Goal: Transaction & Acquisition: Book appointment/travel/reservation

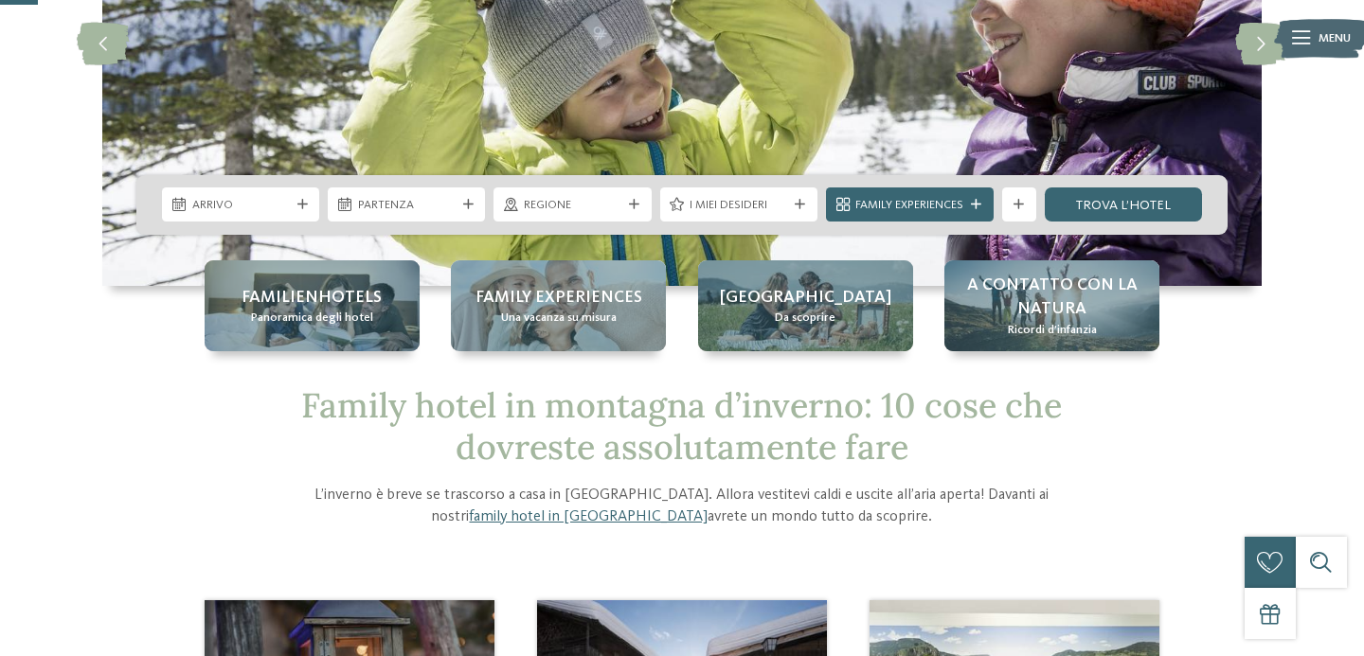
scroll to position [94, 0]
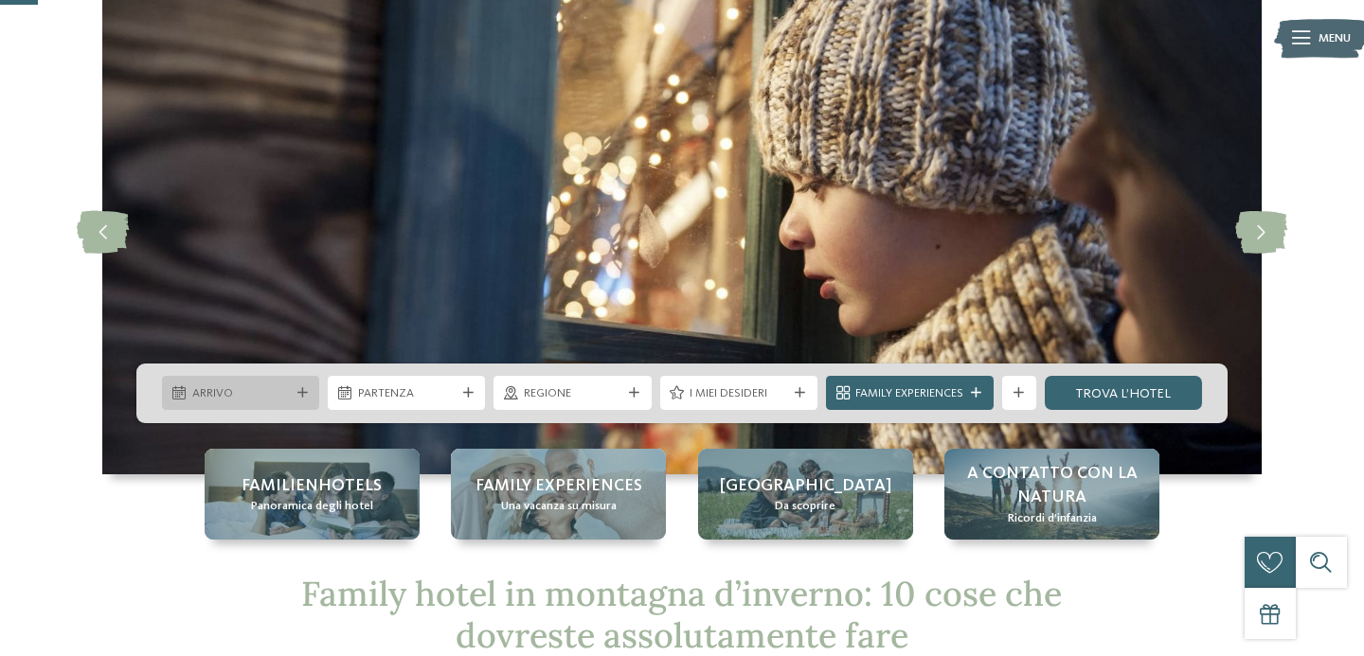
click at [274, 387] on span "Arrivo" at bounding box center [241, 394] width 98 height 17
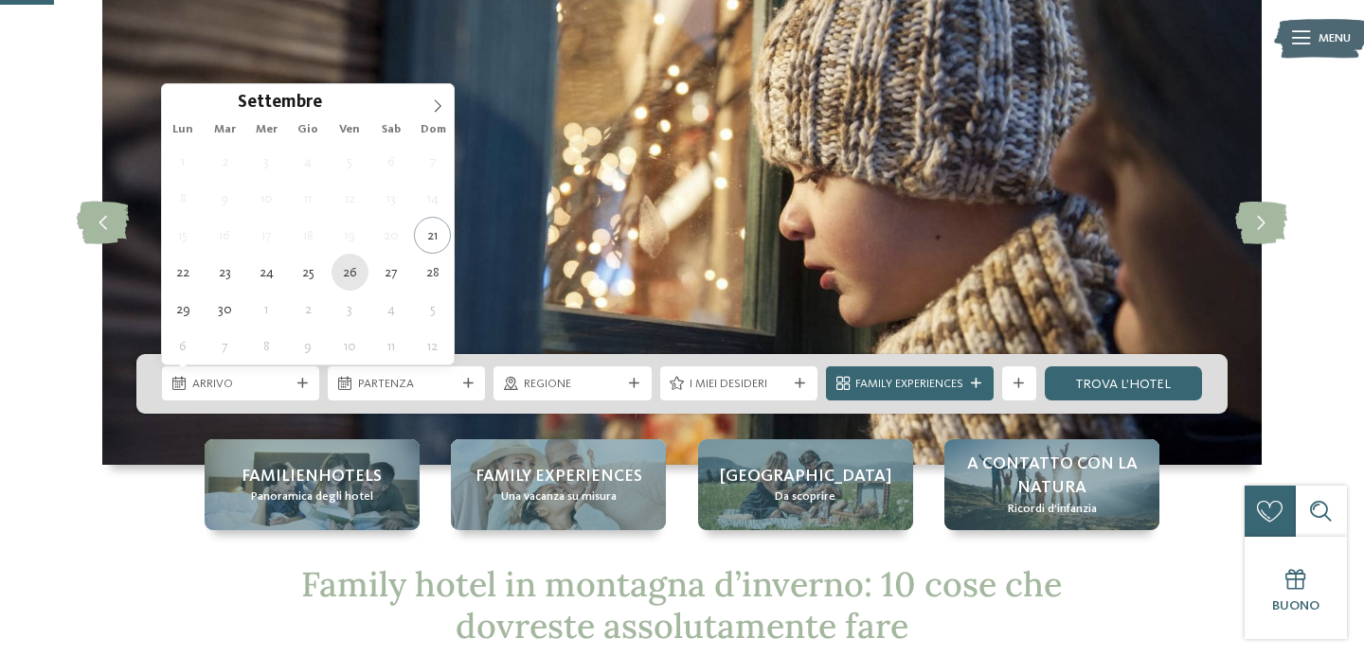
scroll to position [97, 0]
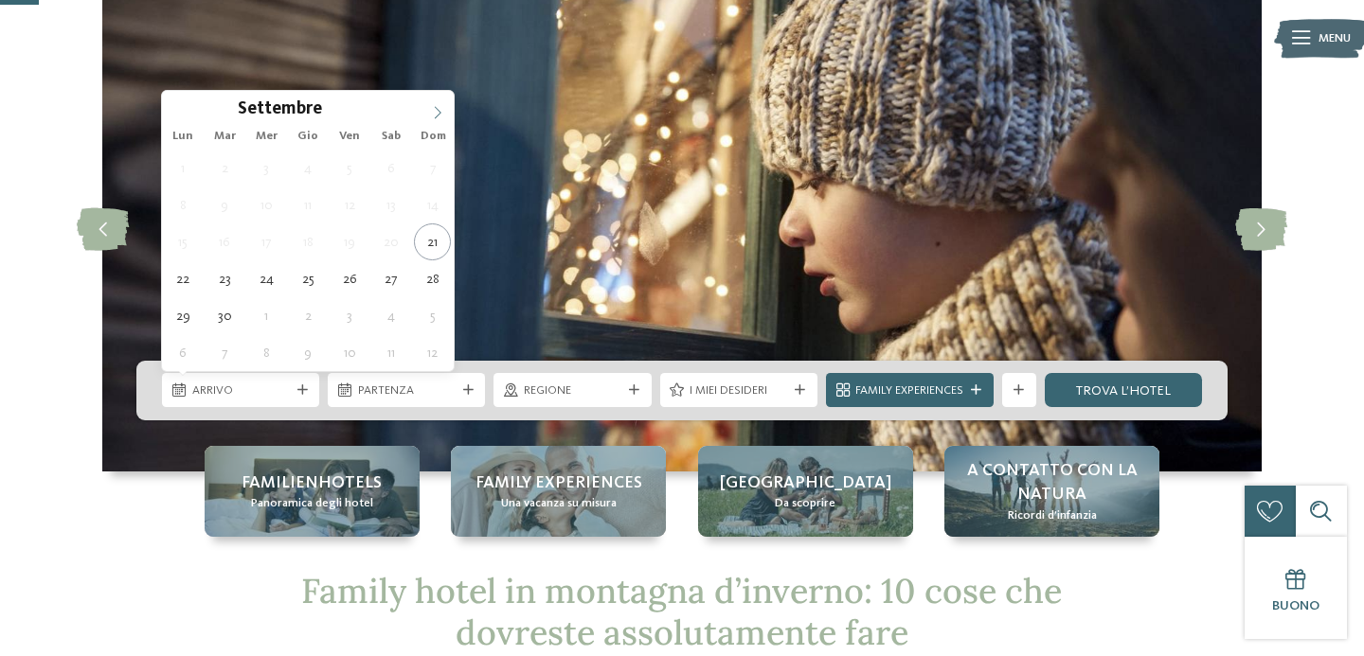
click at [439, 116] on icon at bounding box center [437, 112] width 13 height 13
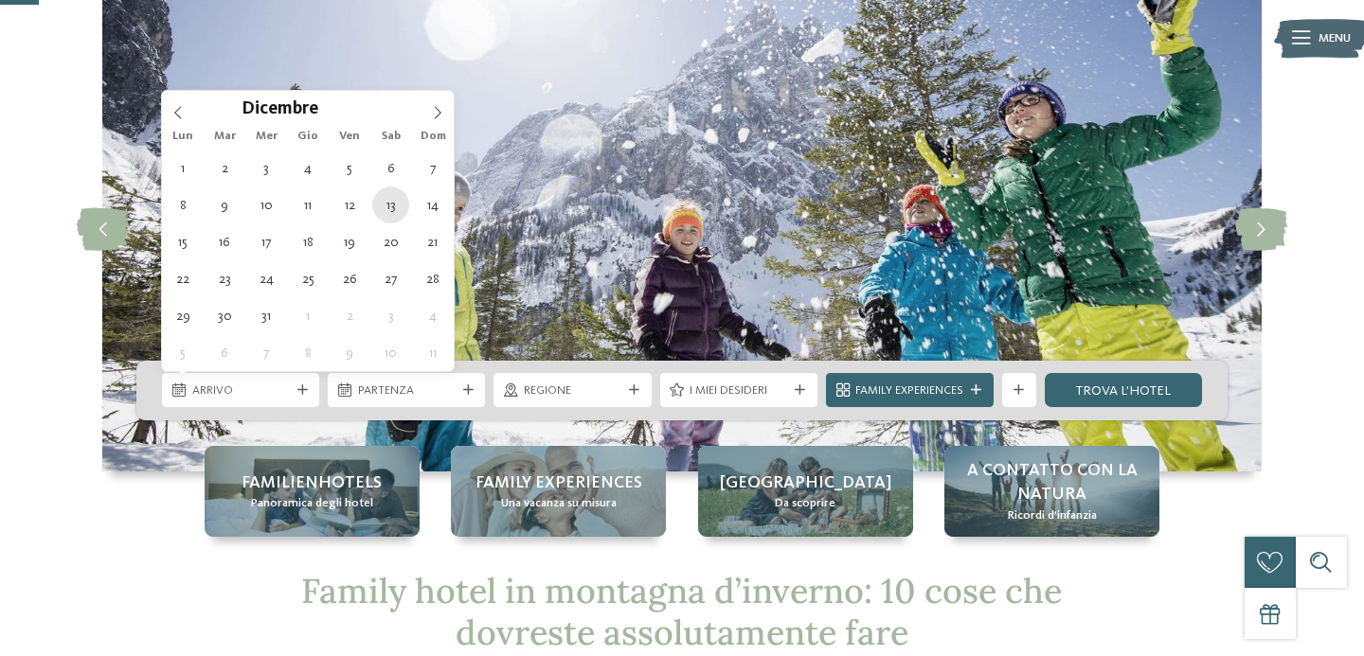
type div "[DATE]"
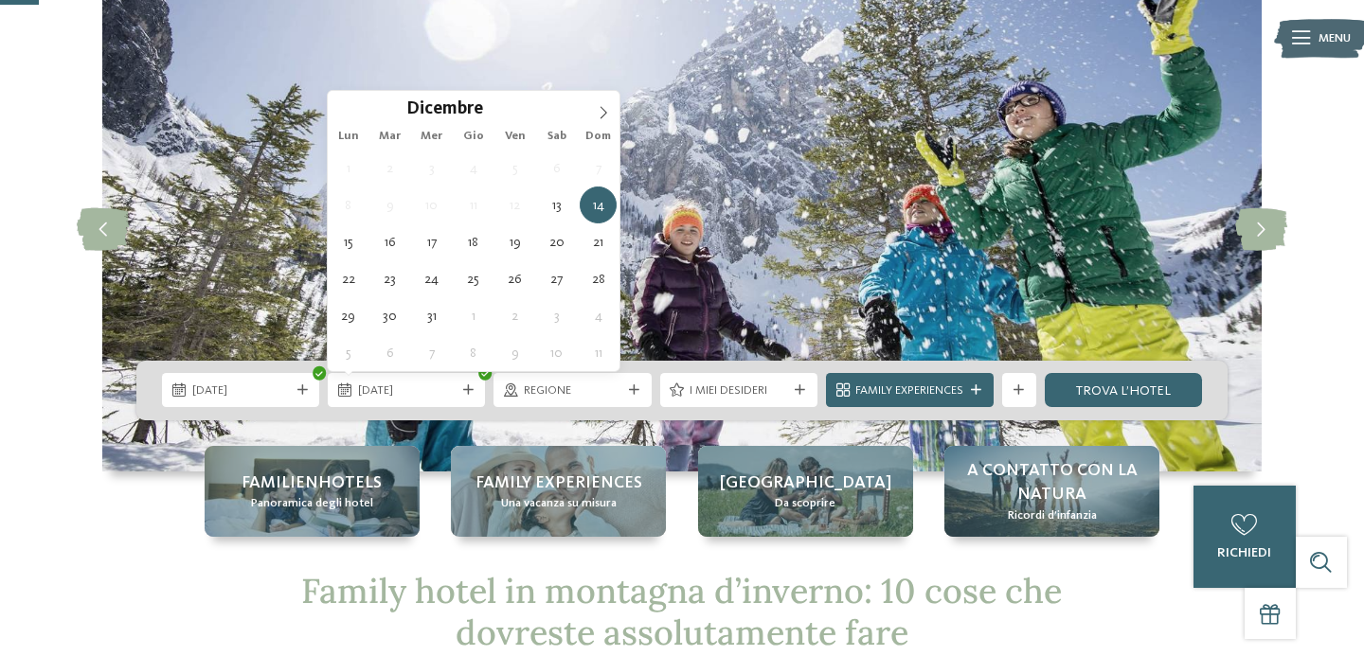
type div "[DATE]"
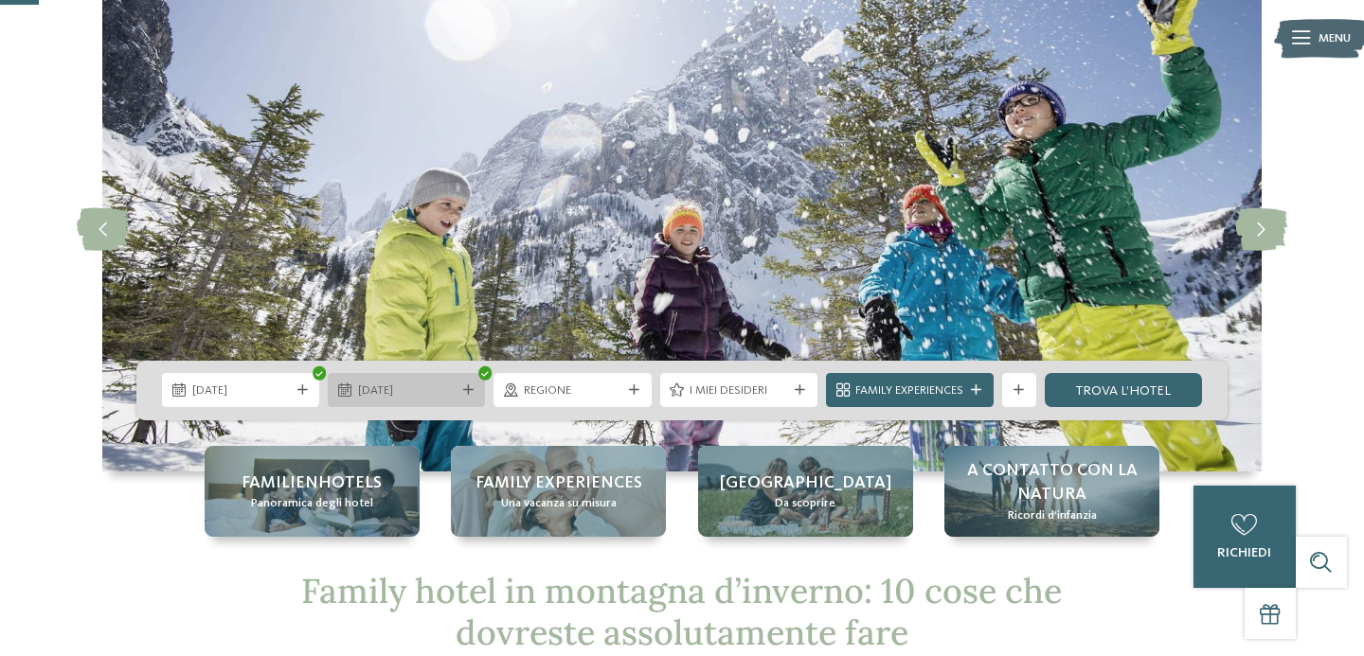
click at [437, 383] on span "[DATE]" at bounding box center [407, 391] width 98 height 17
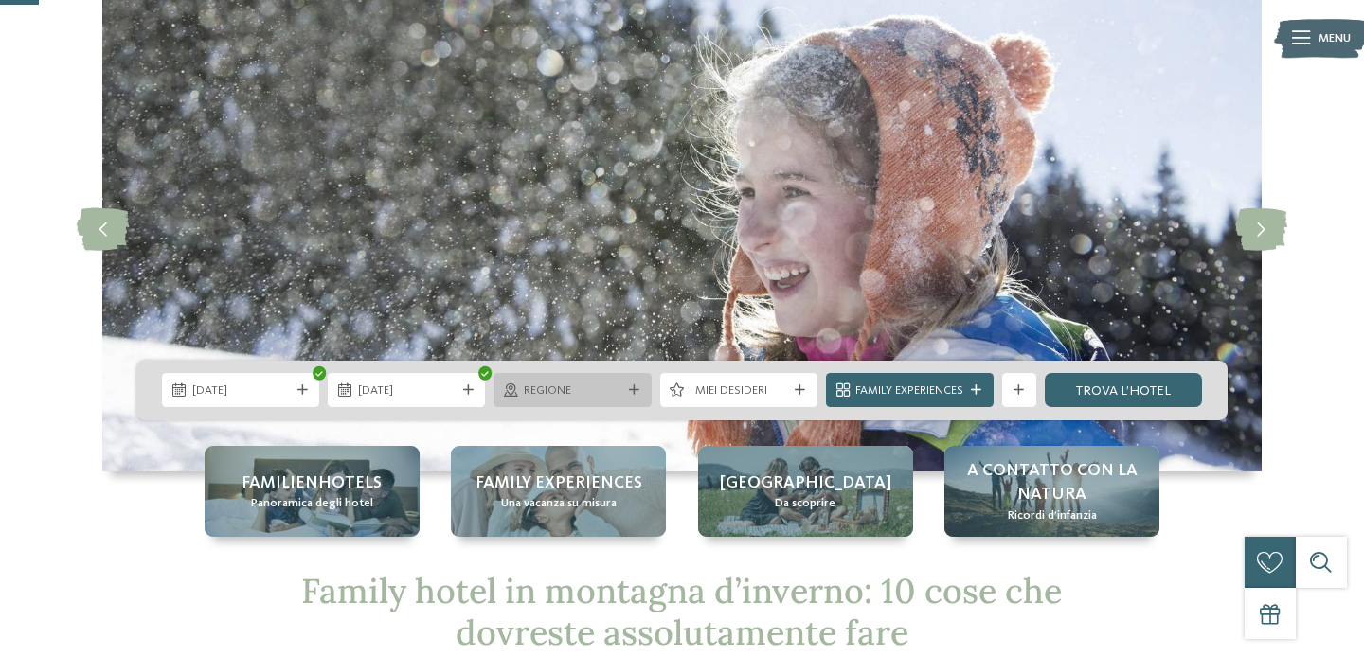
click at [575, 383] on span "Regione" at bounding box center [573, 391] width 98 height 17
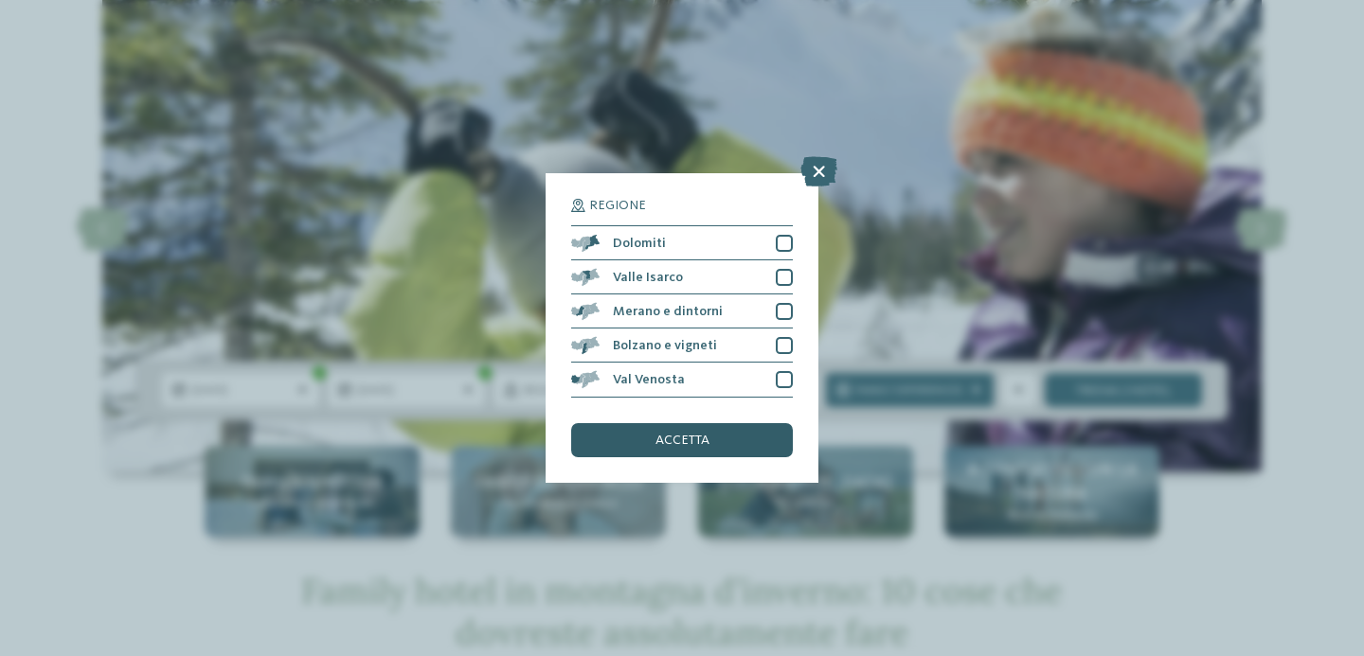
click at [741, 438] on div "accetta" at bounding box center [682, 440] width 222 height 34
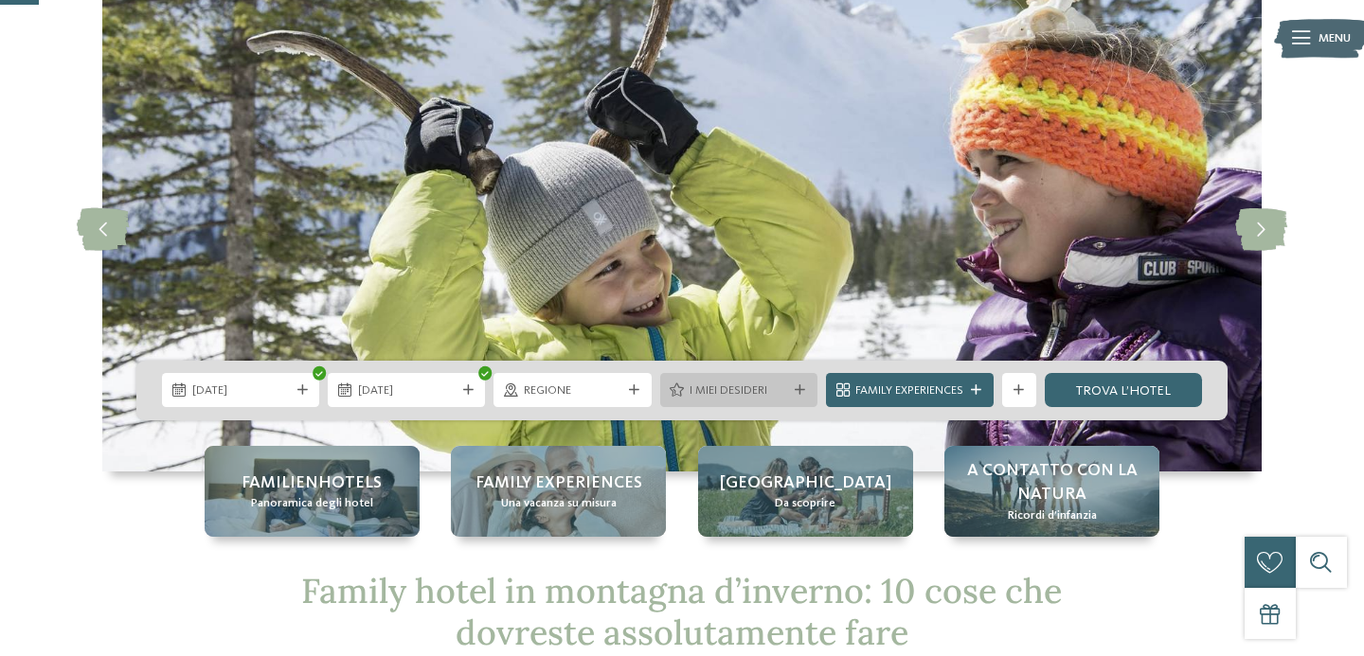
click at [777, 403] on div "I miei desideri" at bounding box center [738, 390] width 157 height 34
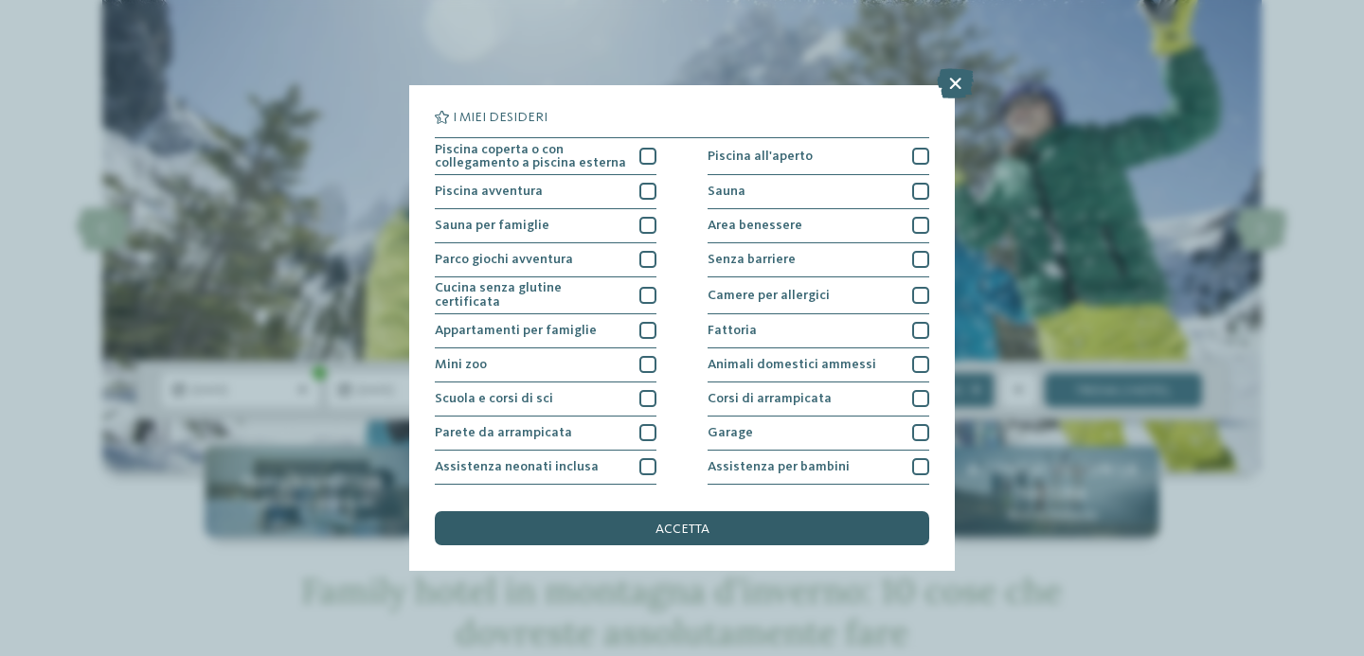
click at [719, 528] on div "accetta" at bounding box center [682, 529] width 494 height 34
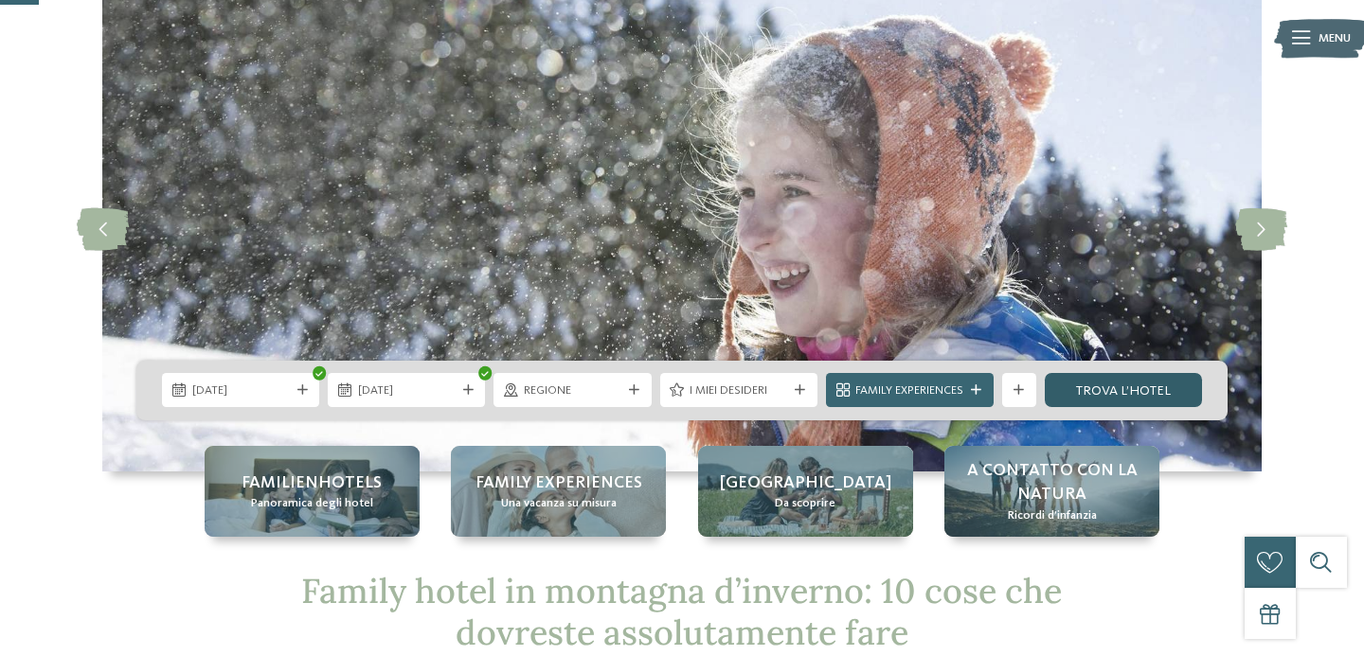
click at [1126, 390] on link "trova l’hotel" at bounding box center [1123, 390] width 157 height 34
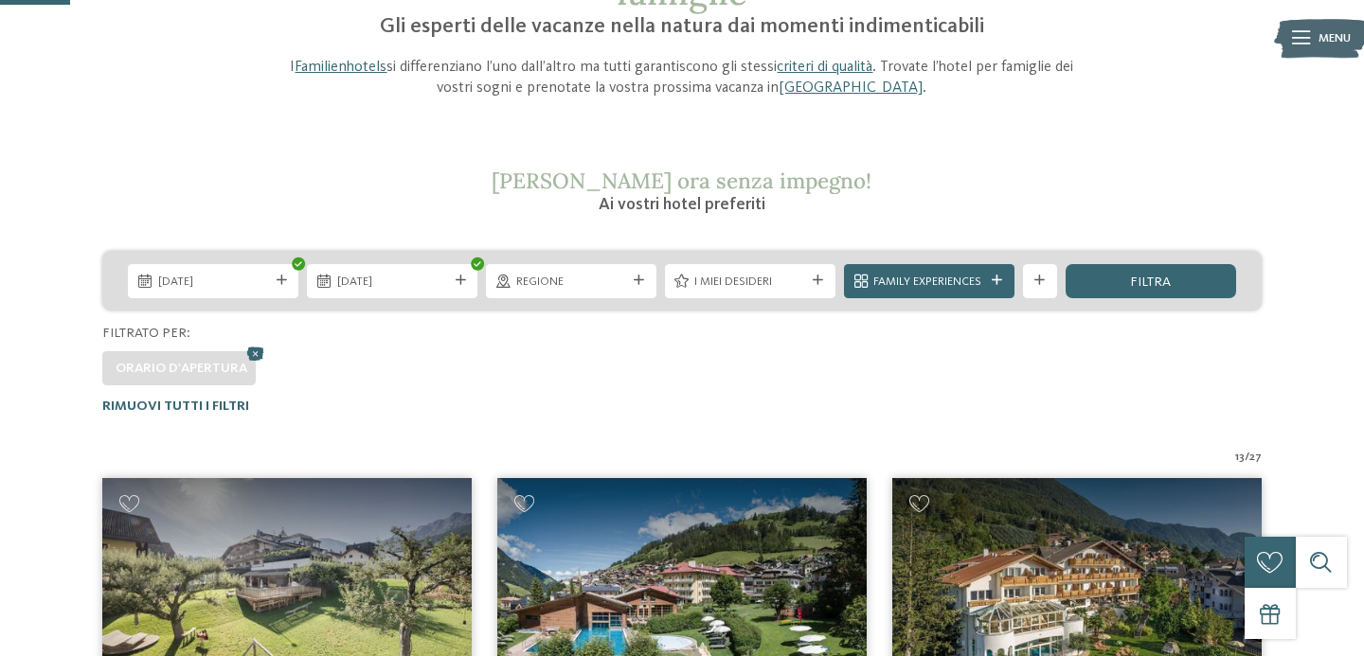
scroll to position [195, 0]
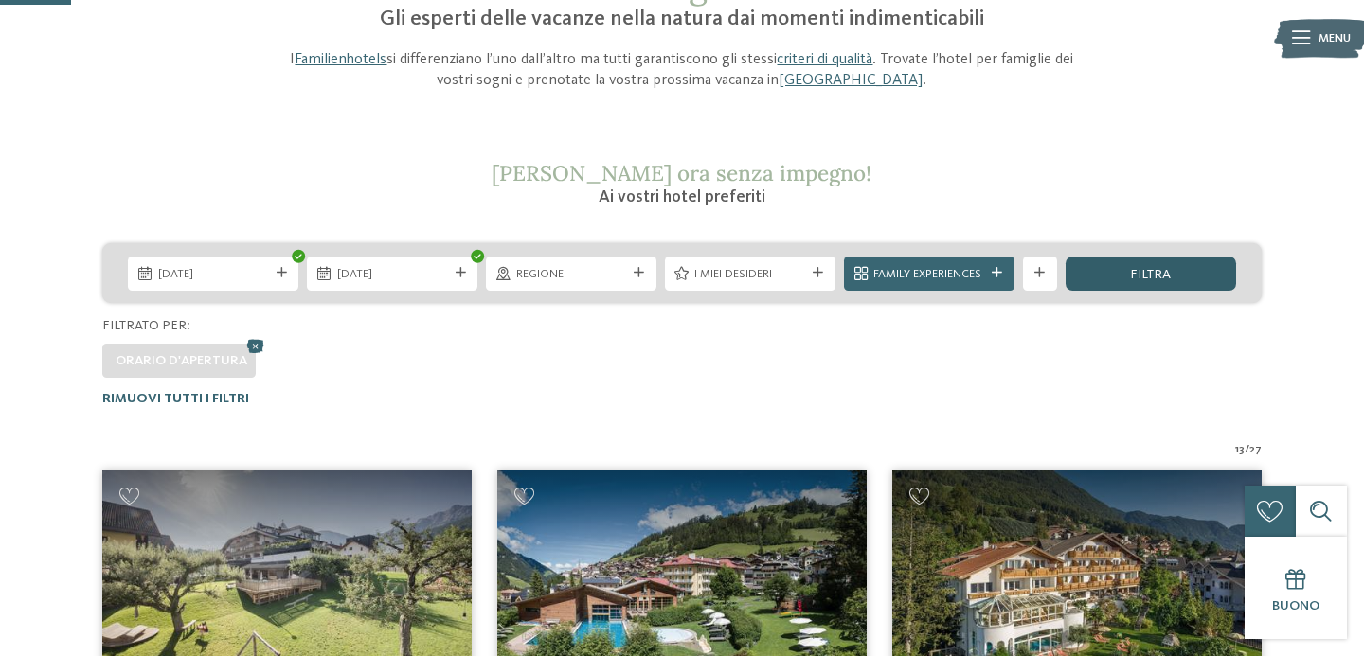
click at [1143, 264] on div "filtra" at bounding box center [1151, 274] width 171 height 34
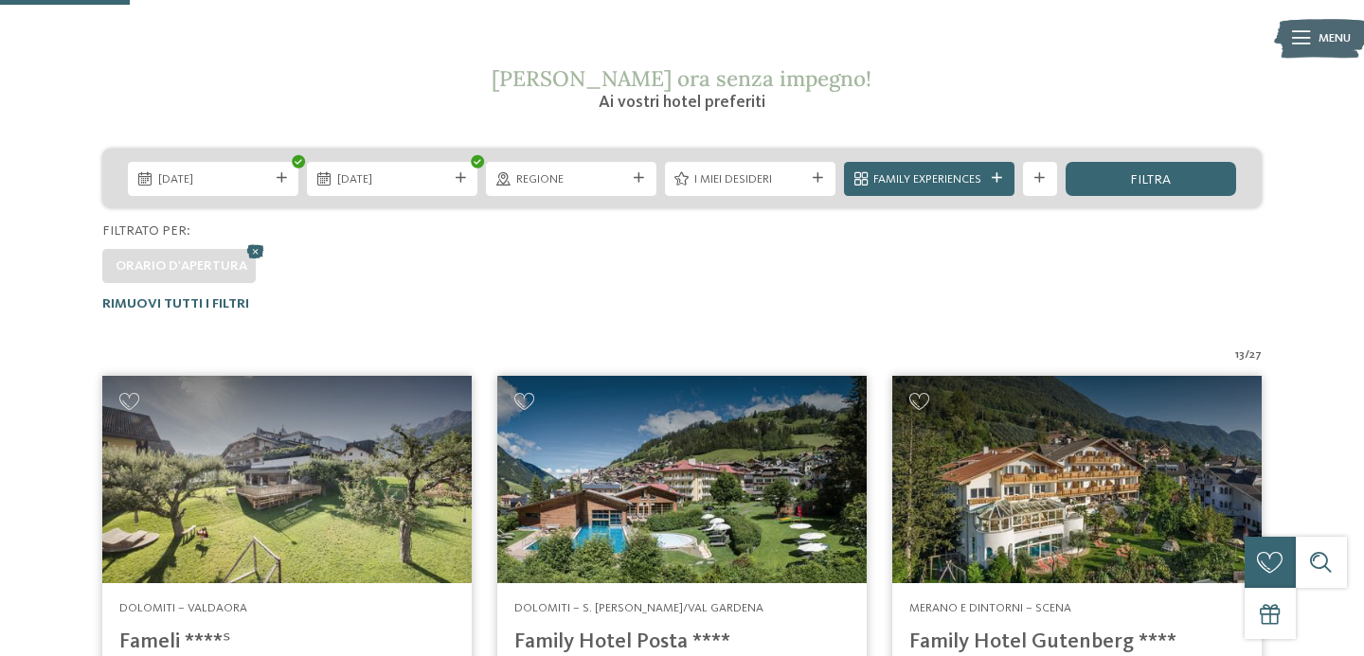
scroll to position [269, 0]
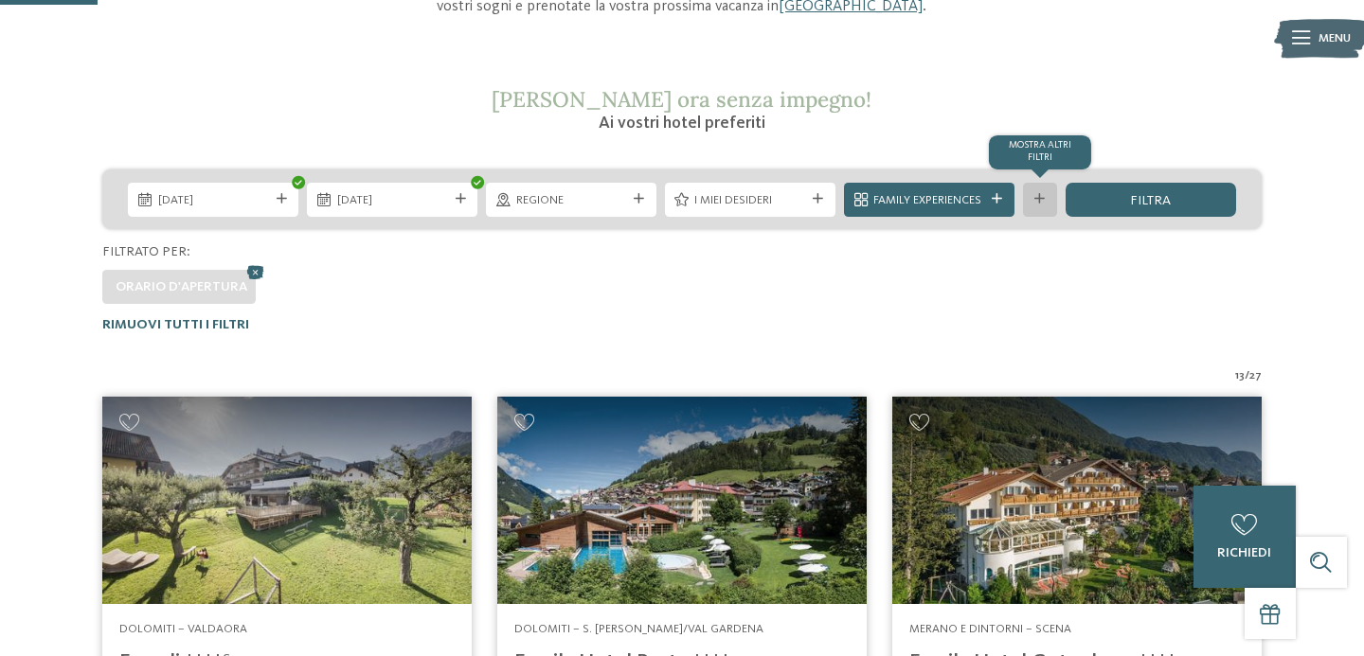
click at [1032, 191] on div "mostra altri filtri" at bounding box center [1040, 200] width 34 height 34
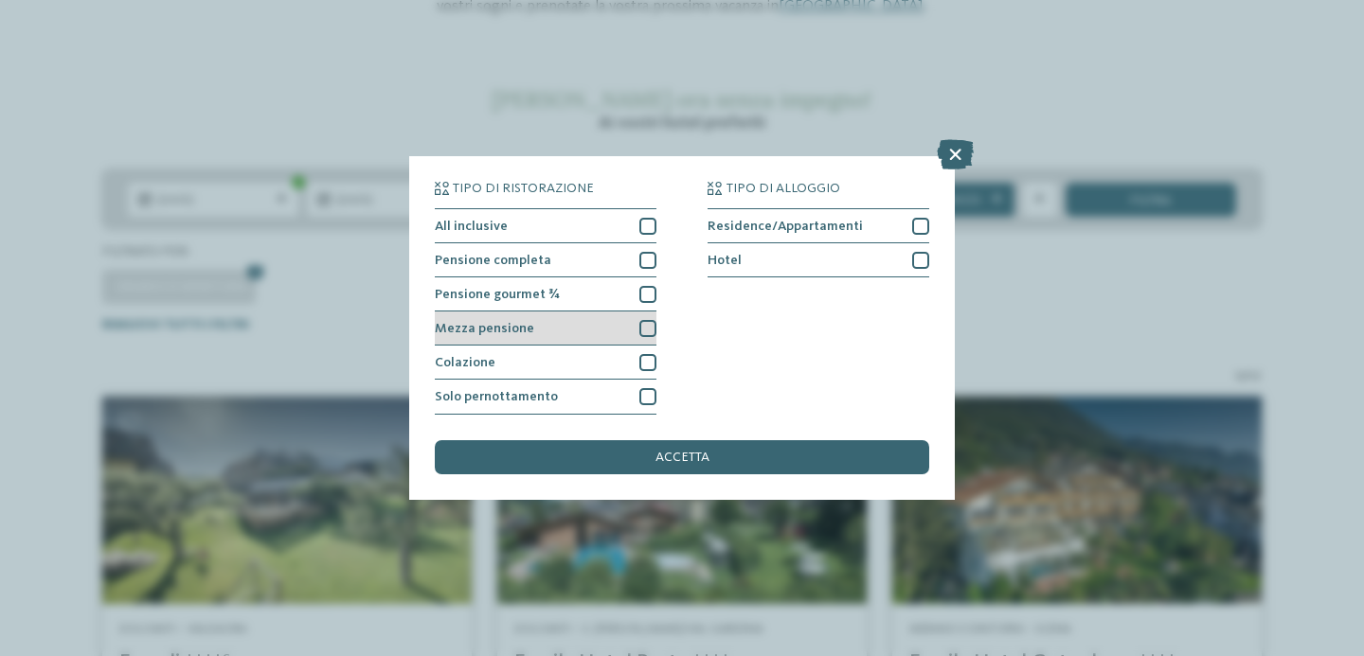
click at [647, 328] on div at bounding box center [647, 328] width 17 height 17
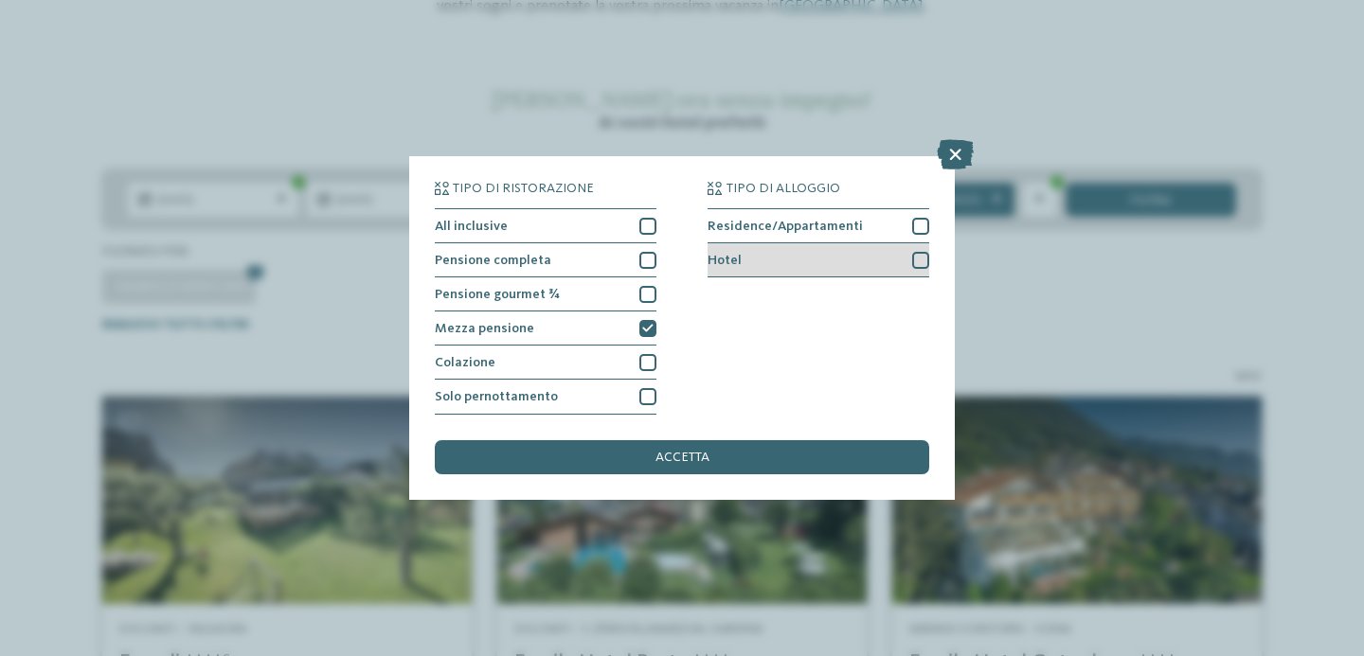
click at [922, 253] on div at bounding box center [920, 260] width 17 height 17
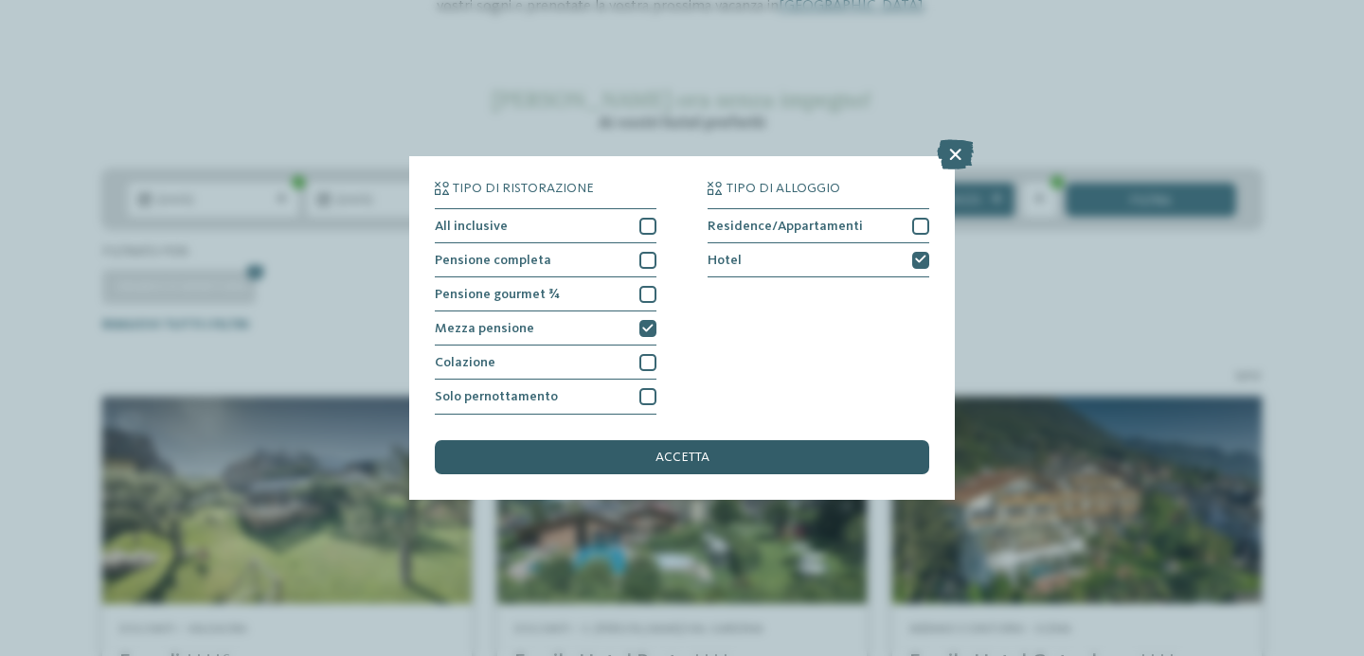
click at [676, 448] on div "accetta" at bounding box center [682, 457] width 494 height 34
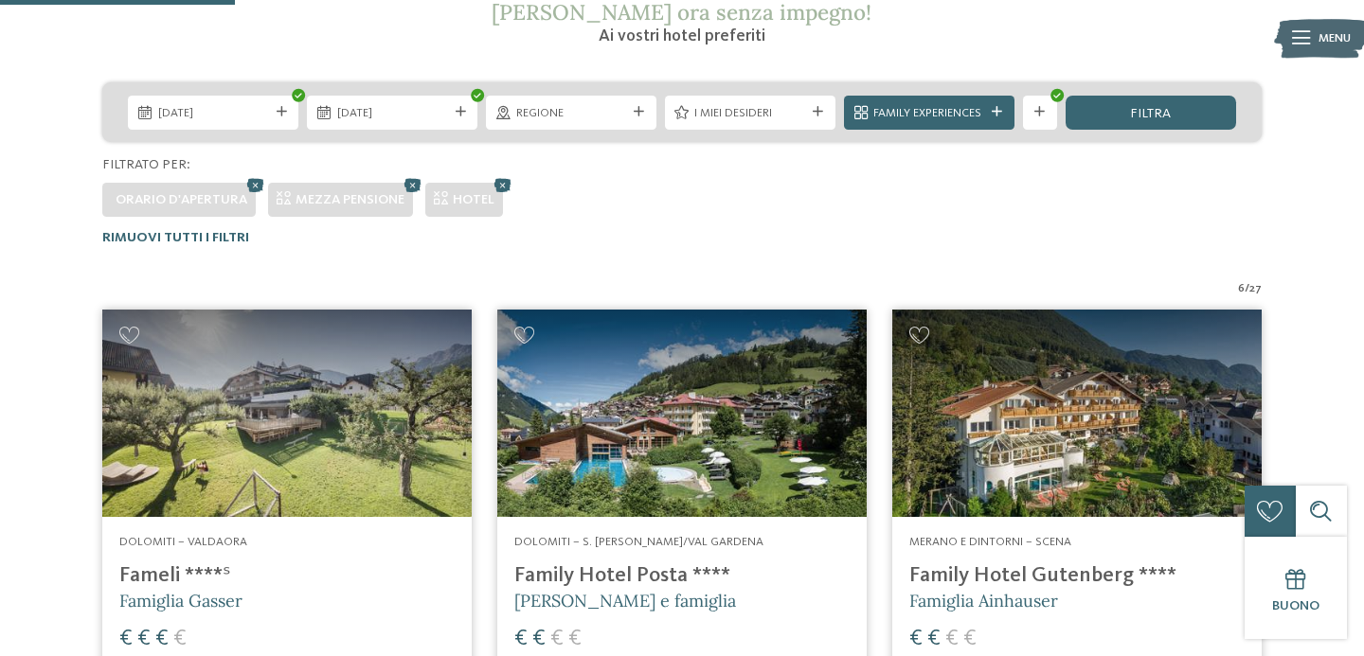
scroll to position [353, 0]
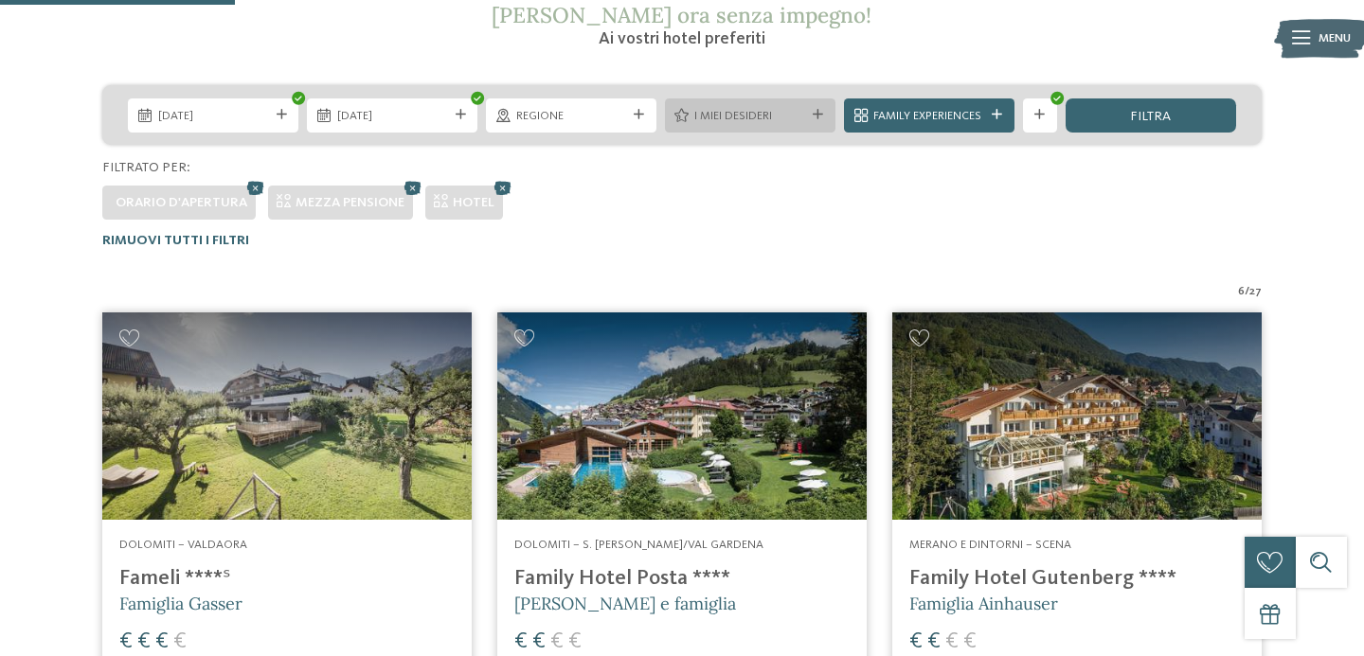
click at [730, 100] on div "I miei desideri" at bounding box center [750, 116] width 171 height 34
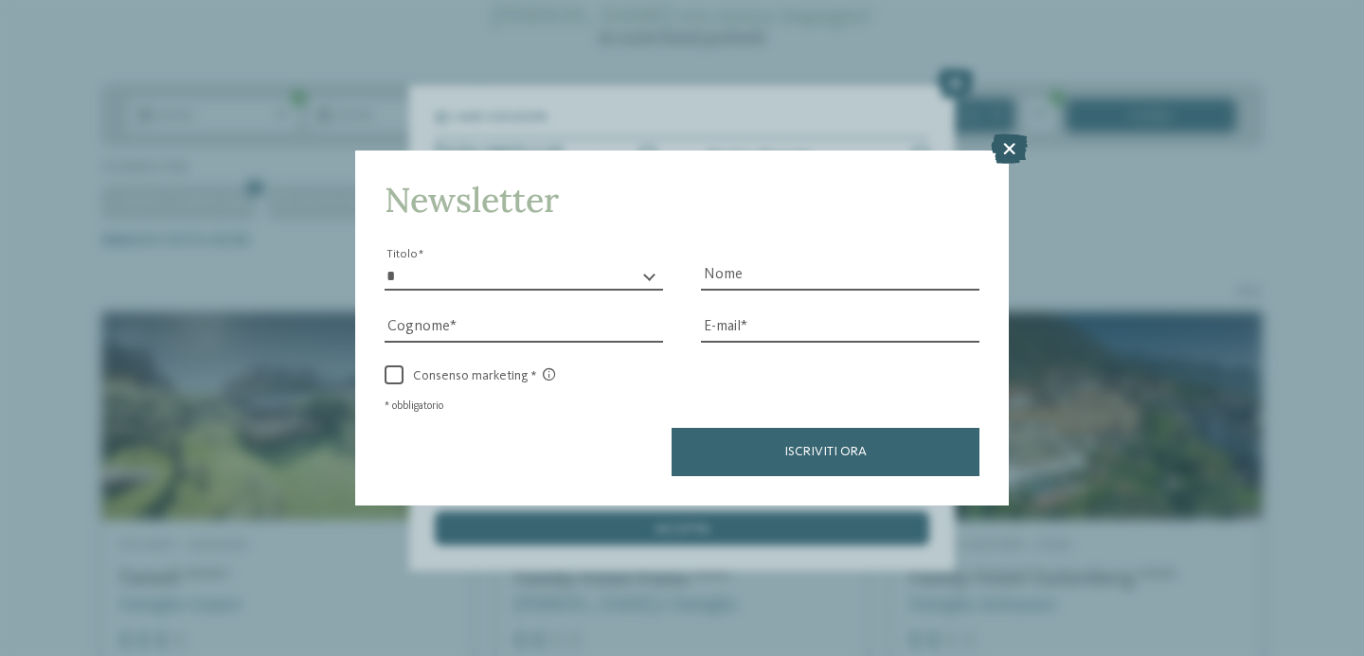
click at [1014, 141] on icon at bounding box center [1009, 149] width 37 height 30
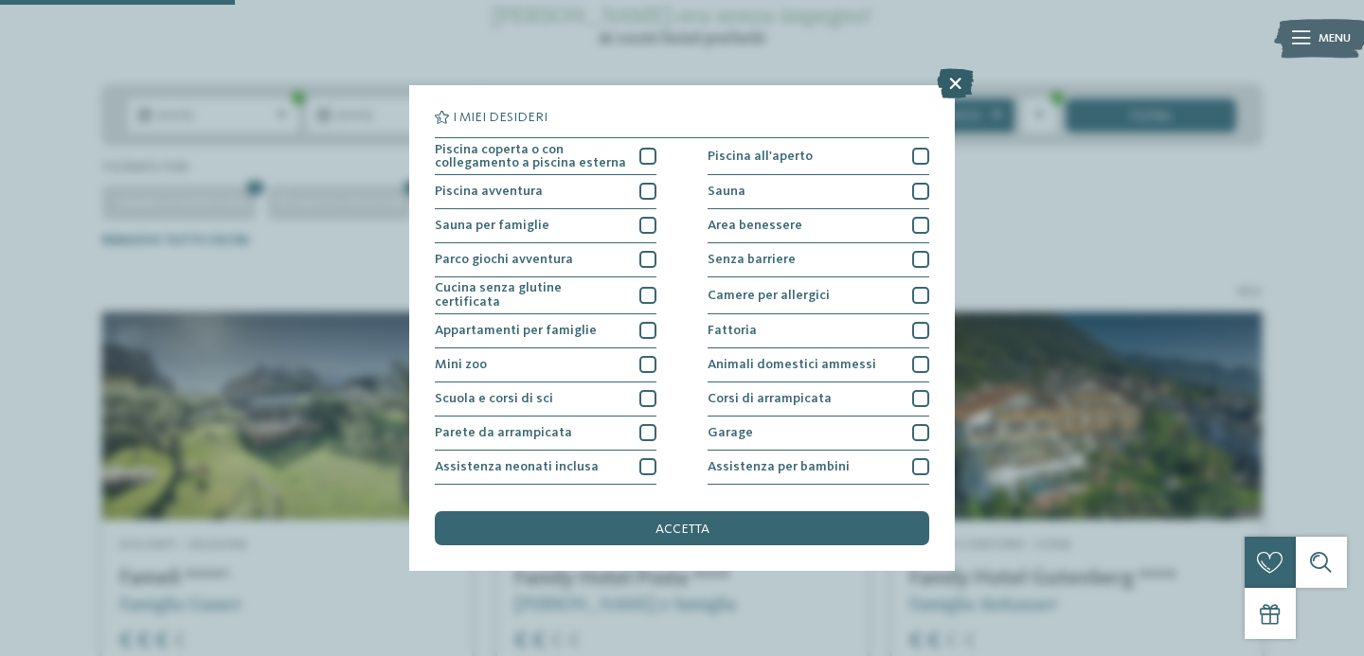
click at [956, 84] on icon at bounding box center [955, 83] width 37 height 30
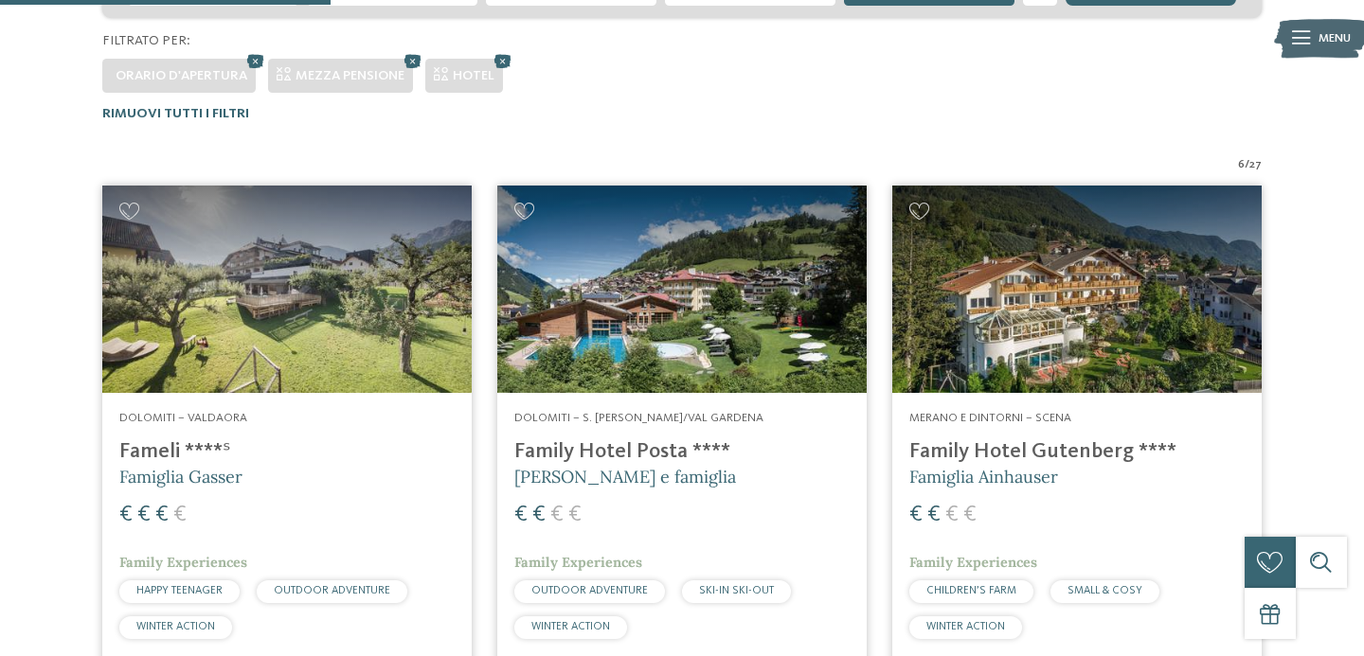
scroll to position [497, 0]
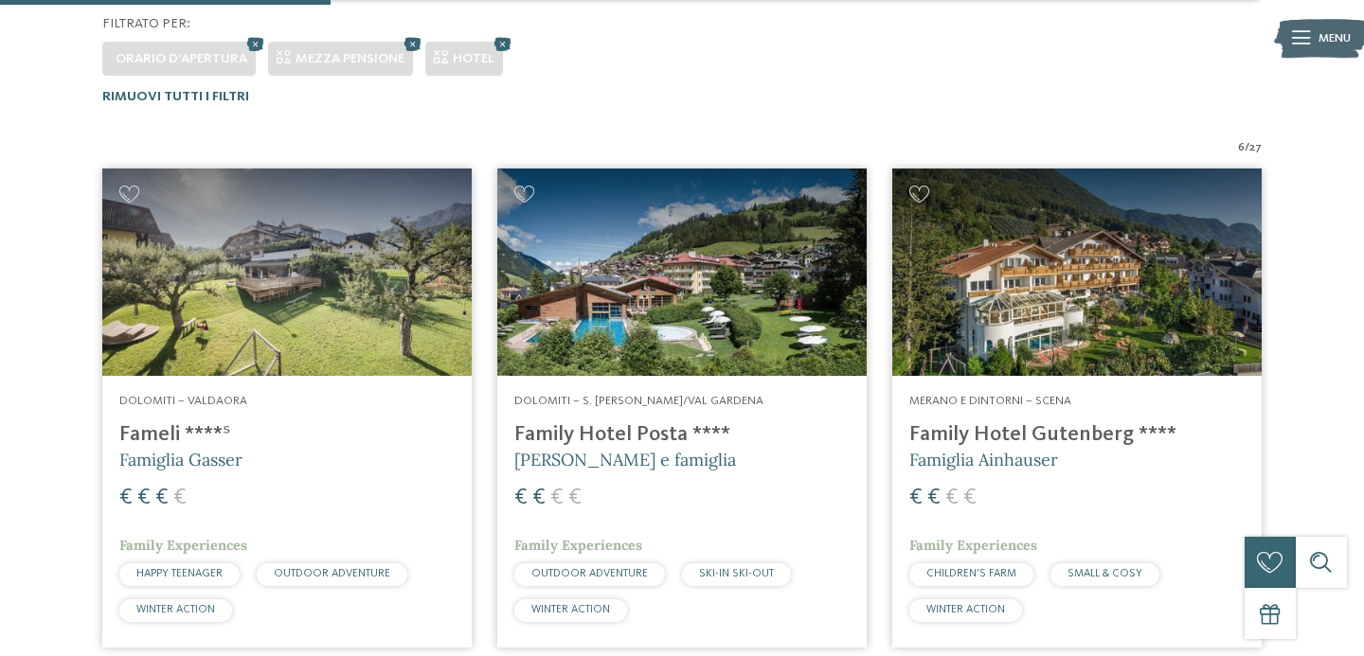
click at [348, 267] on img at bounding box center [286, 272] width 369 height 207
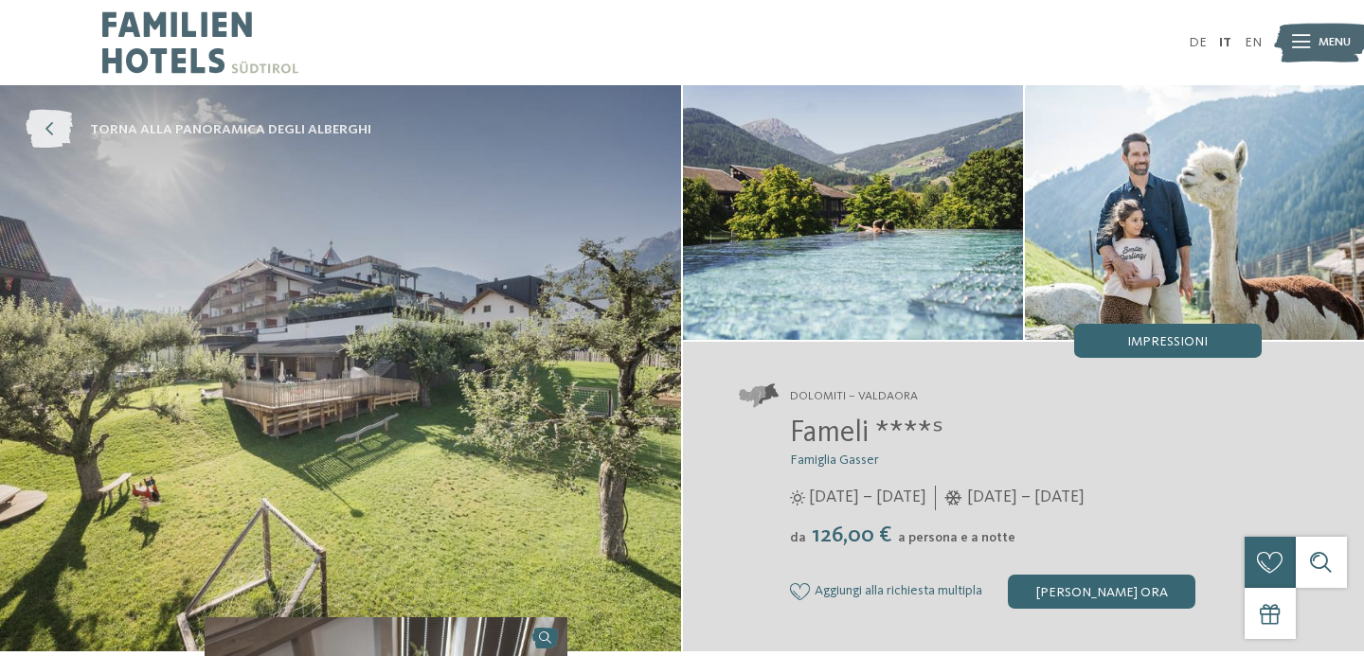
click at [54, 127] on icon at bounding box center [49, 130] width 47 height 39
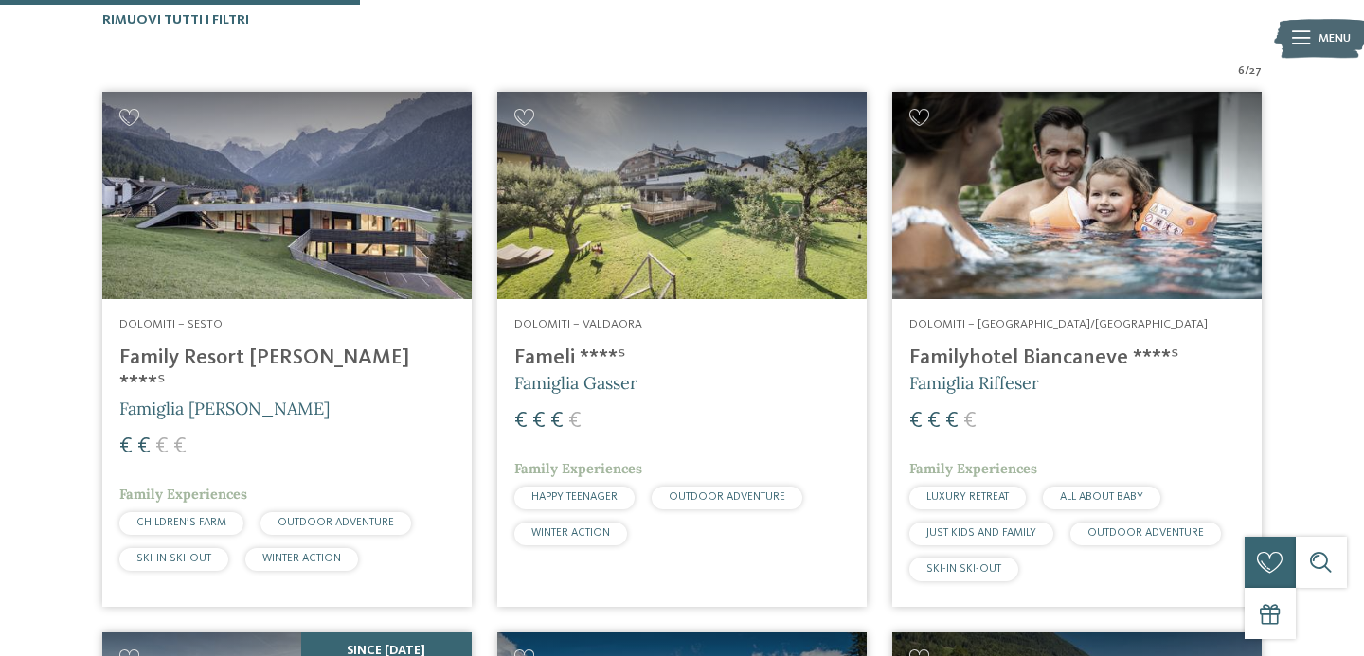
scroll to position [551, 0]
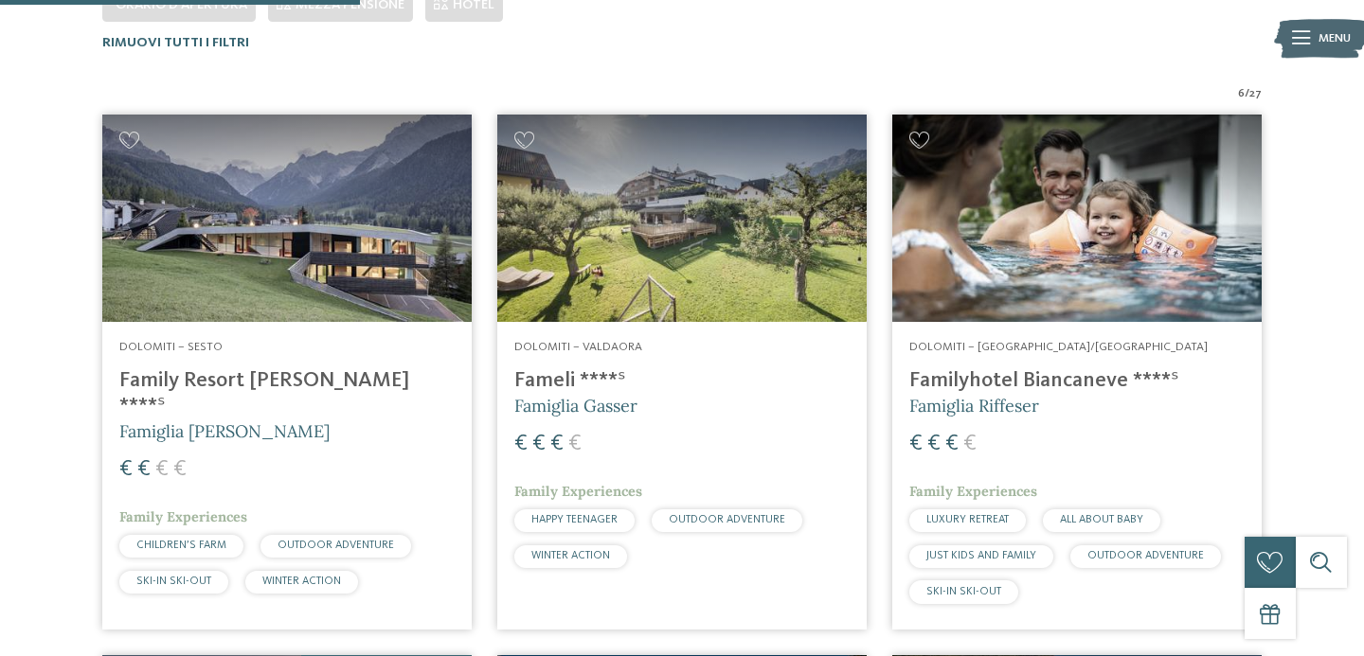
click at [1065, 206] on img at bounding box center [1076, 218] width 369 height 207
click at [235, 232] on img at bounding box center [286, 218] width 369 height 207
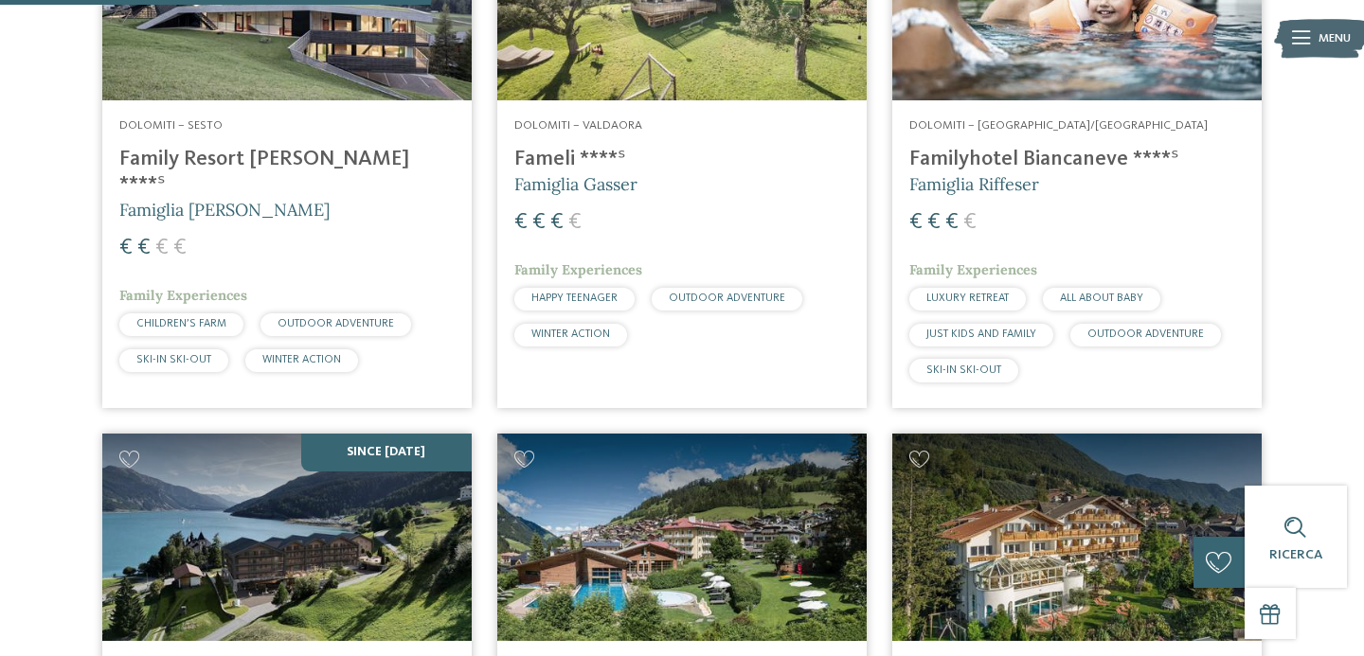
scroll to position [563, 0]
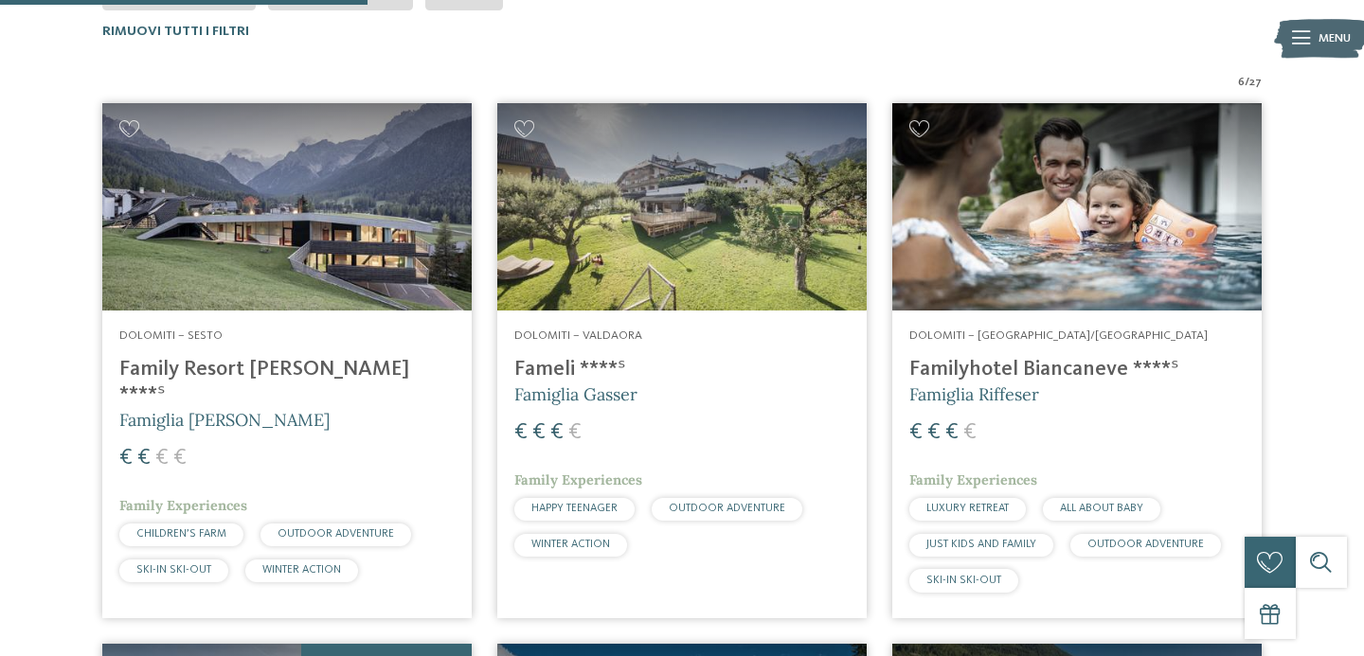
click at [654, 266] on img at bounding box center [681, 206] width 369 height 207
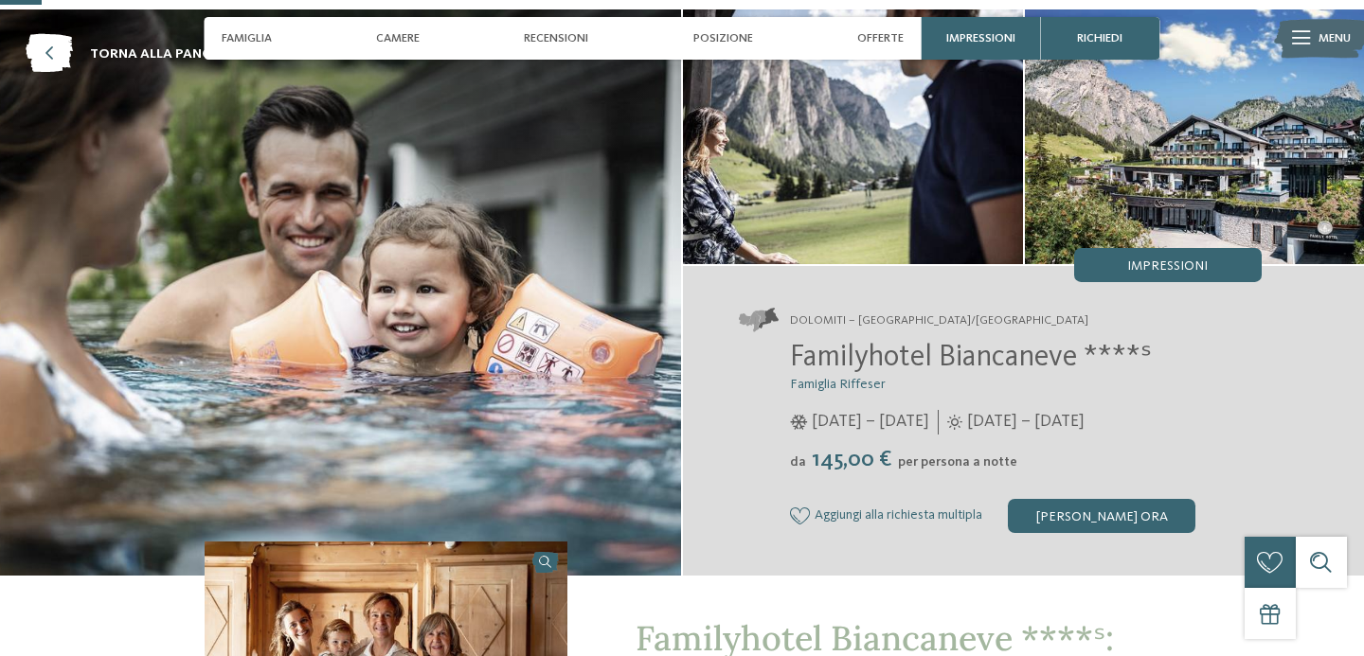
scroll to position [1, 0]
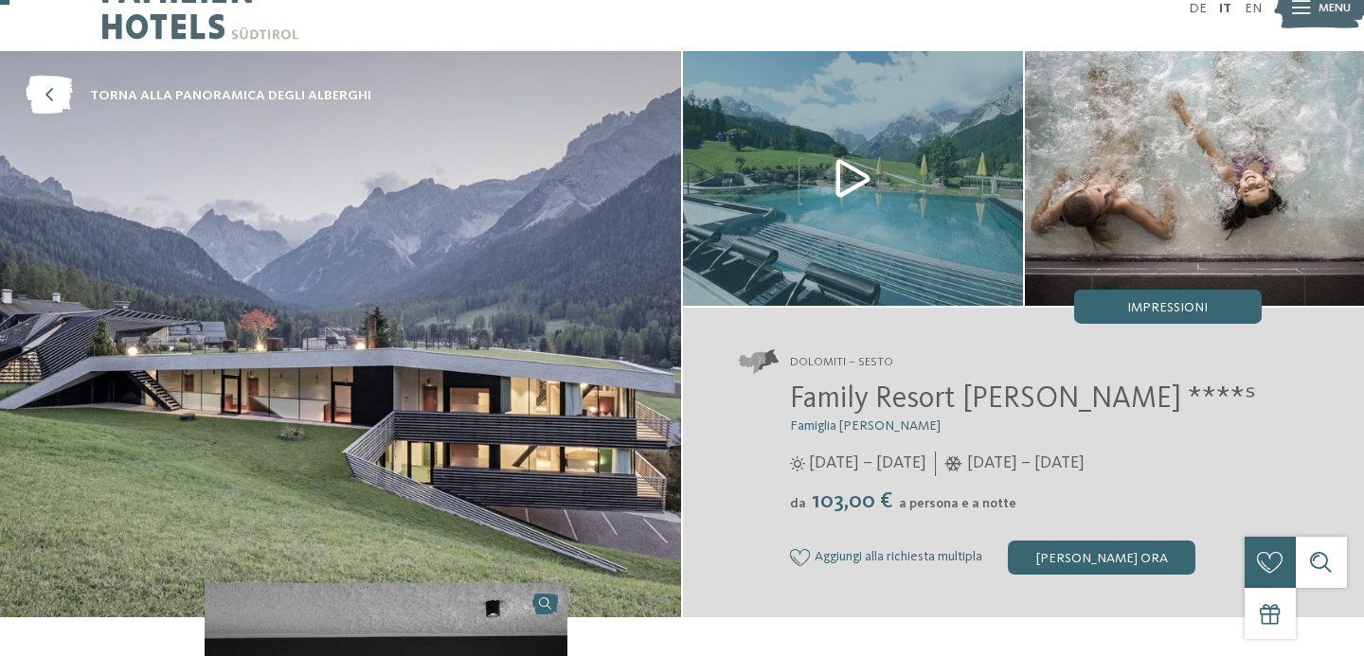
scroll to position [38, 0]
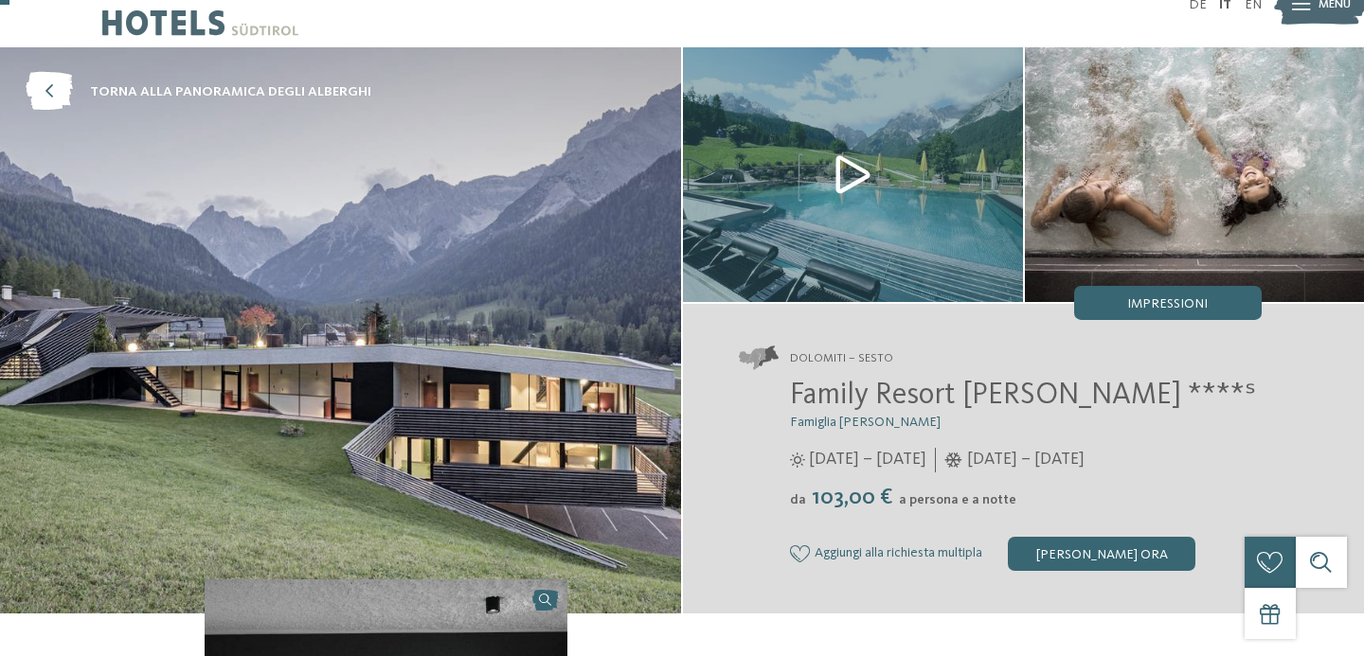
click at [844, 163] on img at bounding box center [853, 174] width 340 height 255
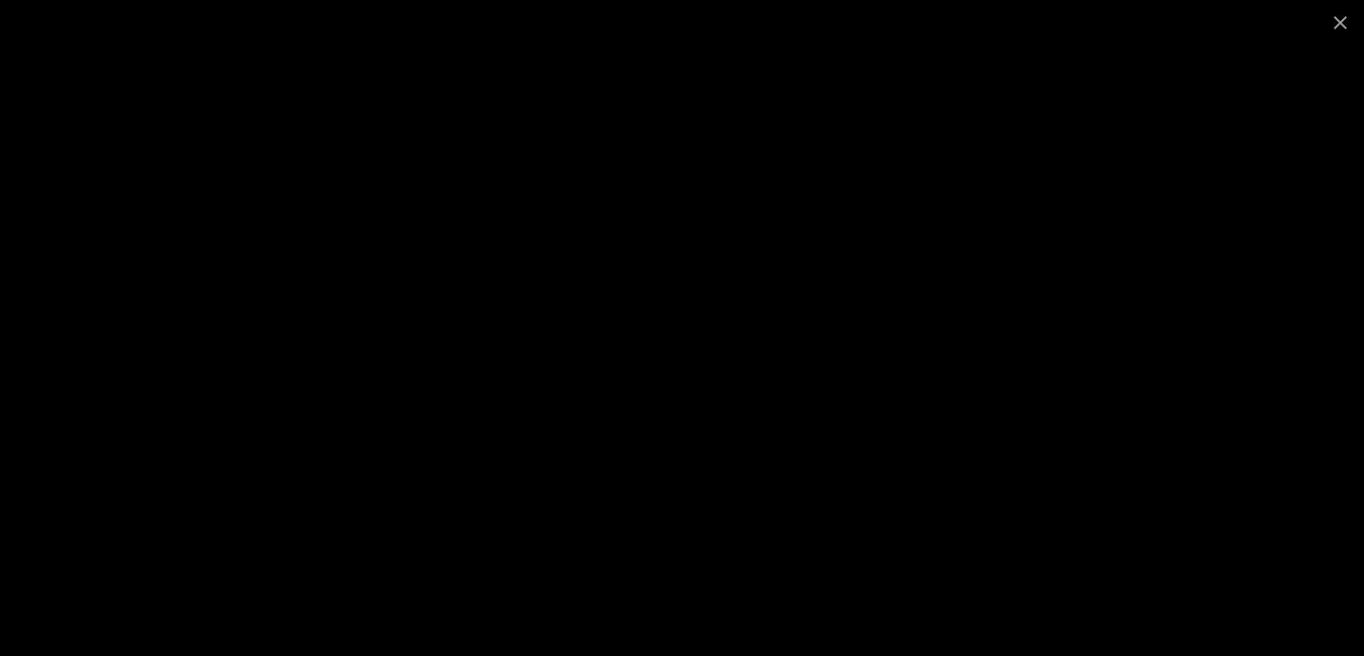
click at [210, 268] on div at bounding box center [682, 328] width 1364 height 656
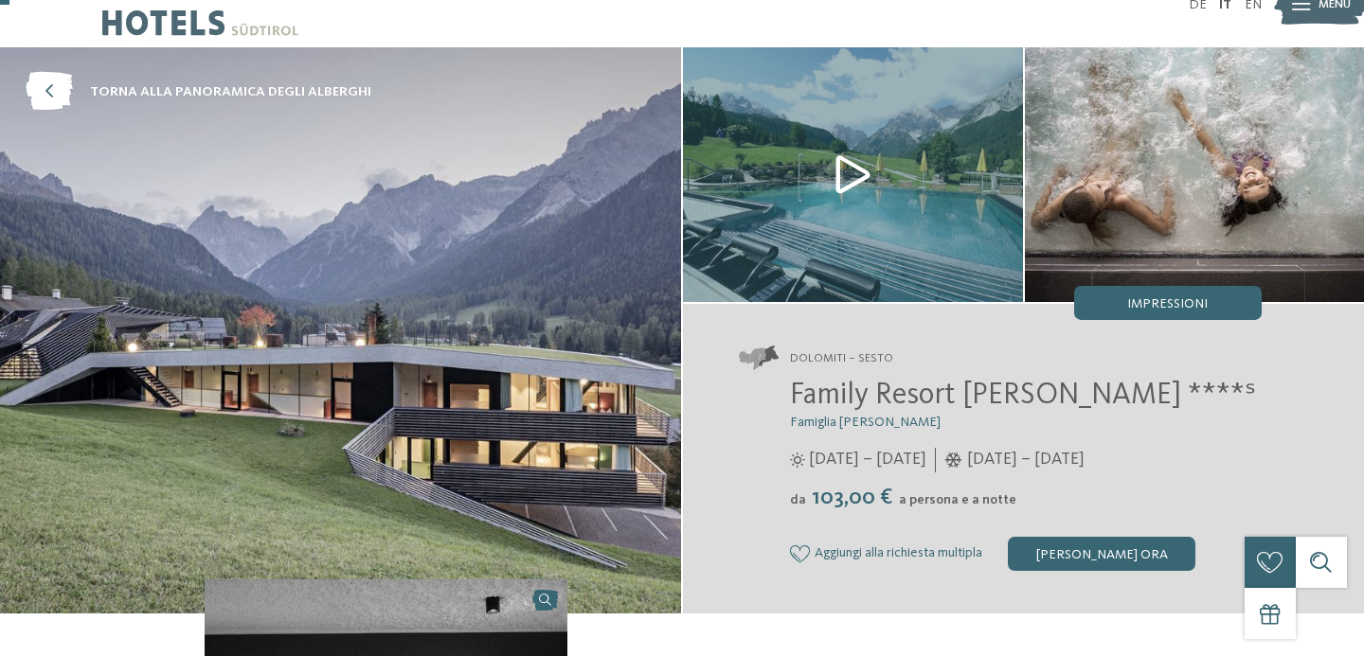
click at [1216, 135] on img at bounding box center [1195, 174] width 340 height 255
click at [1167, 297] on span "Impressioni" at bounding box center [1167, 303] width 81 height 13
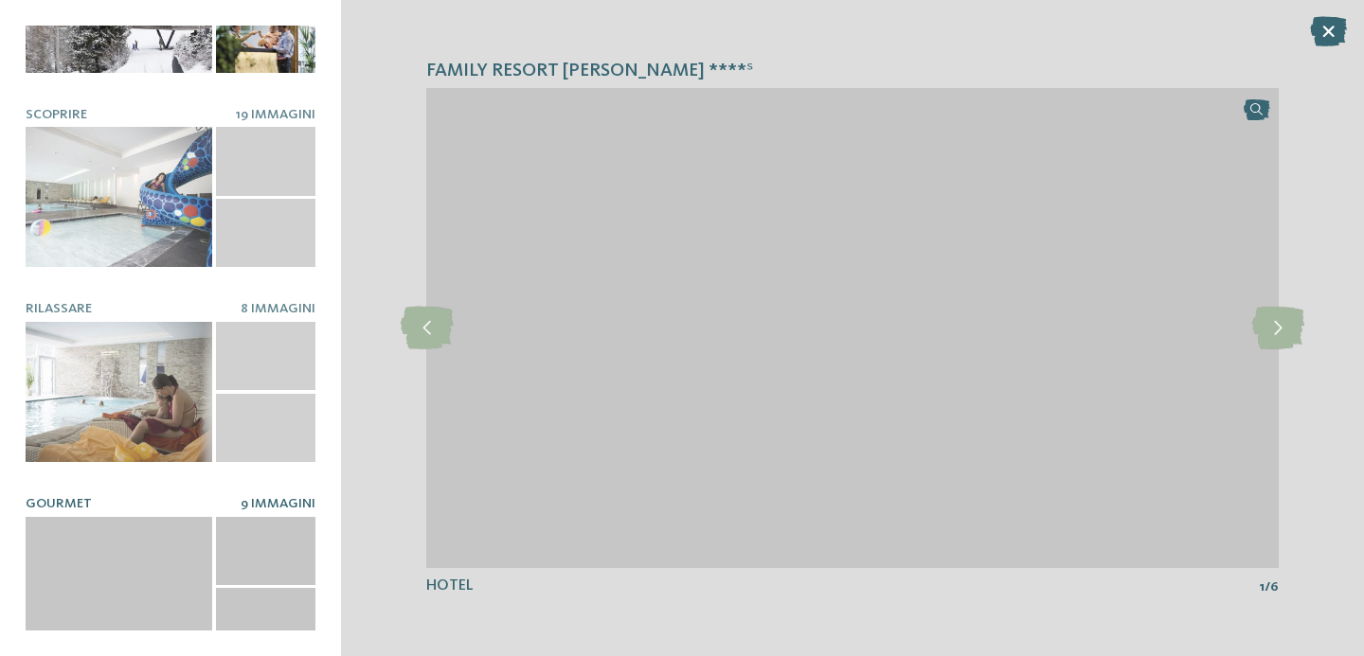
scroll to position [0, 0]
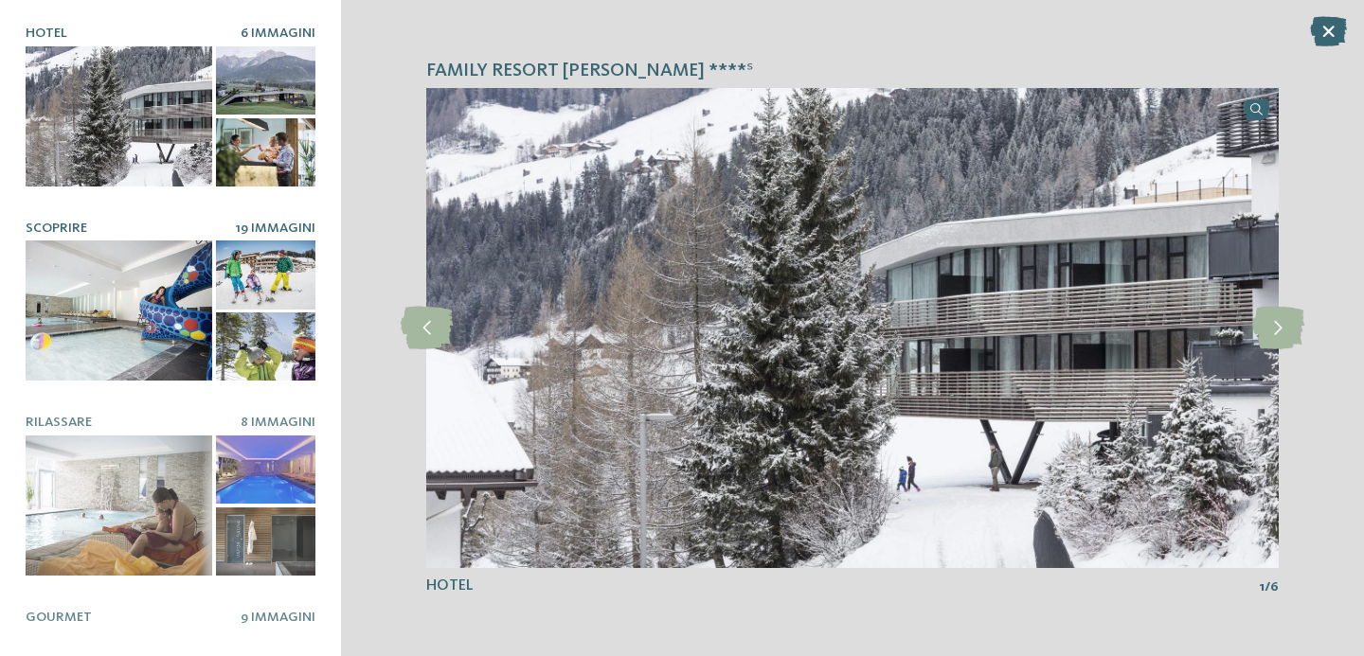
click at [130, 316] on div at bounding box center [119, 311] width 187 height 140
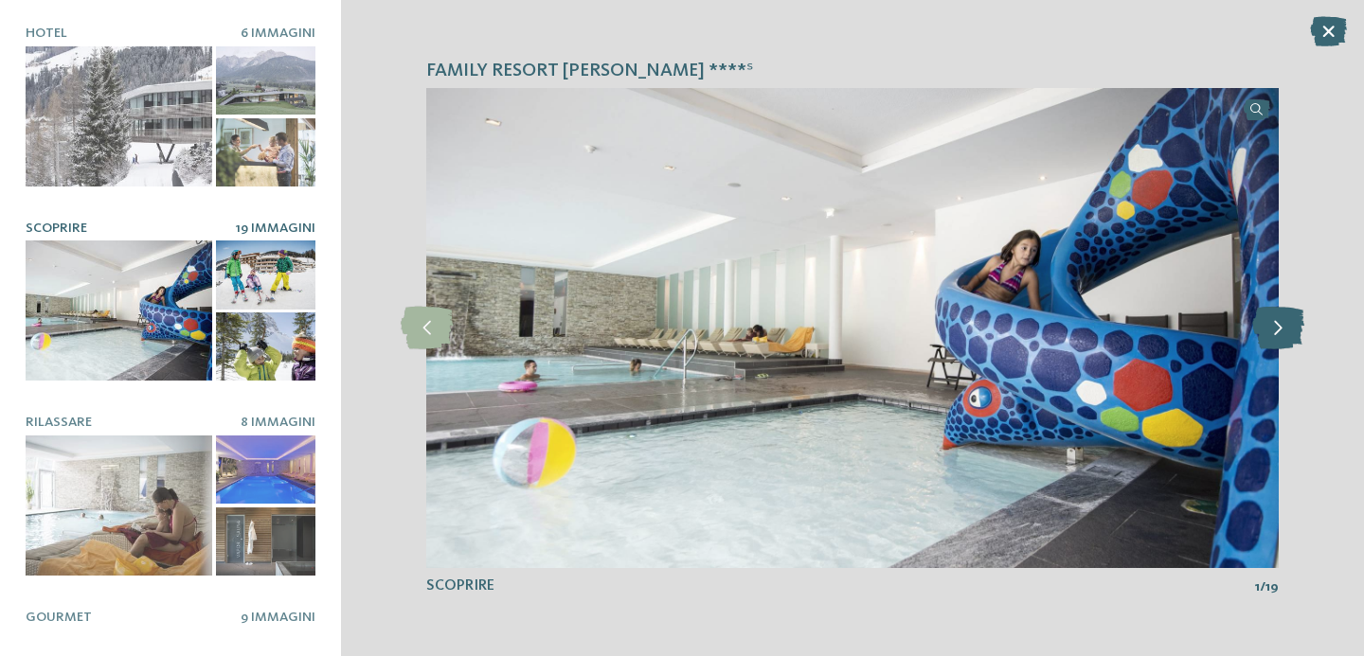
click at [1278, 317] on icon at bounding box center [1278, 328] width 52 height 43
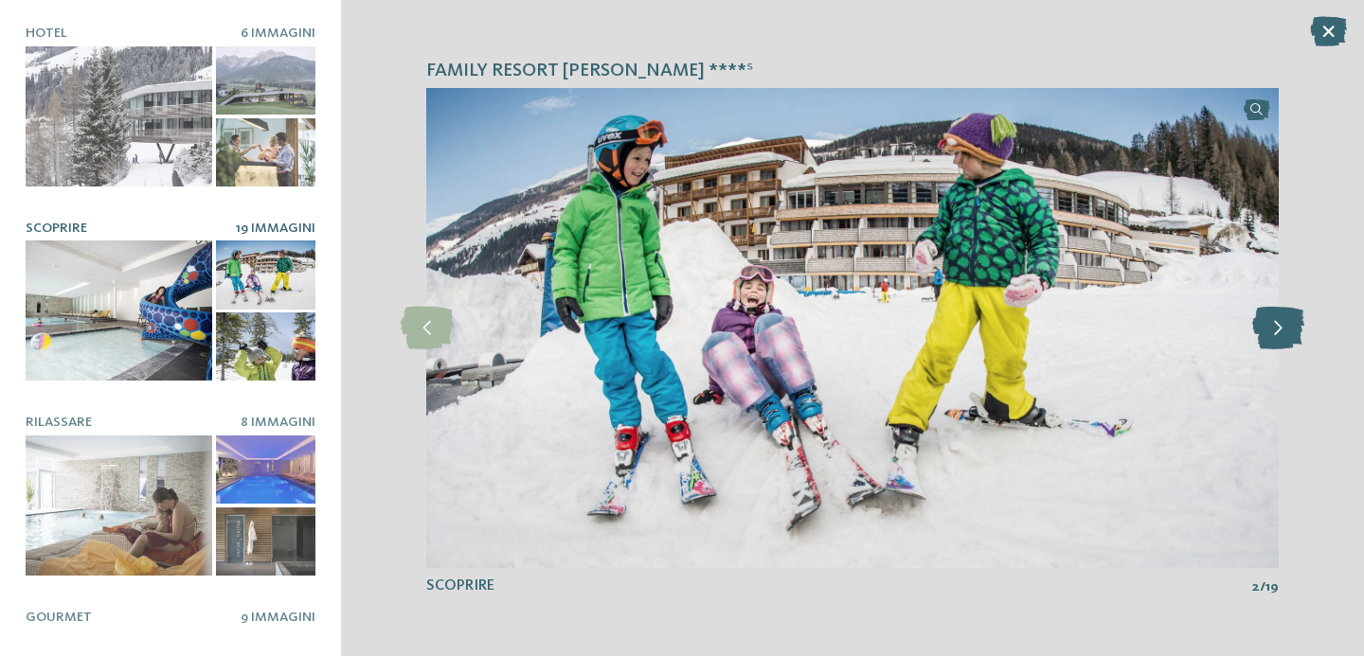
click at [1280, 315] on icon at bounding box center [1278, 328] width 52 height 43
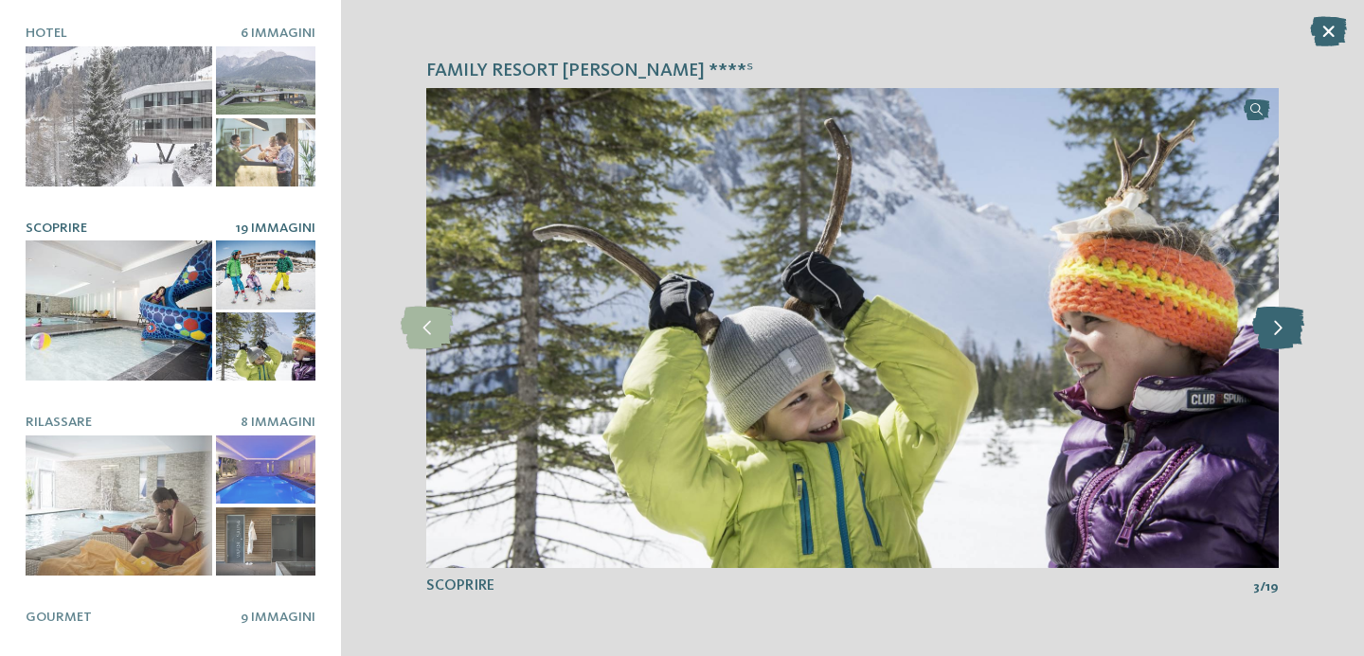
click at [1280, 315] on icon at bounding box center [1278, 328] width 52 height 43
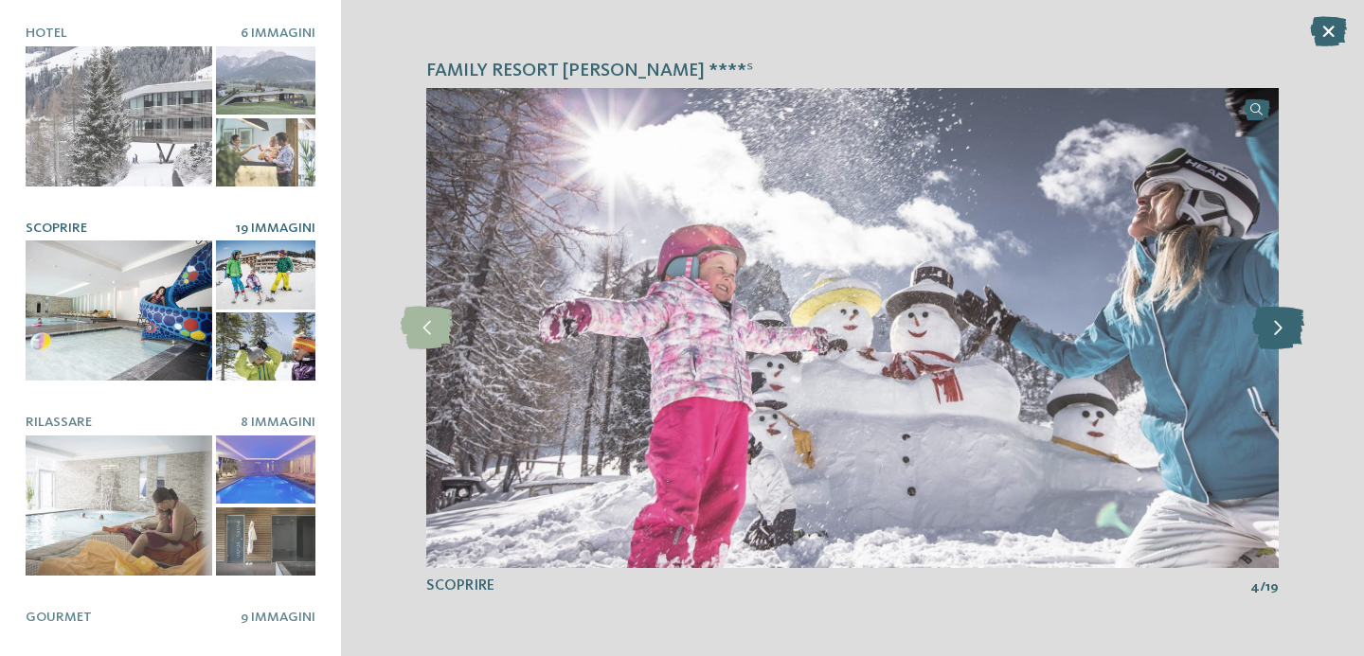
click at [1280, 315] on icon at bounding box center [1278, 328] width 52 height 43
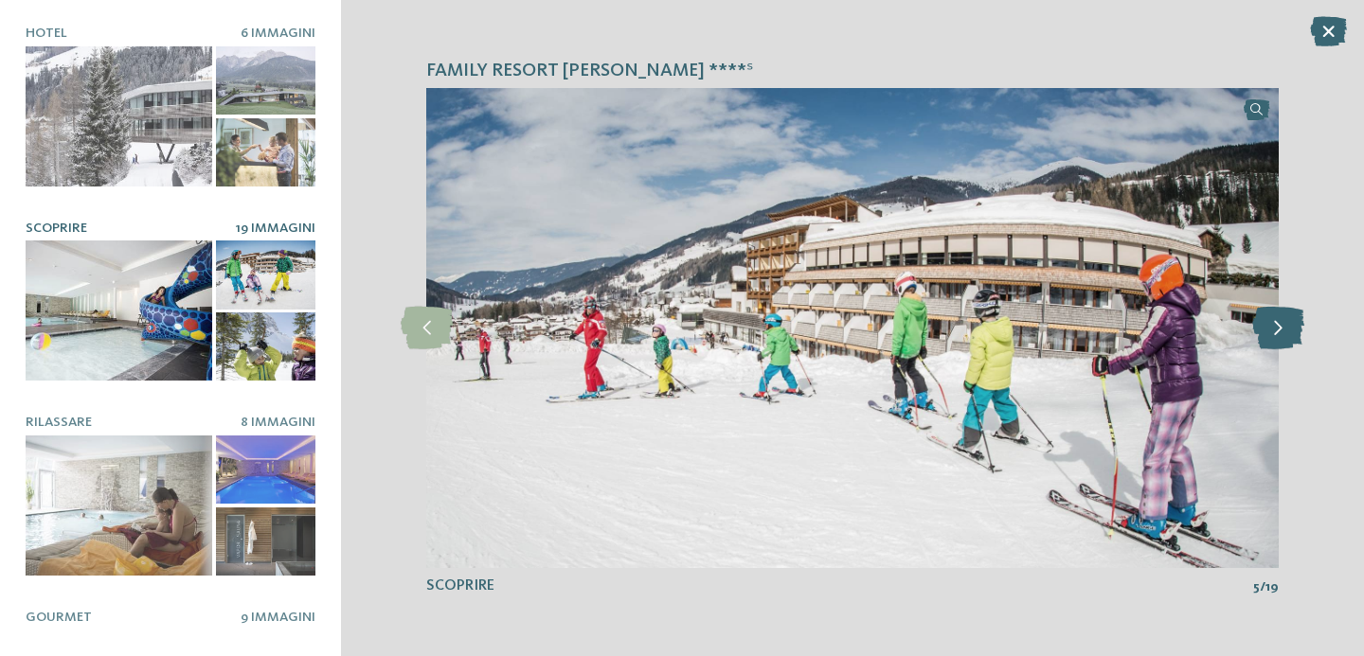
click at [1279, 315] on icon at bounding box center [1278, 328] width 52 height 43
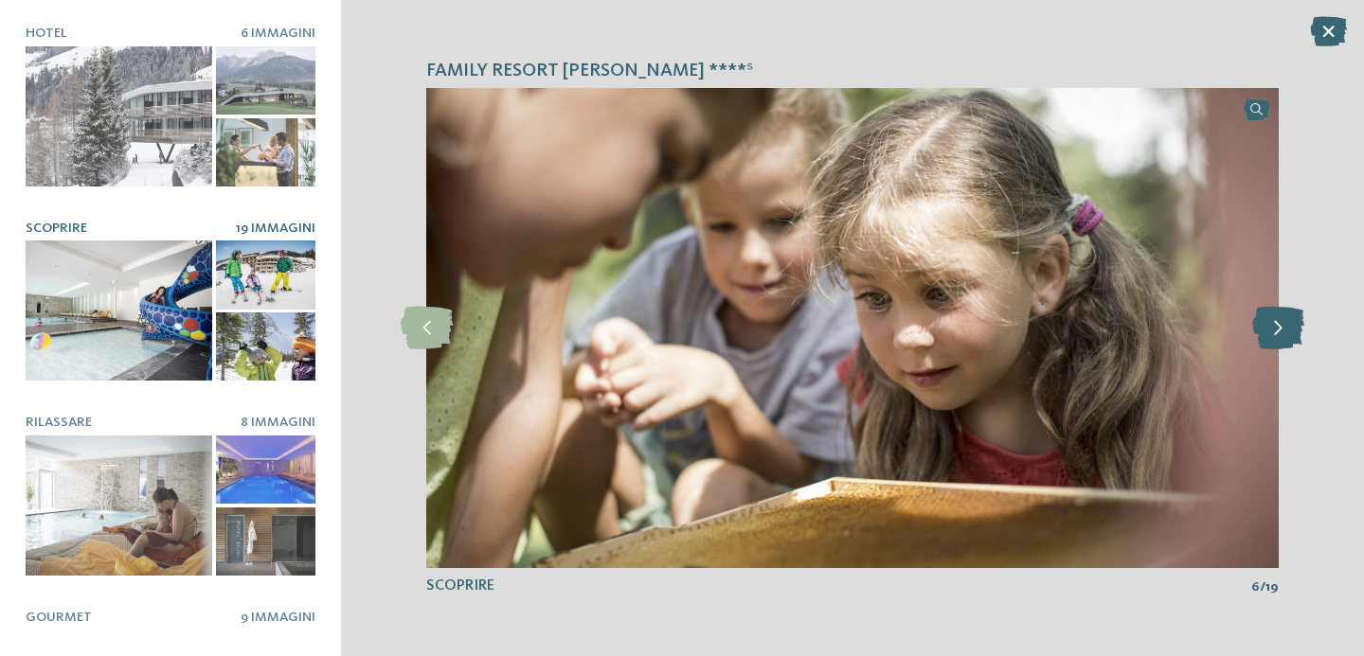
click at [1279, 315] on icon at bounding box center [1278, 328] width 52 height 43
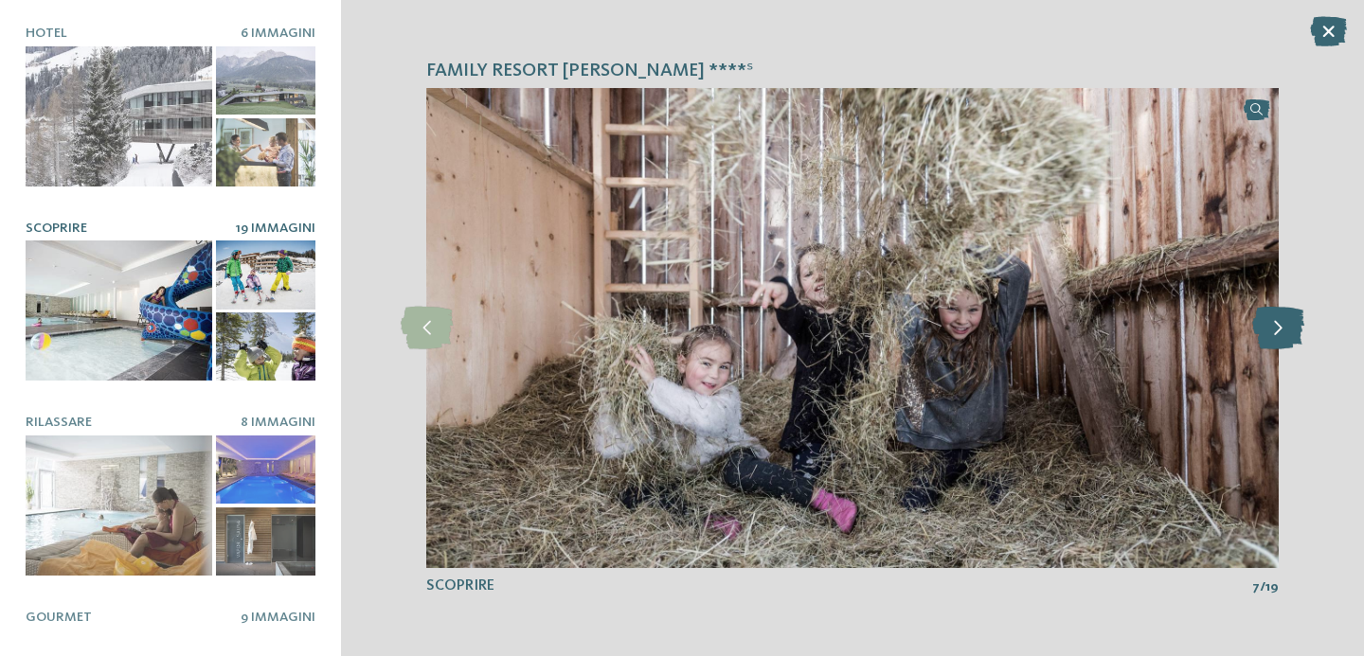
click at [1282, 324] on icon at bounding box center [1278, 328] width 52 height 43
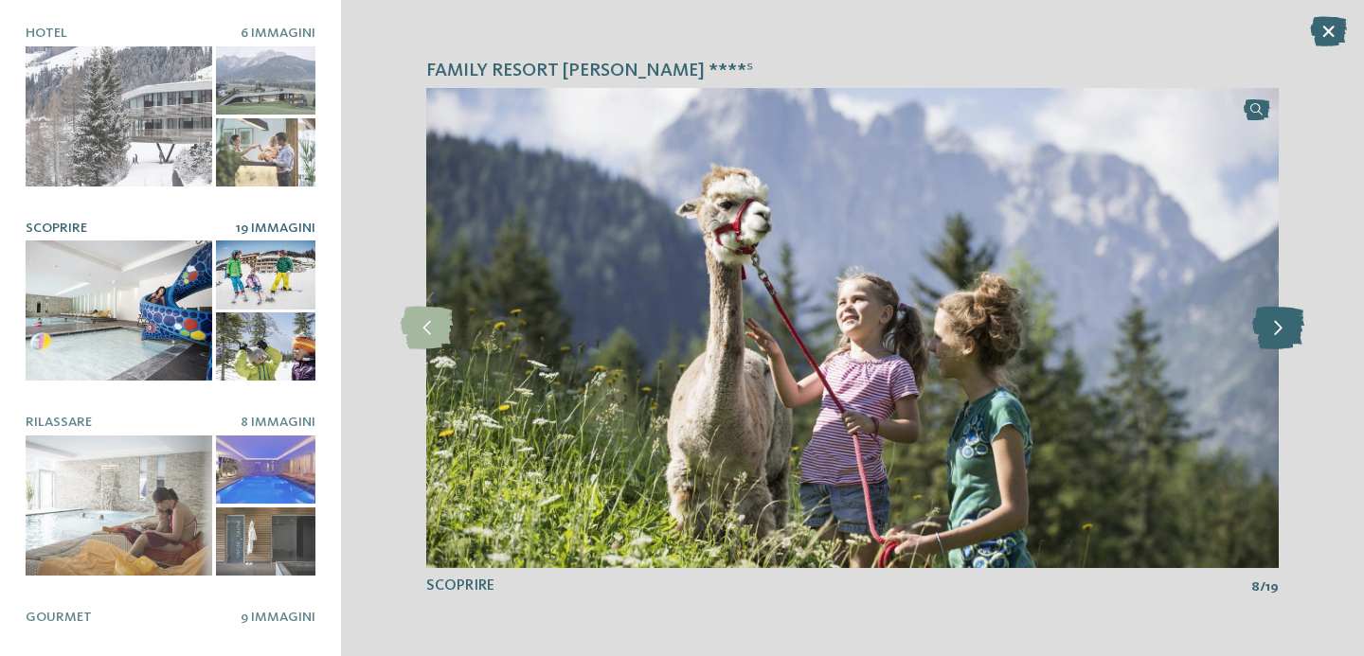
click at [1282, 324] on icon at bounding box center [1278, 328] width 52 height 43
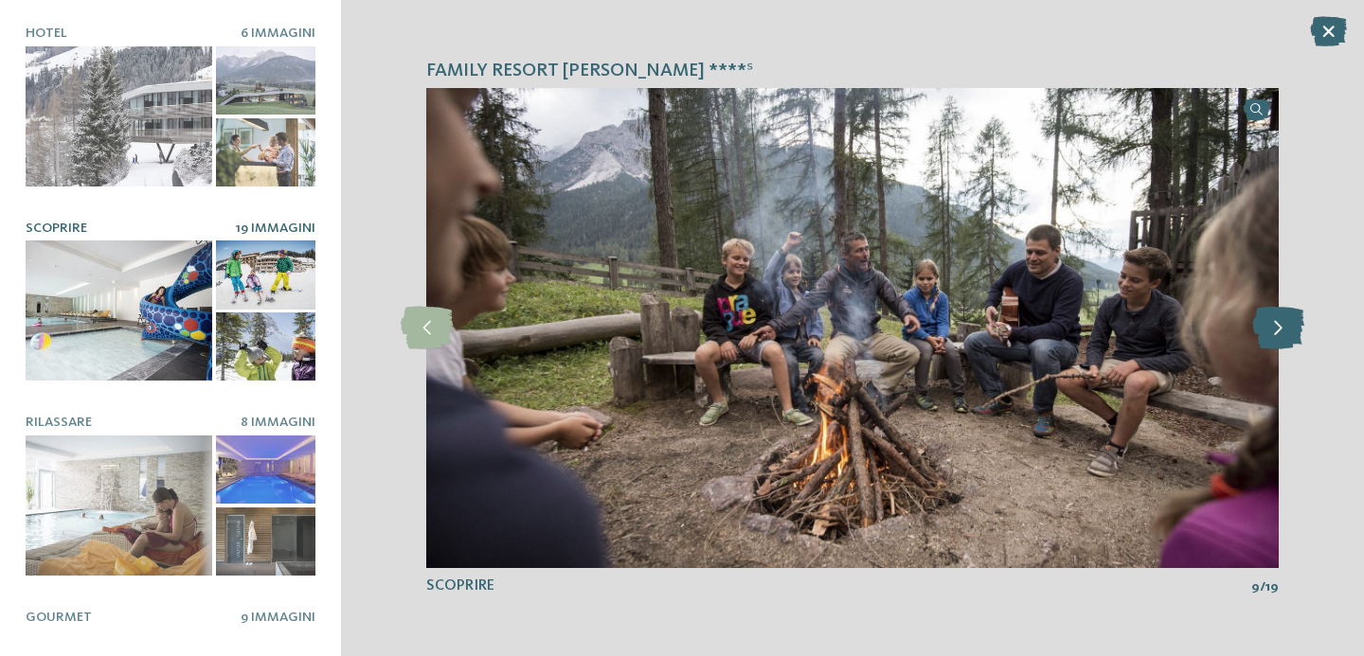
click at [1282, 323] on icon at bounding box center [1278, 328] width 52 height 43
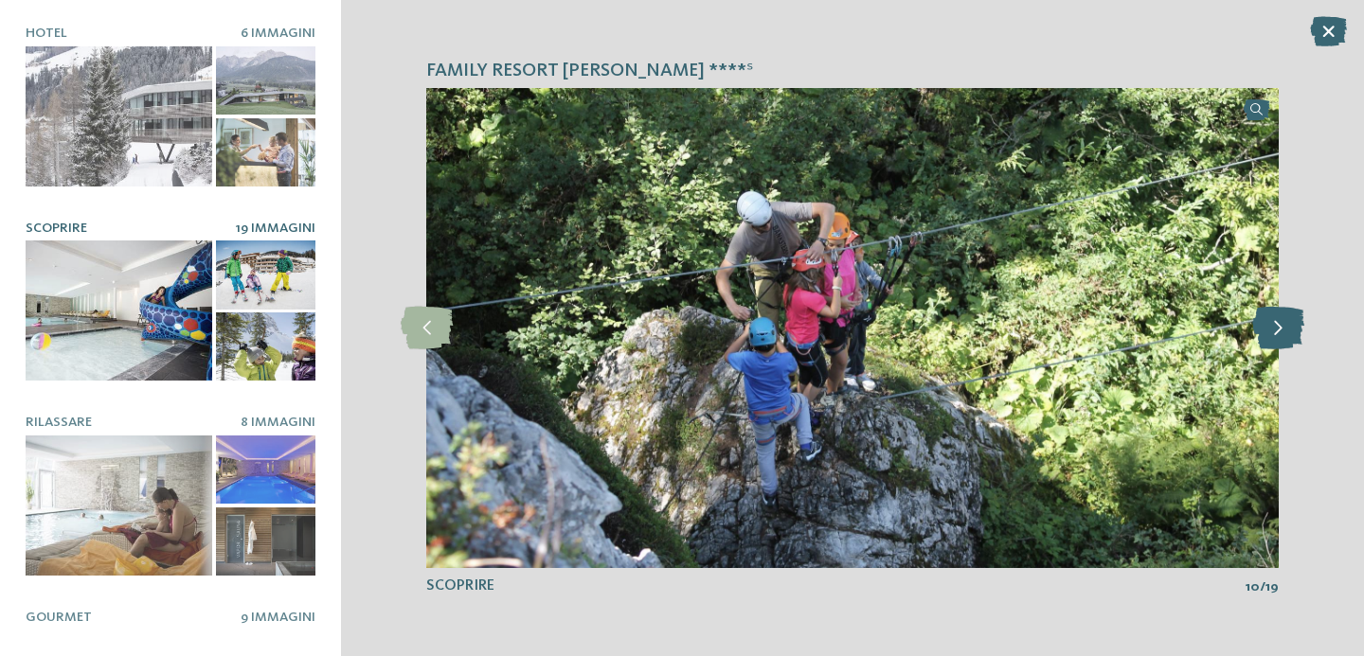
click at [1282, 323] on icon at bounding box center [1278, 328] width 52 height 43
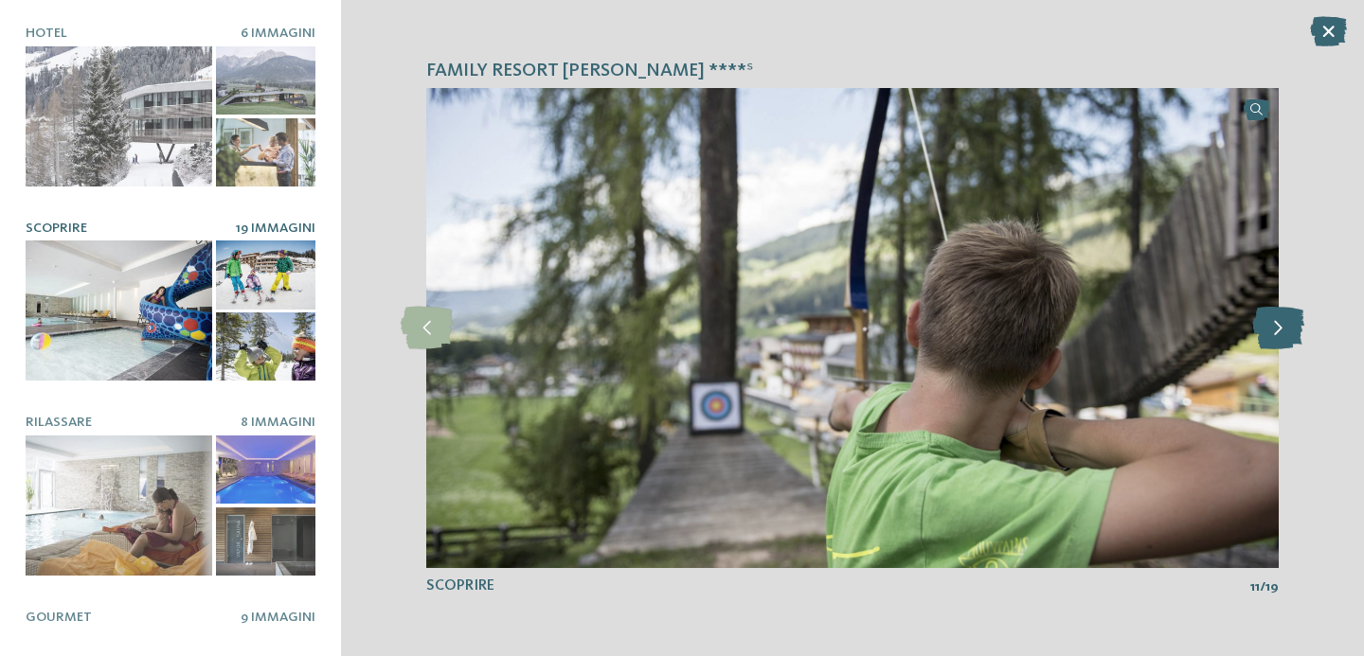
click at [1282, 323] on icon at bounding box center [1278, 328] width 52 height 43
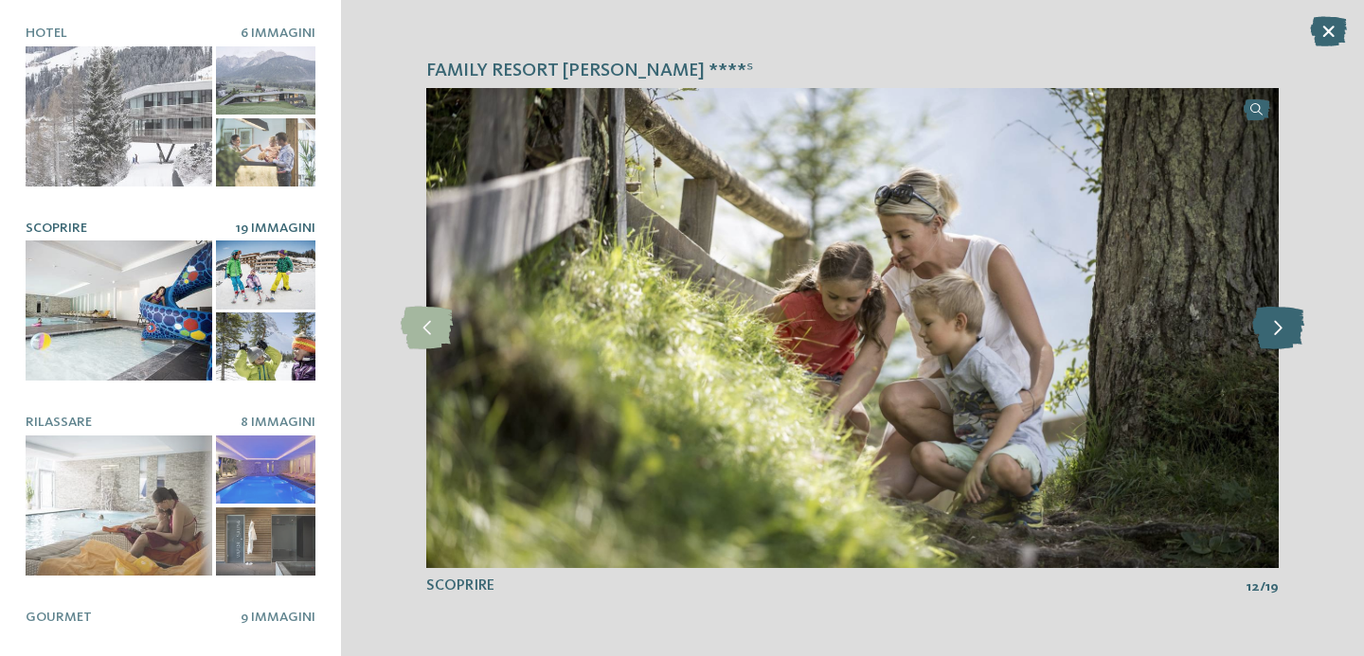
click at [1282, 323] on icon at bounding box center [1278, 328] width 52 height 43
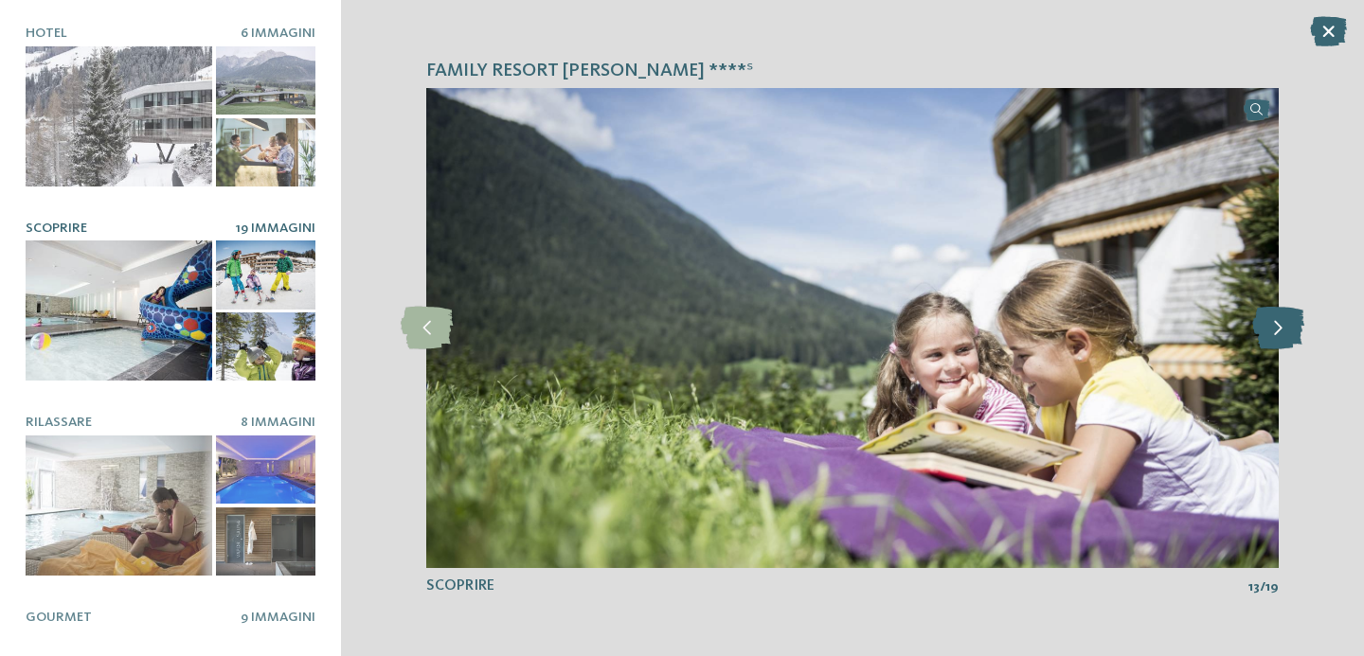
click at [1282, 323] on icon at bounding box center [1278, 328] width 52 height 43
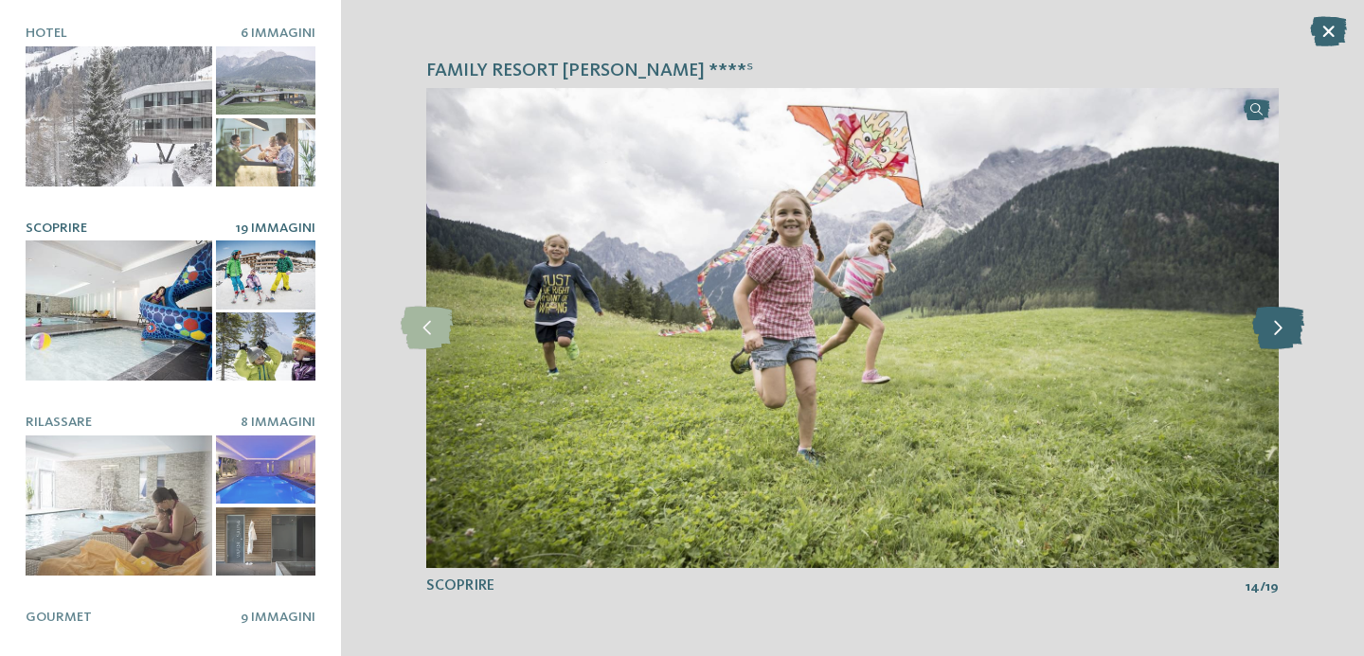
click at [1282, 323] on icon at bounding box center [1278, 328] width 52 height 43
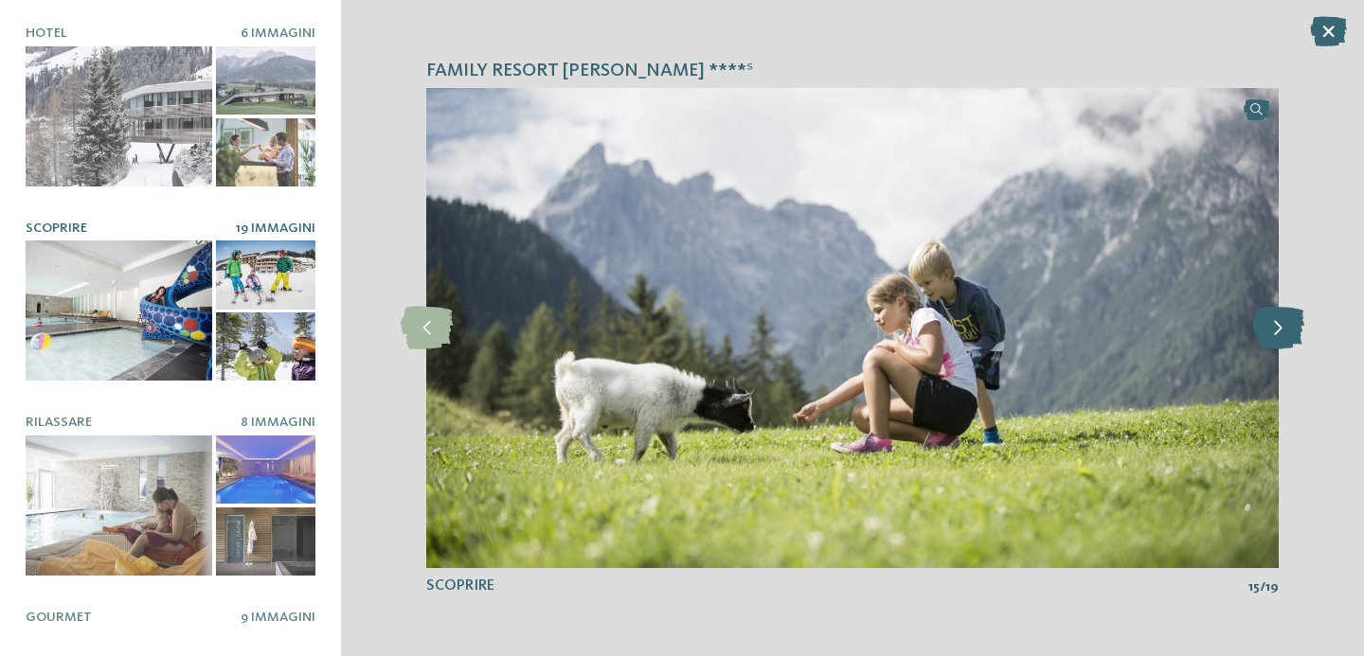
click at [1282, 323] on icon at bounding box center [1278, 328] width 52 height 43
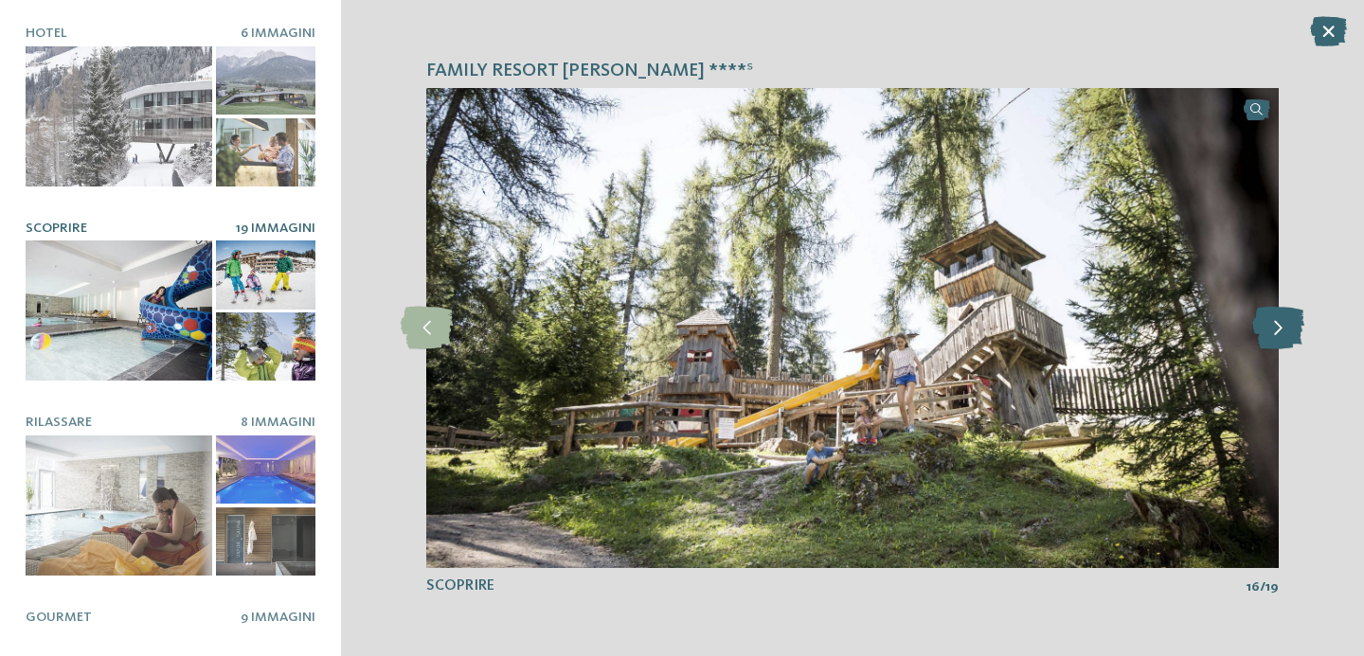
click at [1282, 323] on icon at bounding box center [1278, 328] width 52 height 43
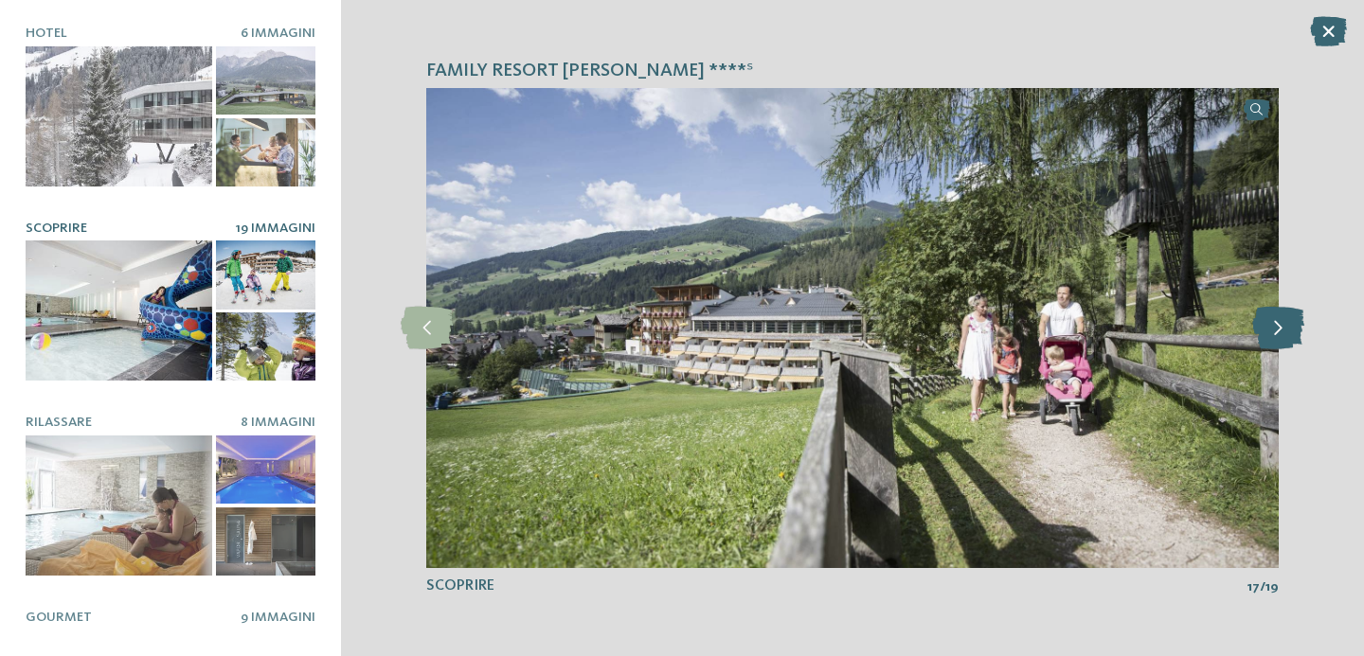
click at [1282, 323] on icon at bounding box center [1278, 328] width 52 height 43
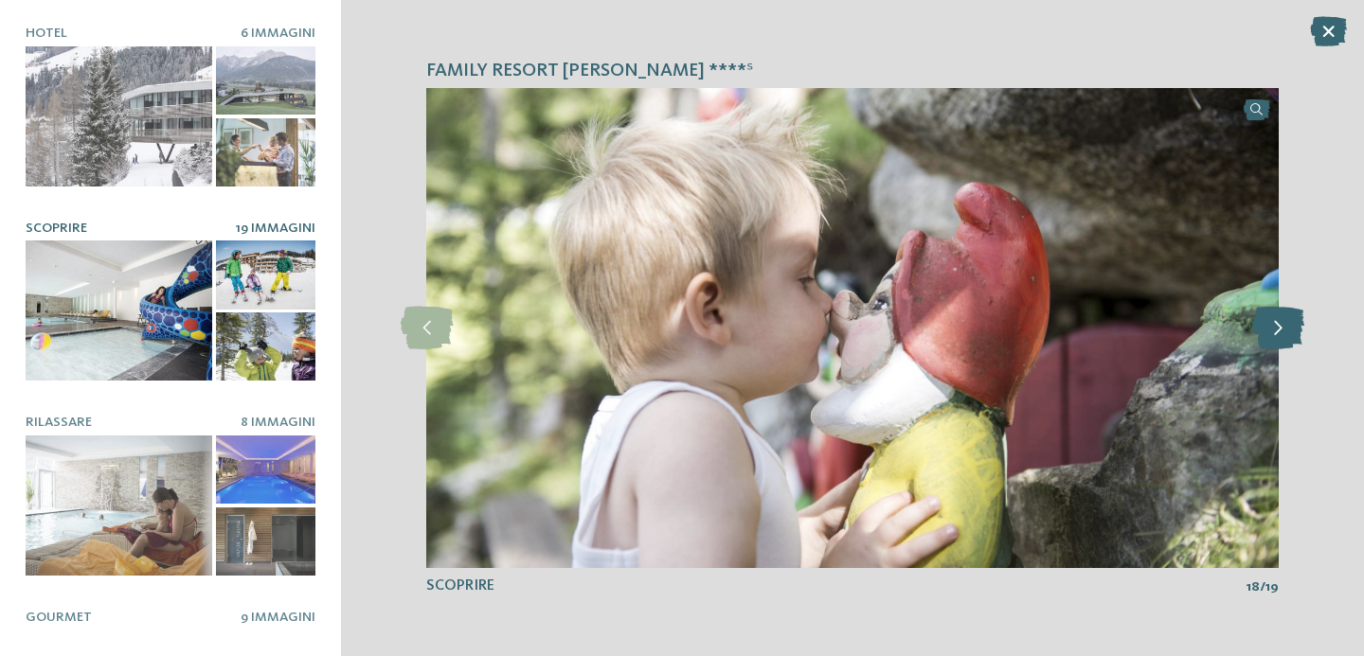
click at [1282, 323] on icon at bounding box center [1278, 328] width 52 height 43
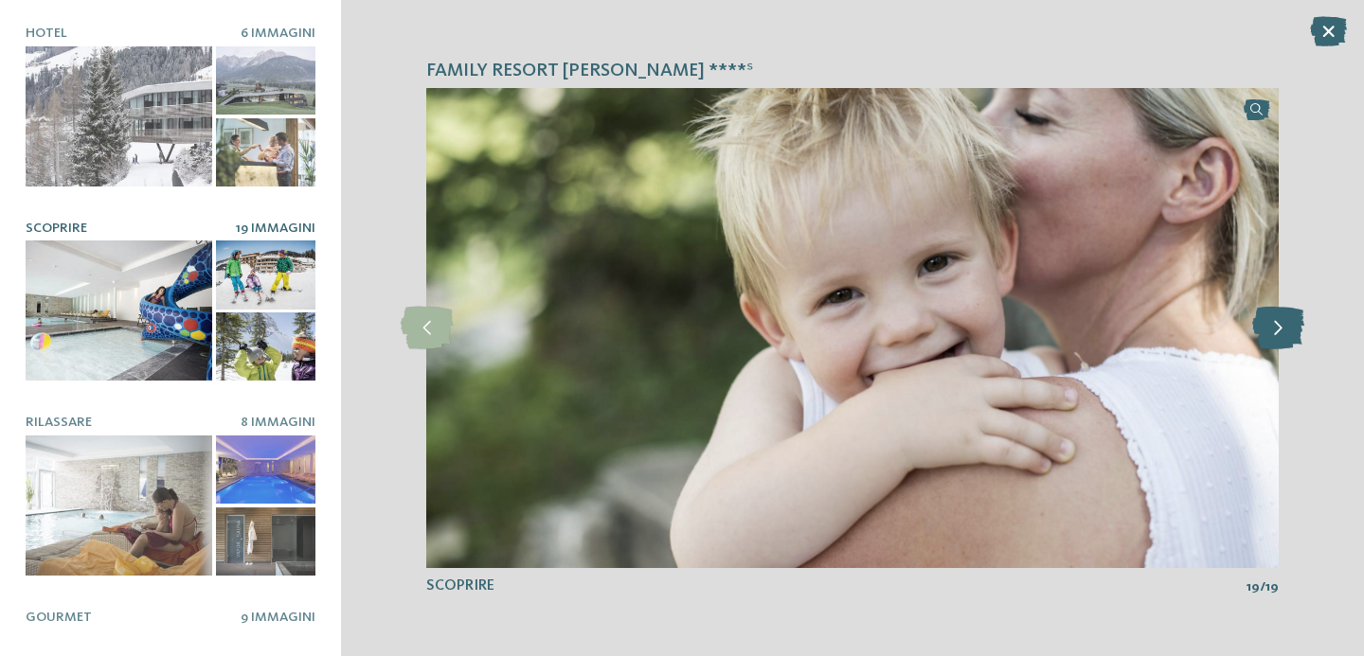
click at [1282, 323] on icon at bounding box center [1278, 328] width 52 height 43
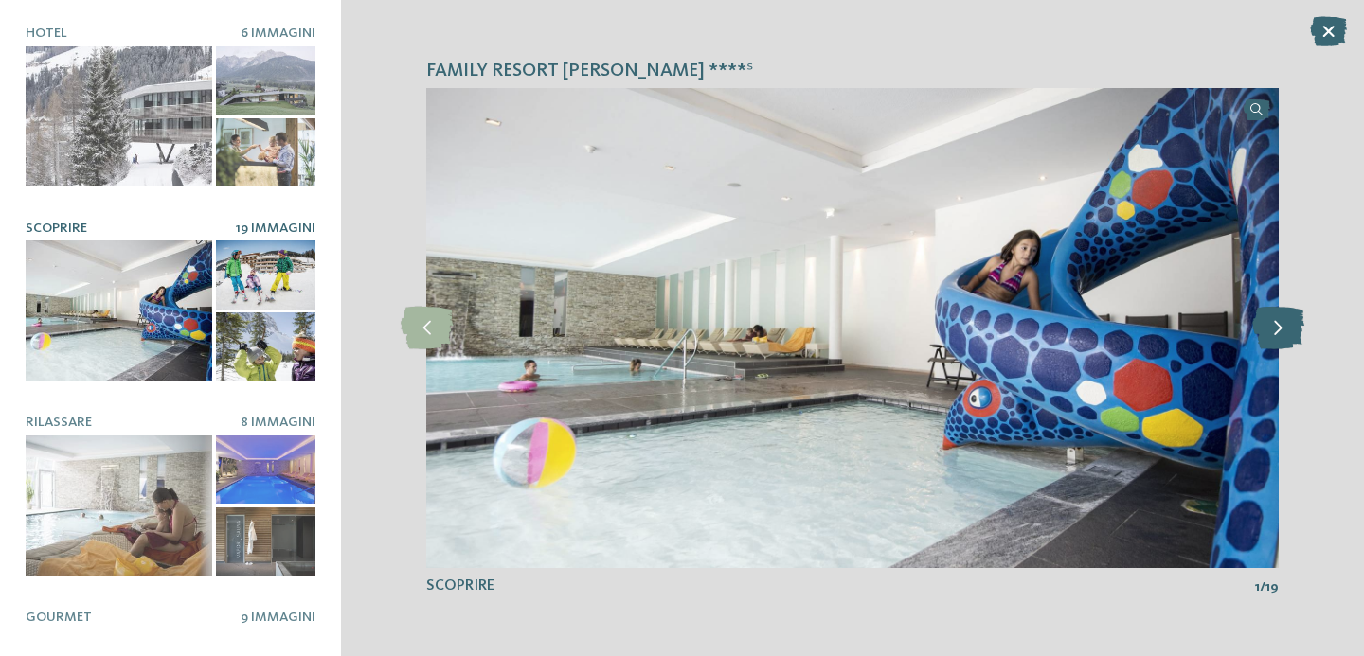
click at [1282, 323] on icon at bounding box center [1278, 328] width 52 height 43
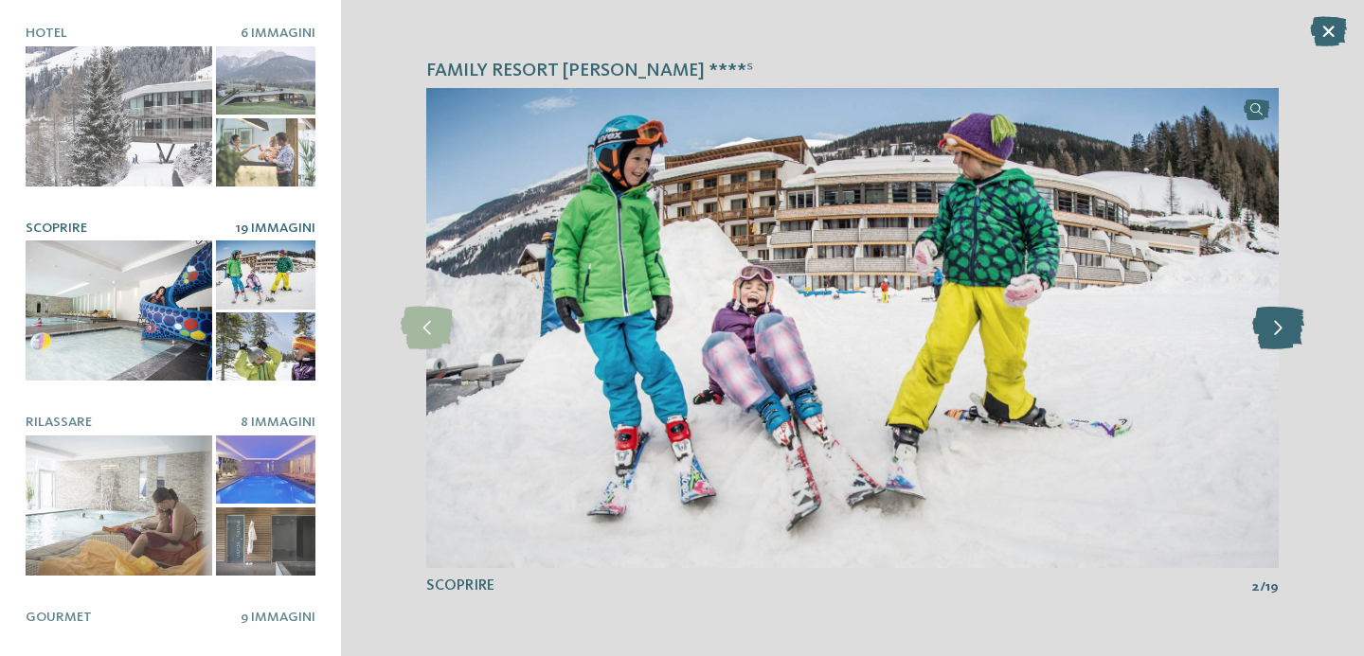
click at [1282, 323] on icon at bounding box center [1278, 328] width 52 height 43
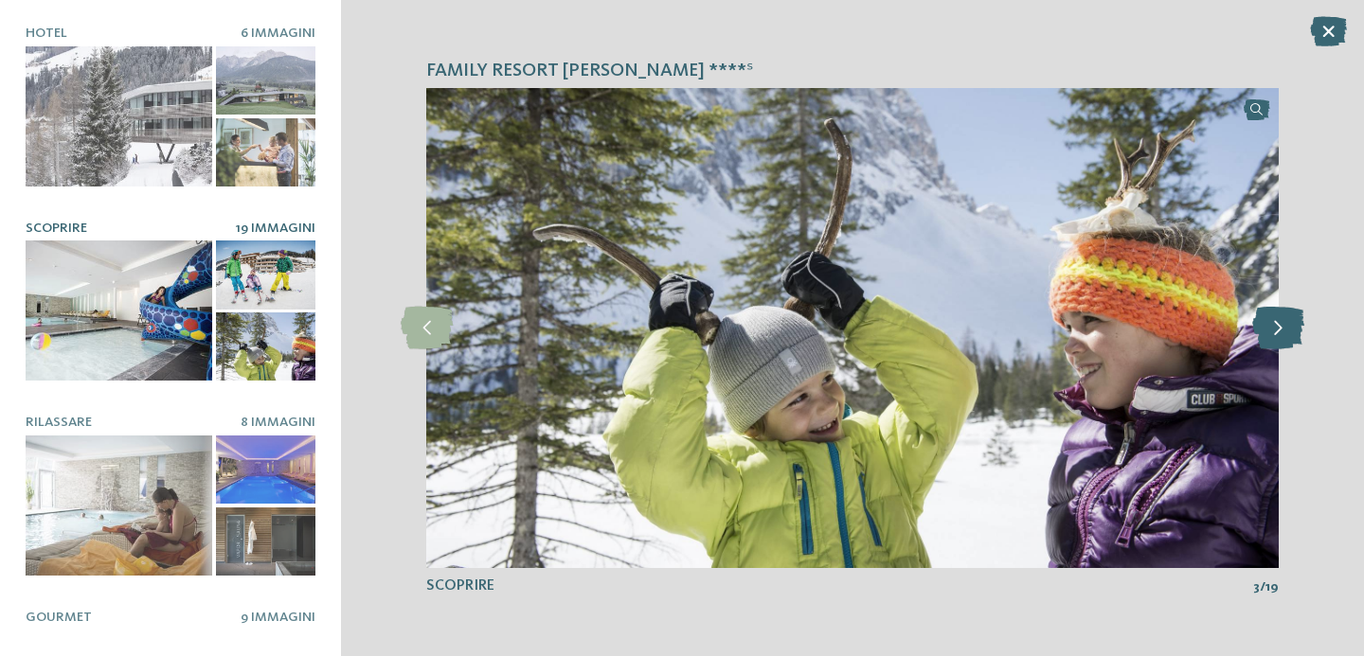
click at [1282, 323] on icon at bounding box center [1278, 328] width 52 height 43
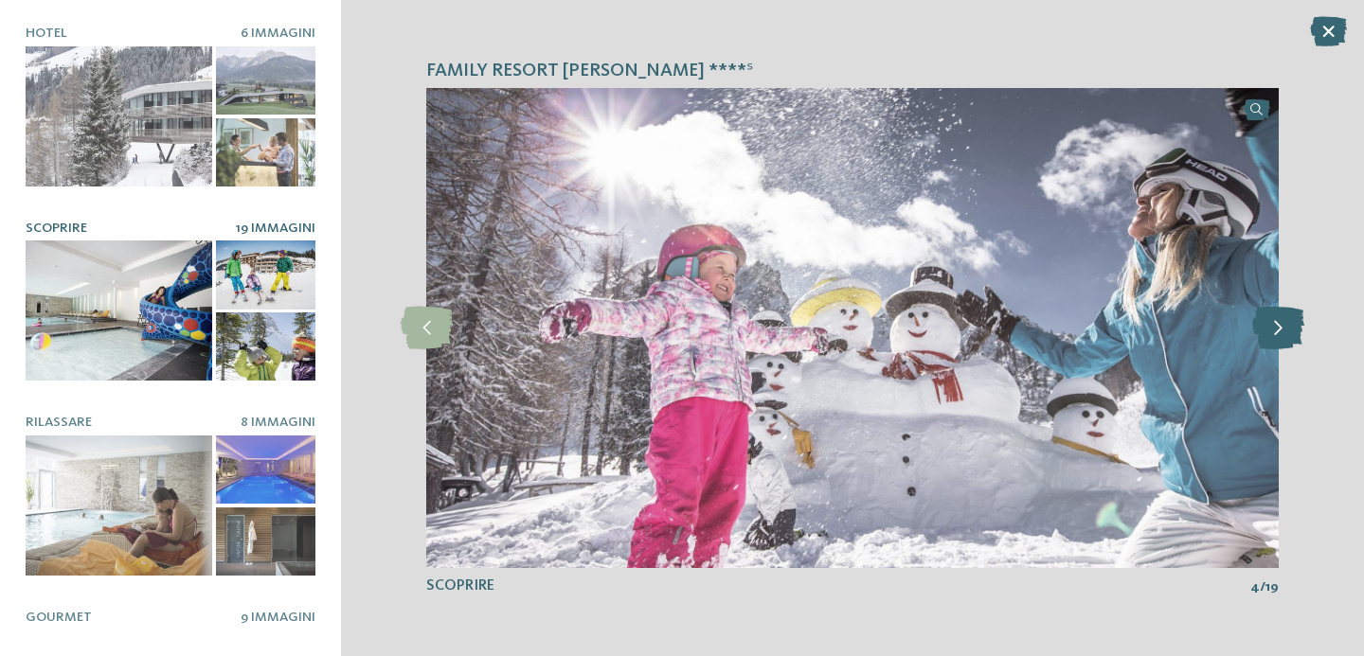
click at [1282, 323] on icon at bounding box center [1278, 328] width 52 height 43
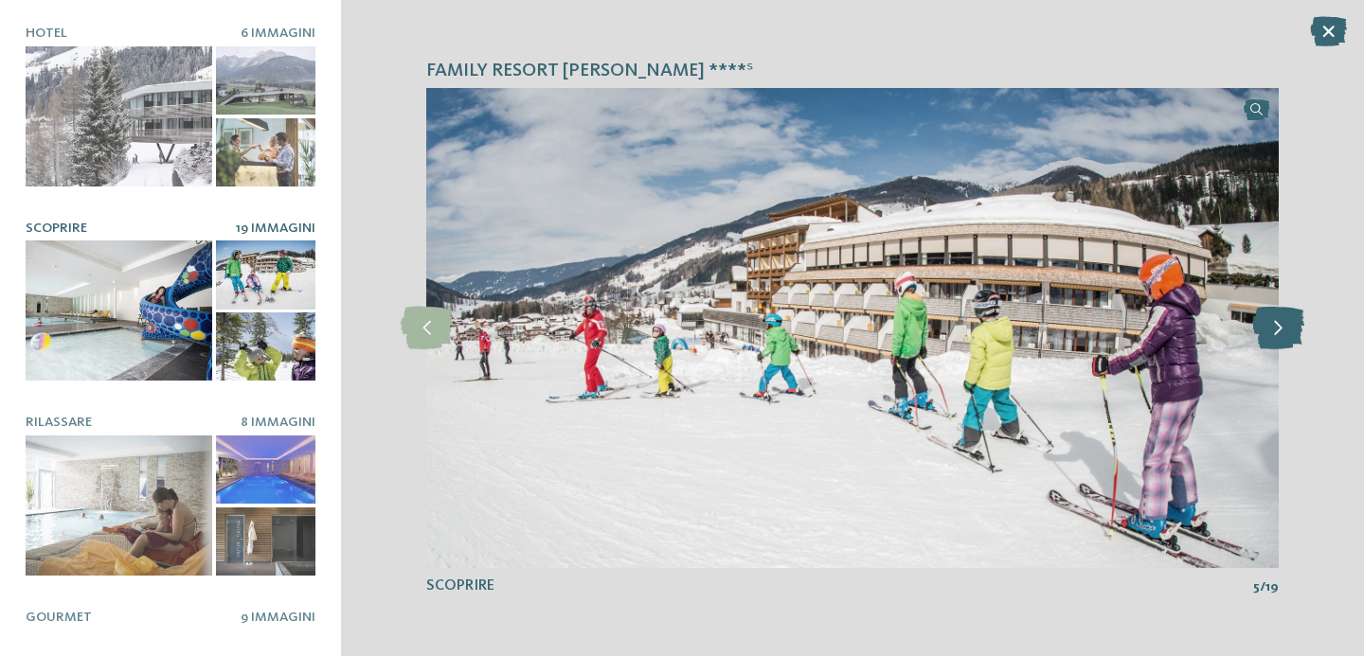
click at [1282, 323] on icon at bounding box center [1278, 328] width 52 height 43
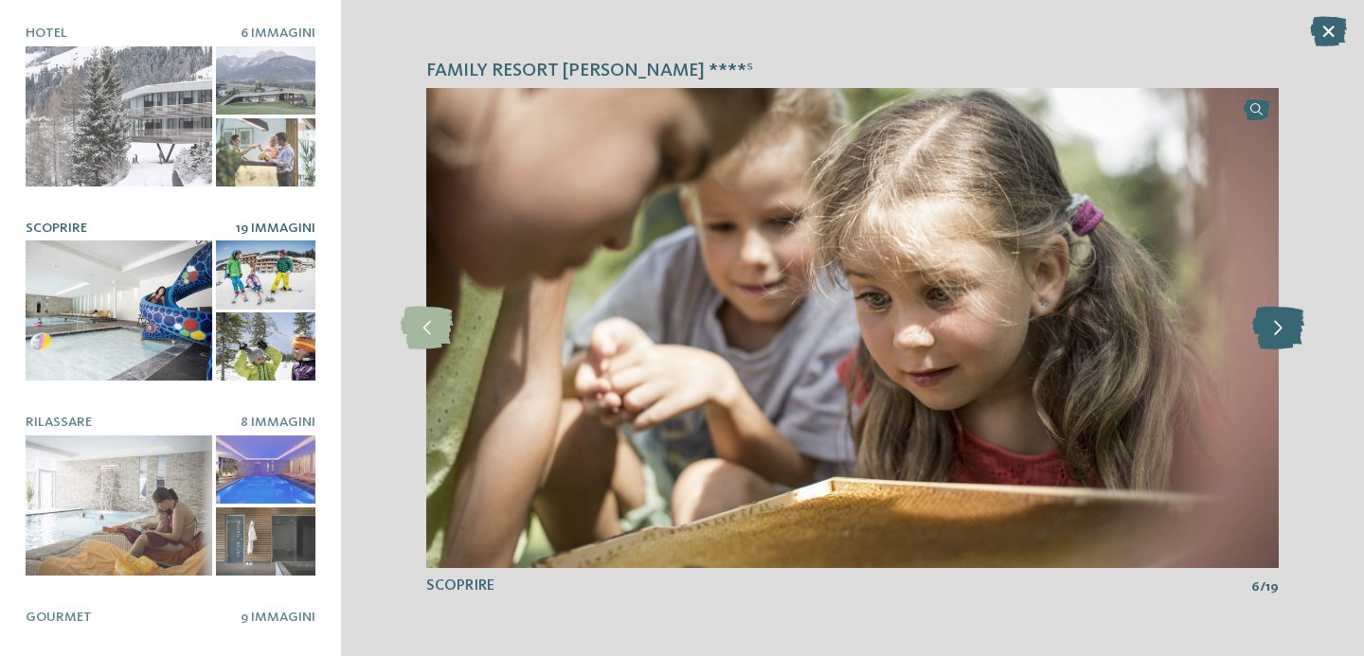
click at [1282, 323] on icon at bounding box center [1278, 328] width 52 height 43
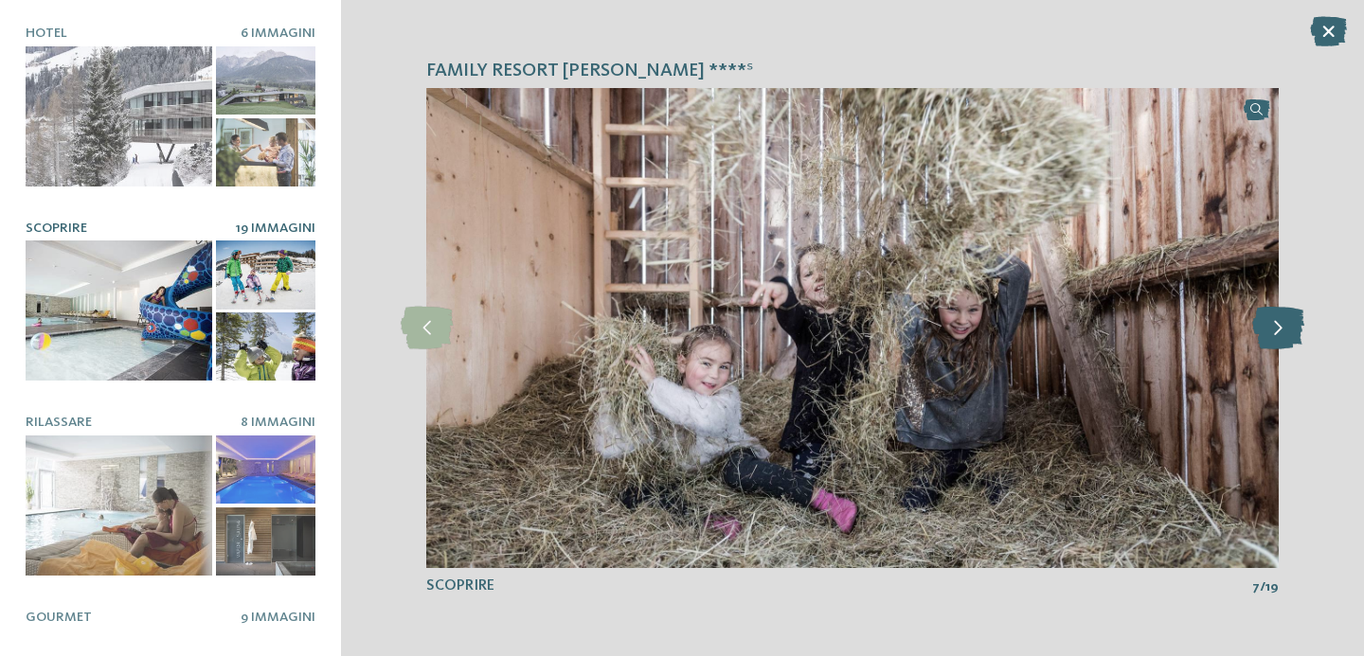
click at [1282, 323] on icon at bounding box center [1278, 328] width 52 height 43
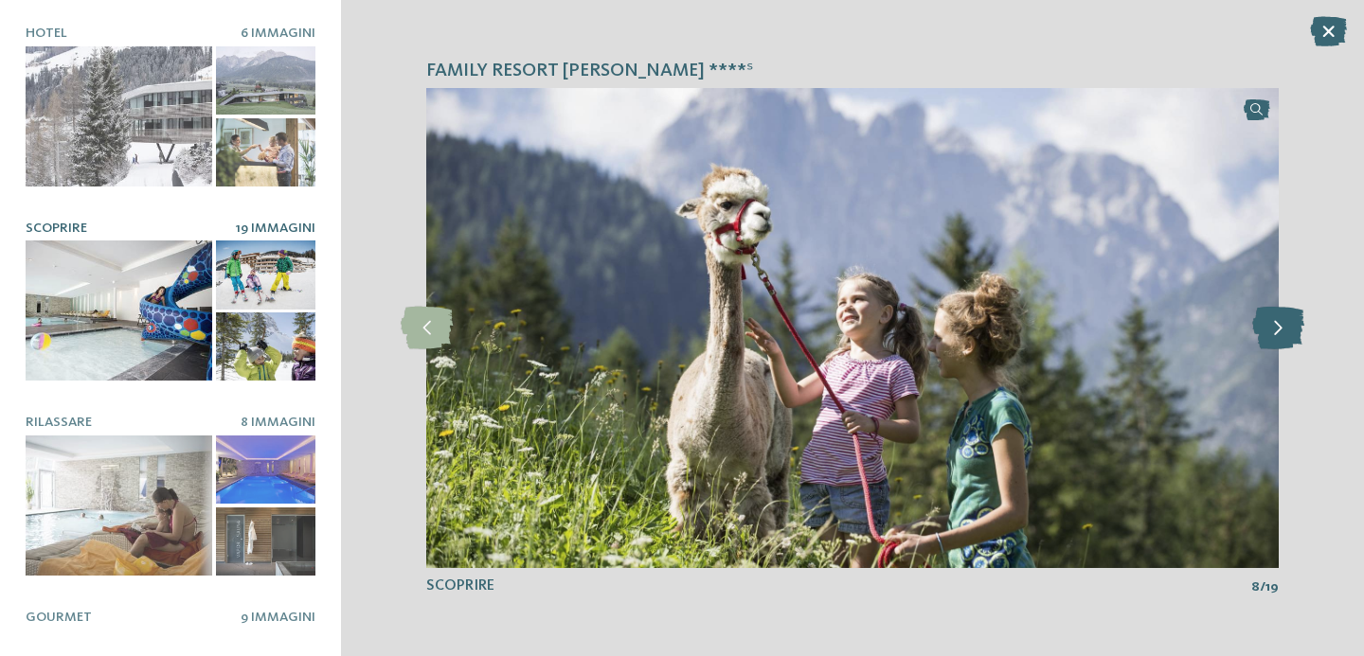
click at [1282, 323] on icon at bounding box center [1278, 328] width 52 height 43
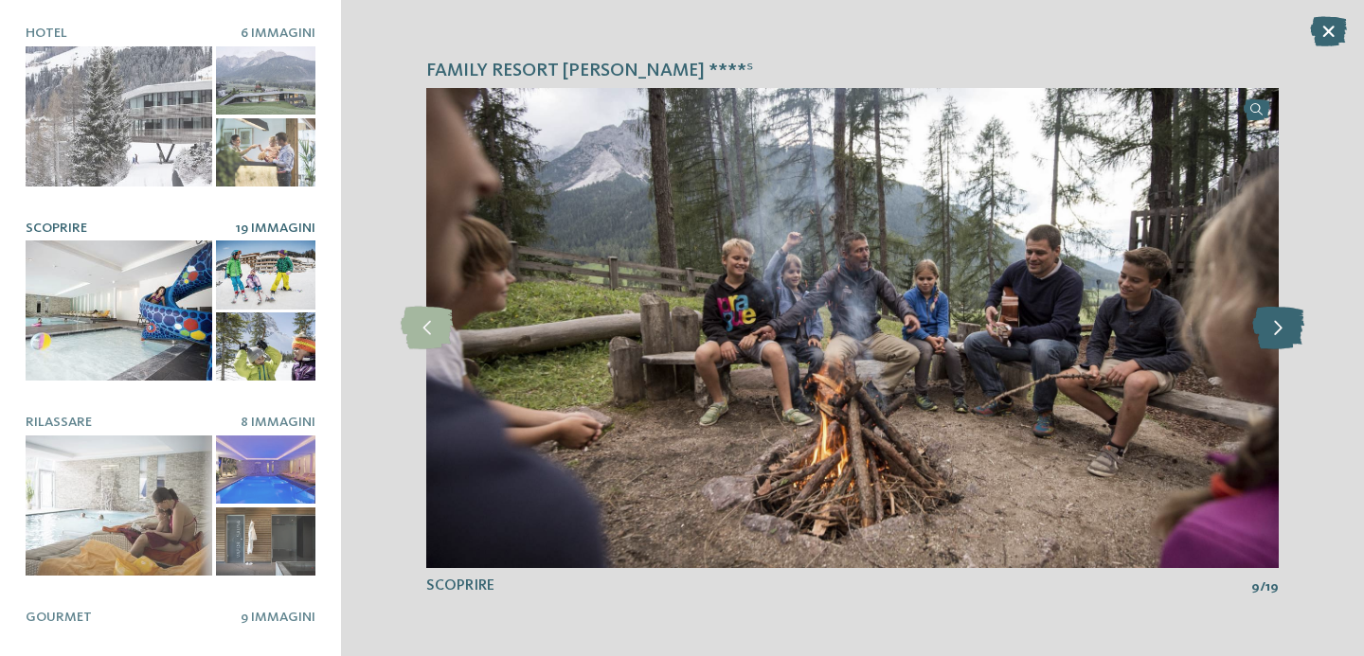
click at [1282, 323] on icon at bounding box center [1278, 328] width 52 height 43
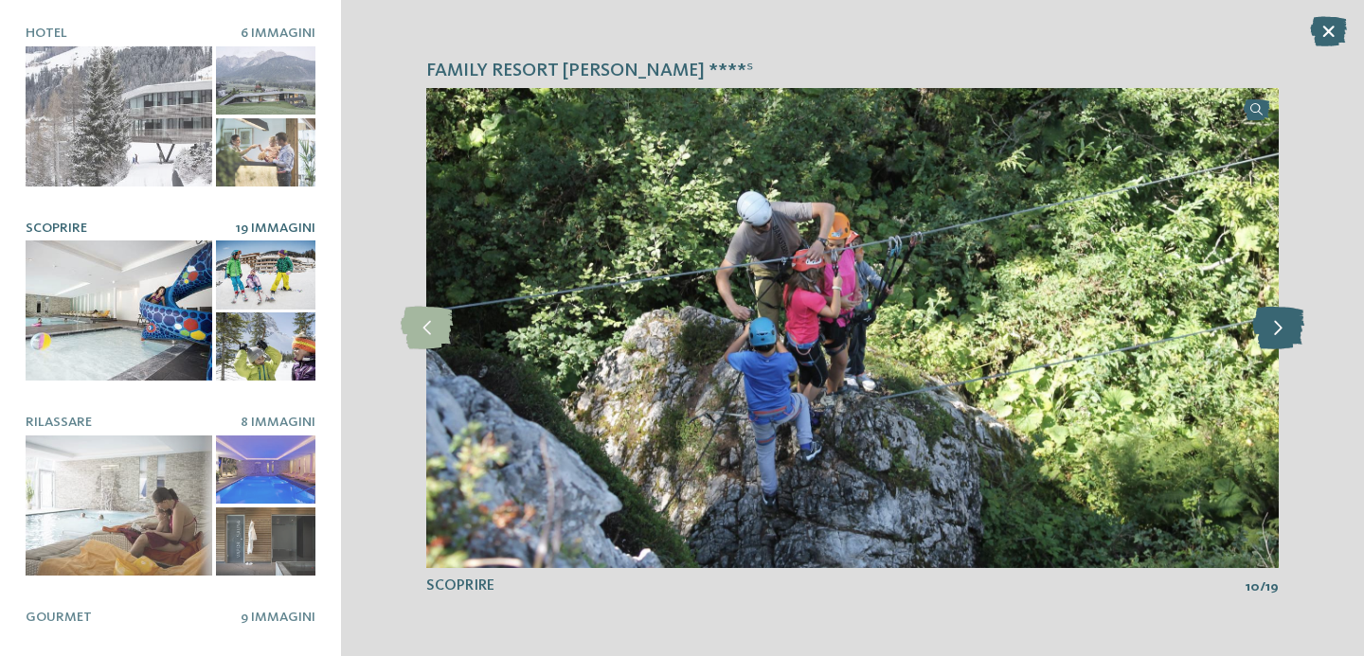
click at [1282, 323] on icon at bounding box center [1278, 328] width 52 height 43
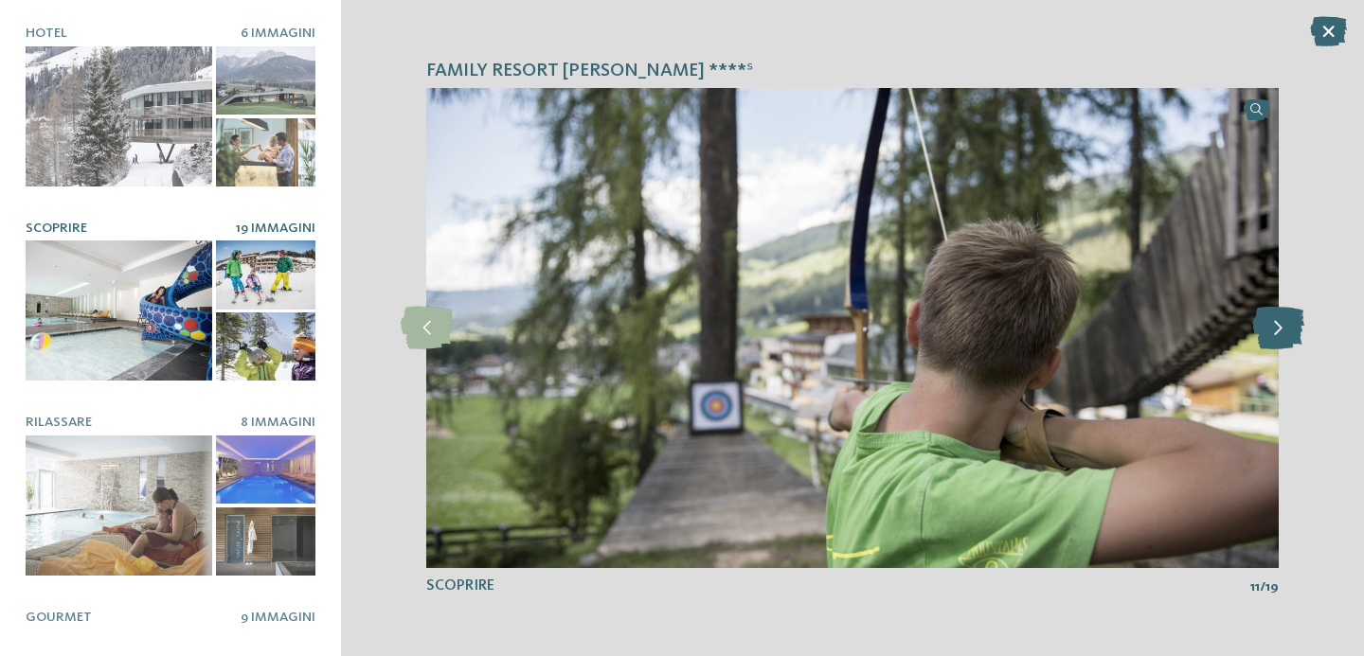
click at [1282, 323] on icon at bounding box center [1278, 328] width 52 height 43
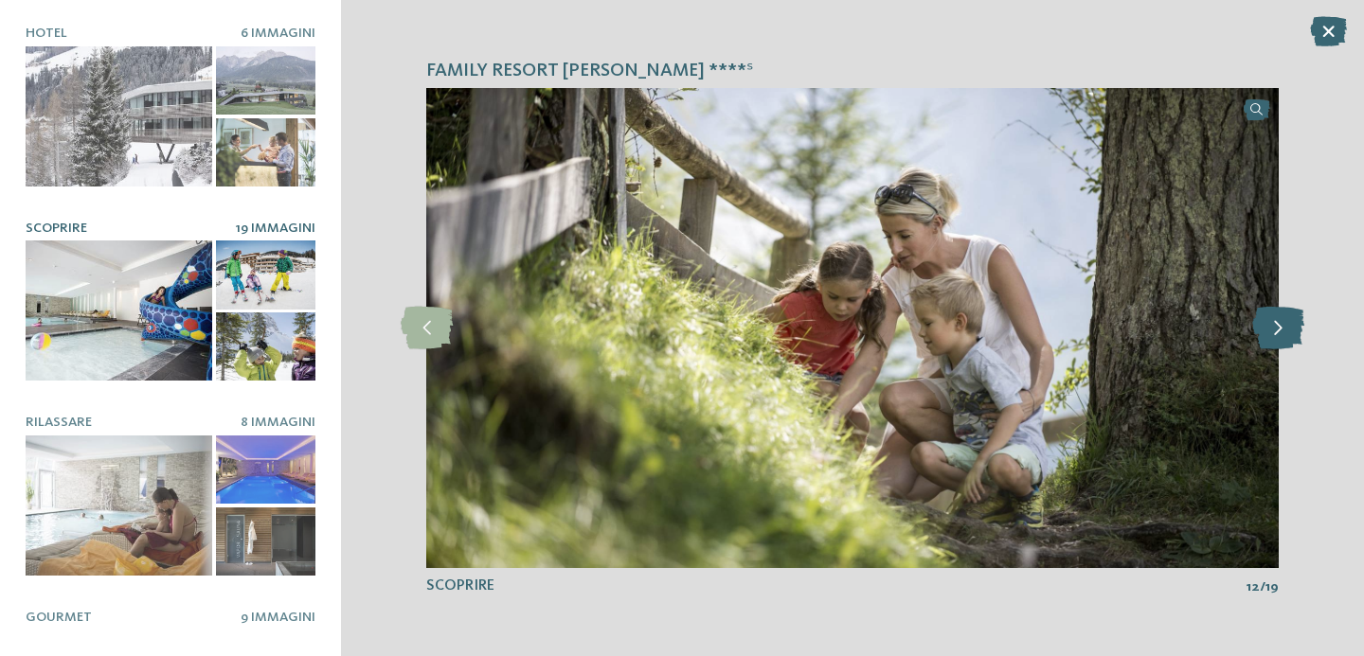
click at [1282, 323] on icon at bounding box center [1278, 328] width 52 height 43
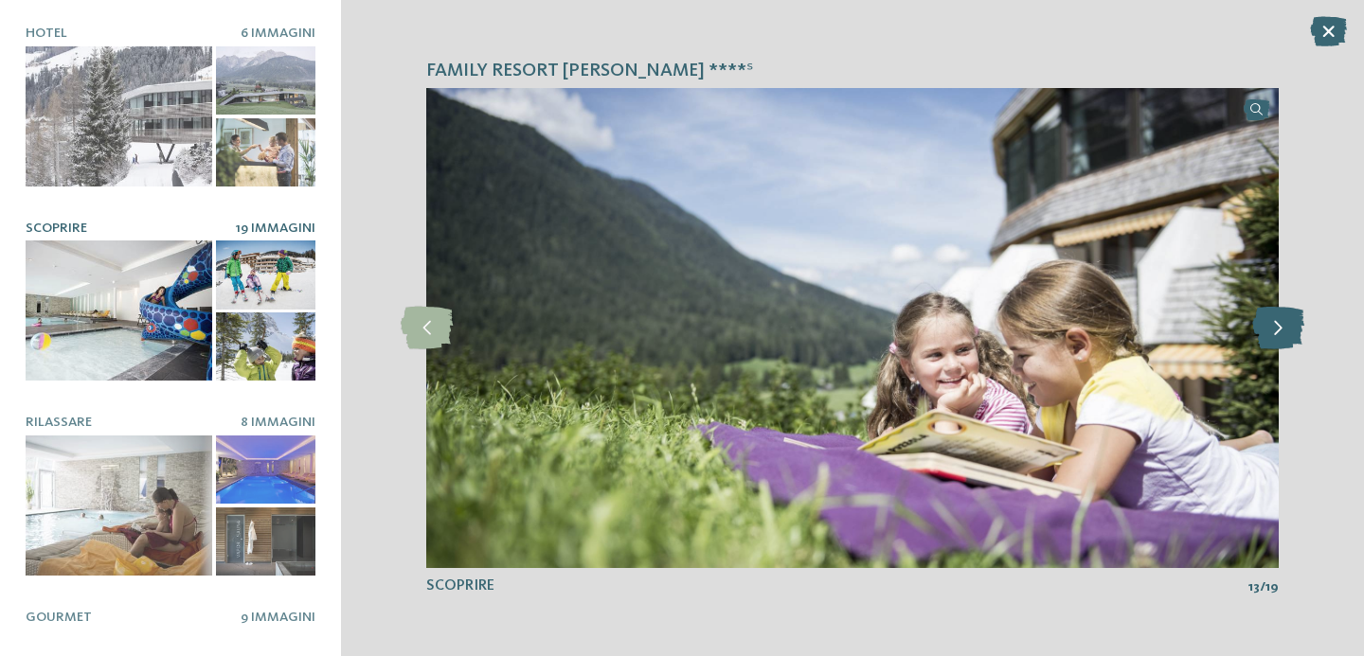
click at [1282, 323] on icon at bounding box center [1278, 328] width 52 height 43
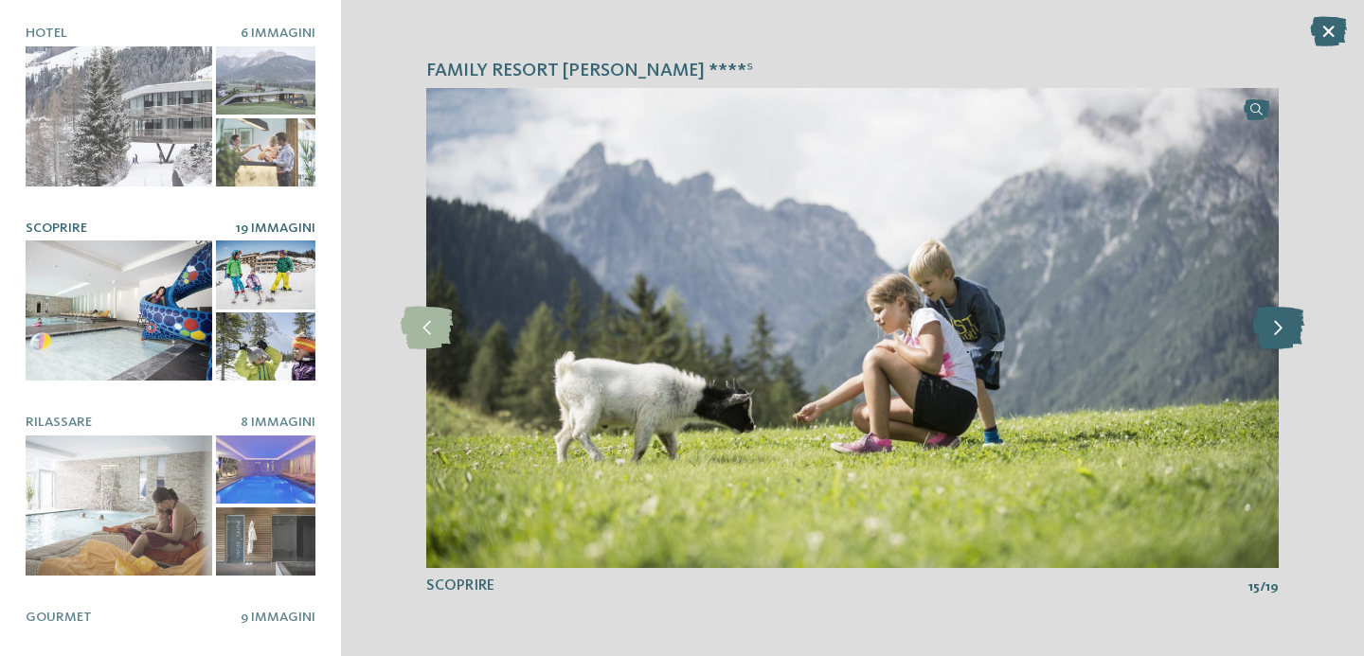
click at [1282, 323] on icon at bounding box center [1278, 328] width 52 height 43
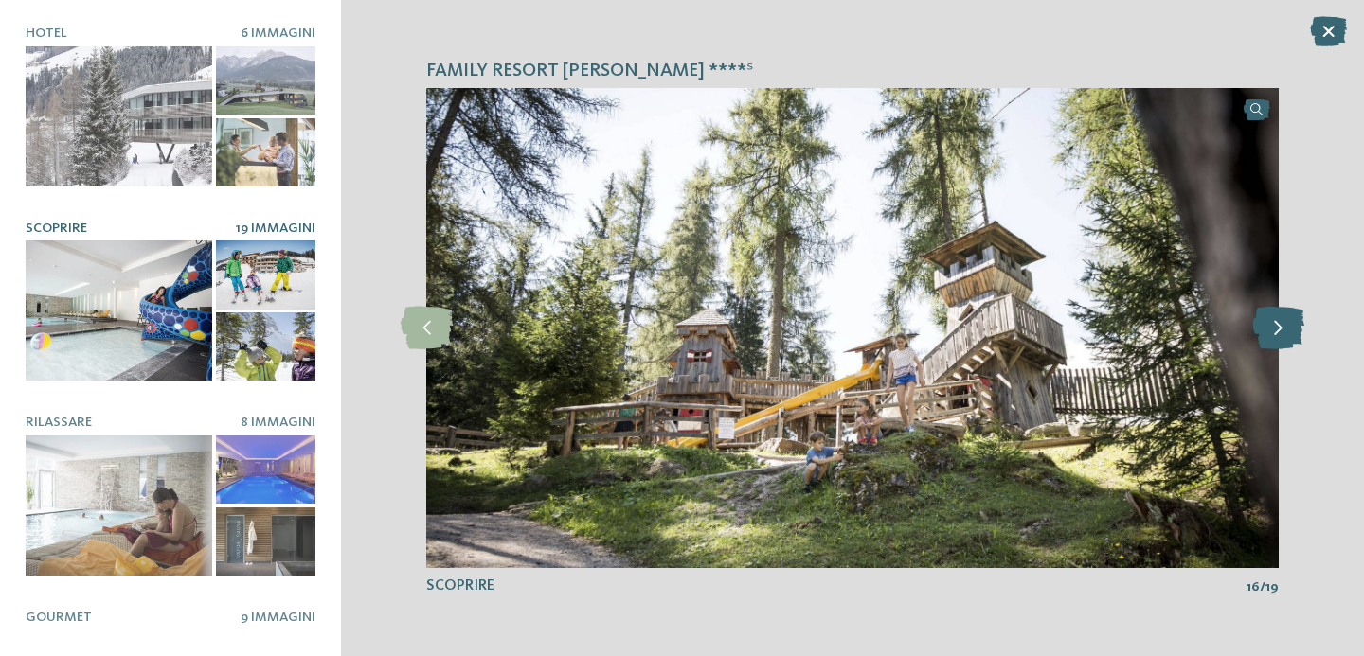
click at [1282, 323] on icon at bounding box center [1278, 328] width 52 height 43
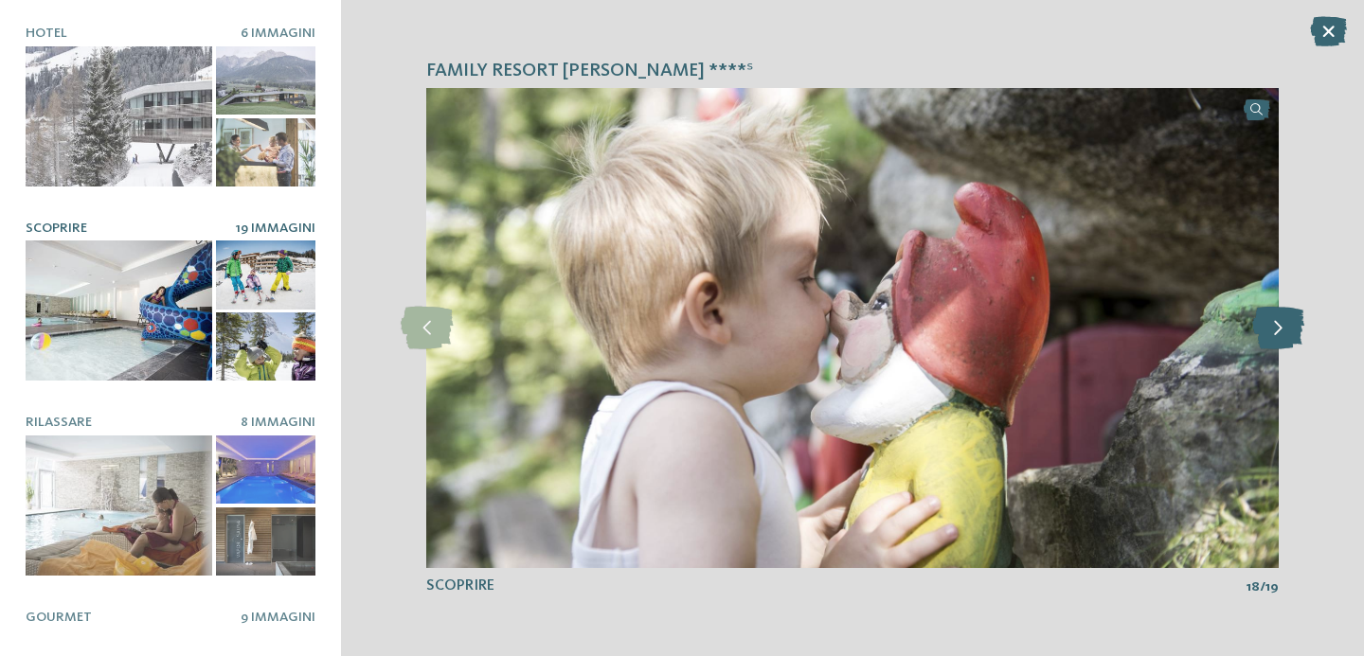
click at [1282, 323] on icon at bounding box center [1278, 328] width 52 height 43
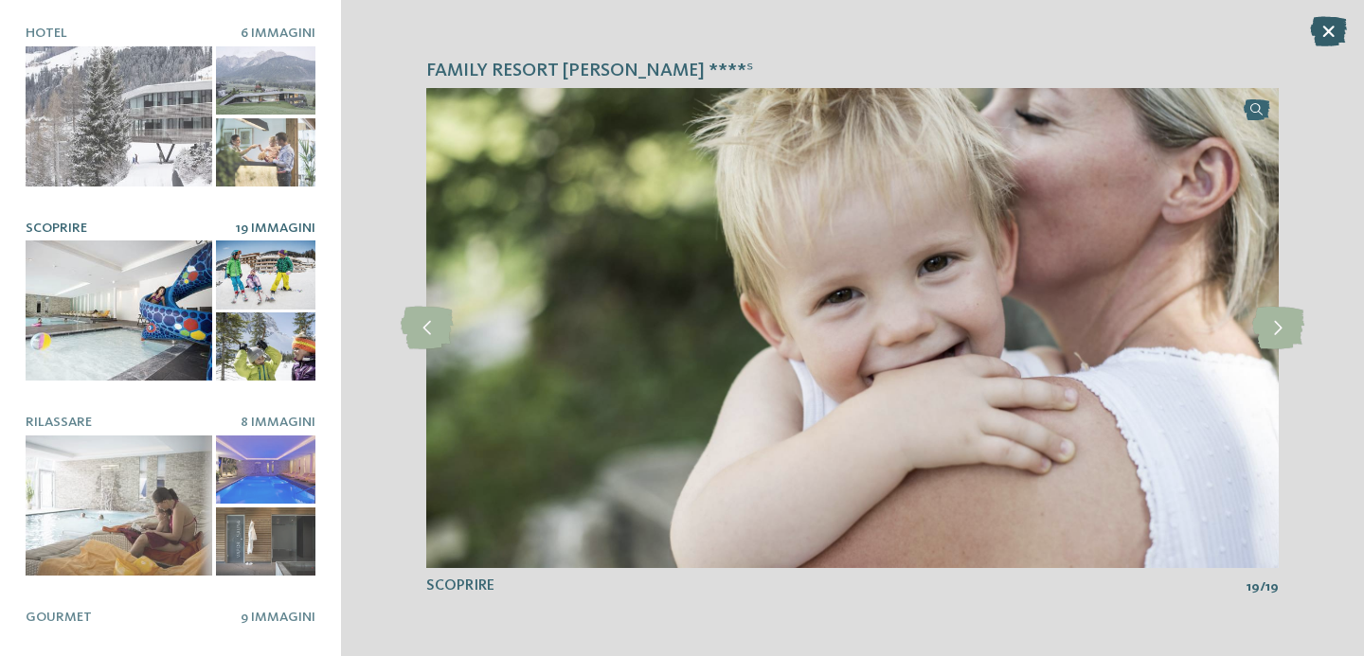
click at [1322, 33] on icon at bounding box center [1328, 31] width 37 height 30
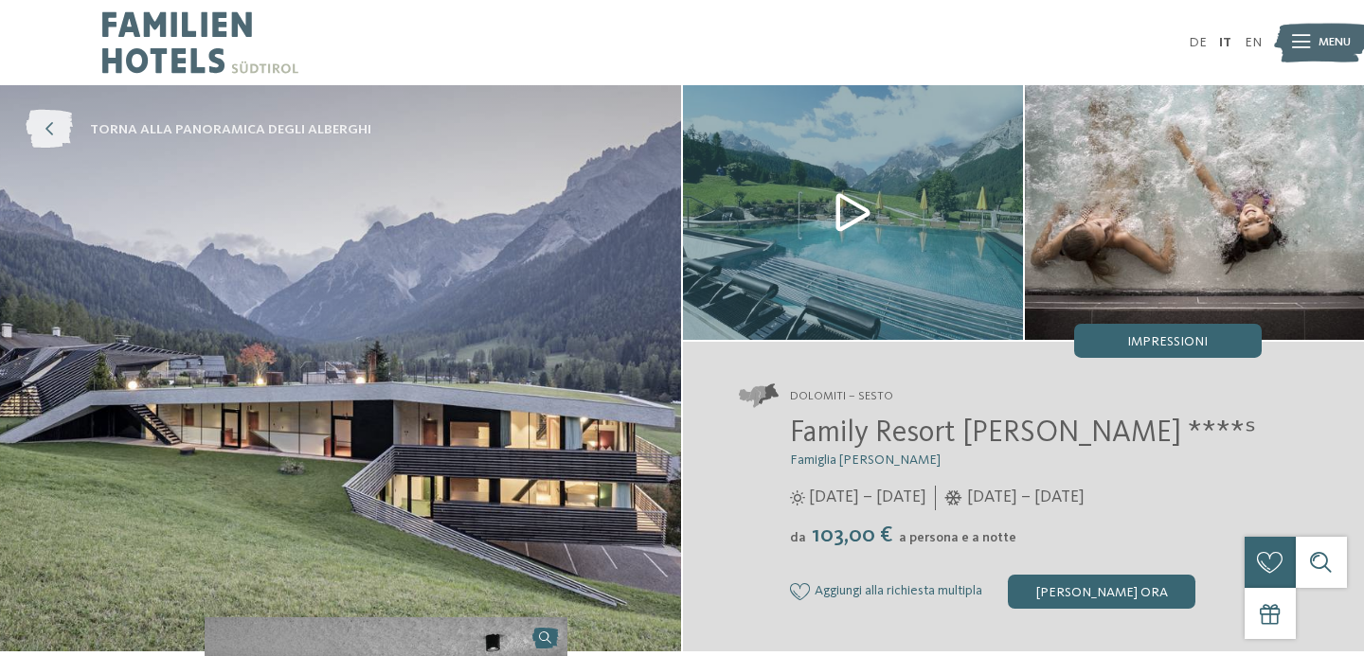
click at [59, 126] on icon at bounding box center [49, 130] width 47 height 39
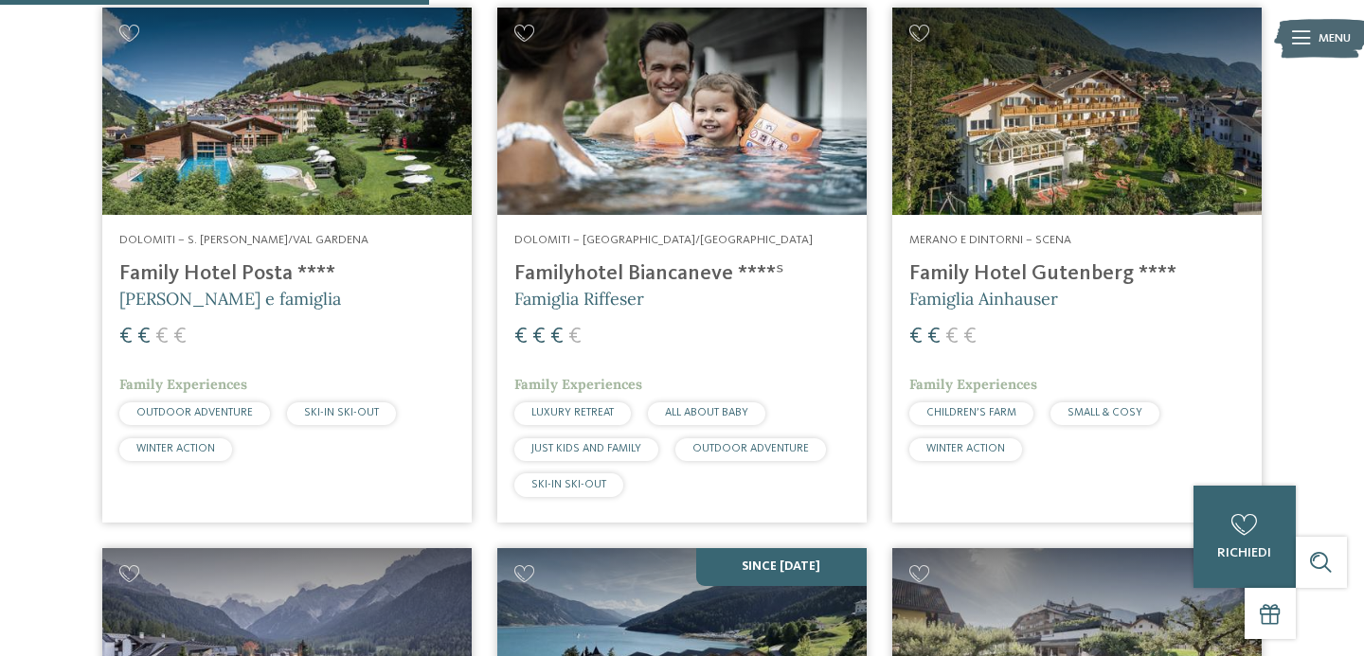
scroll to position [634, 0]
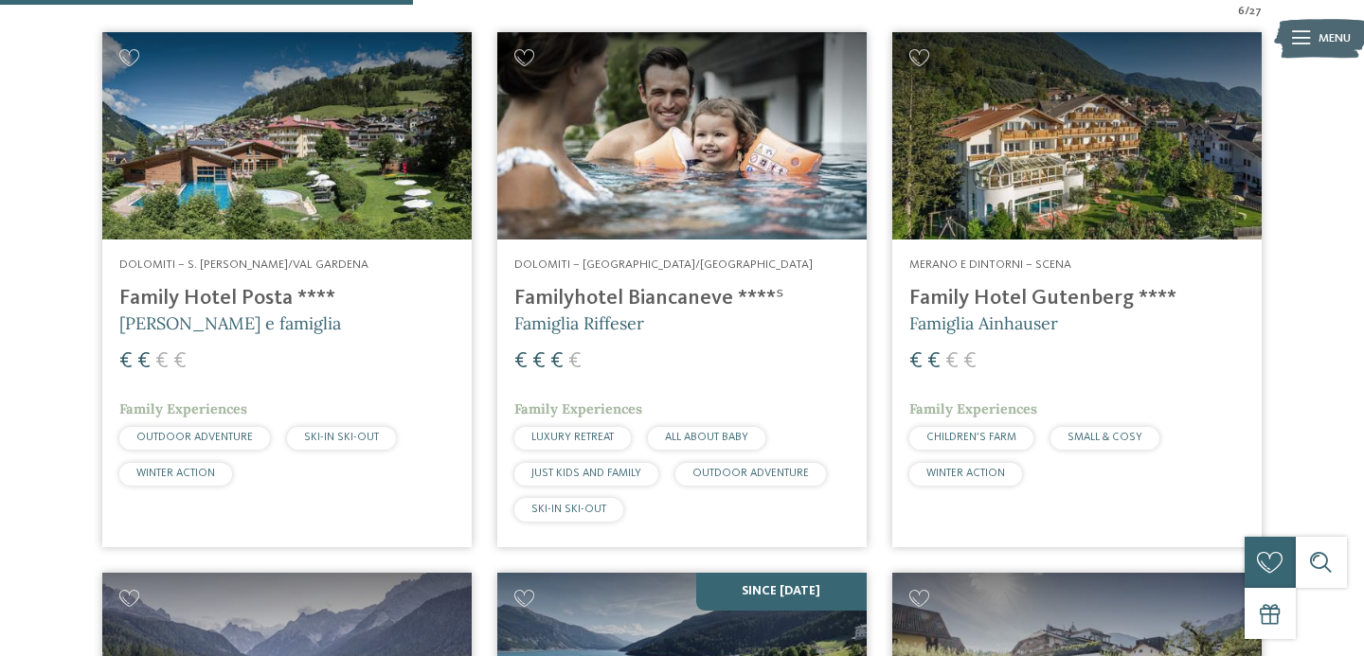
click at [295, 157] on img at bounding box center [286, 135] width 369 height 207
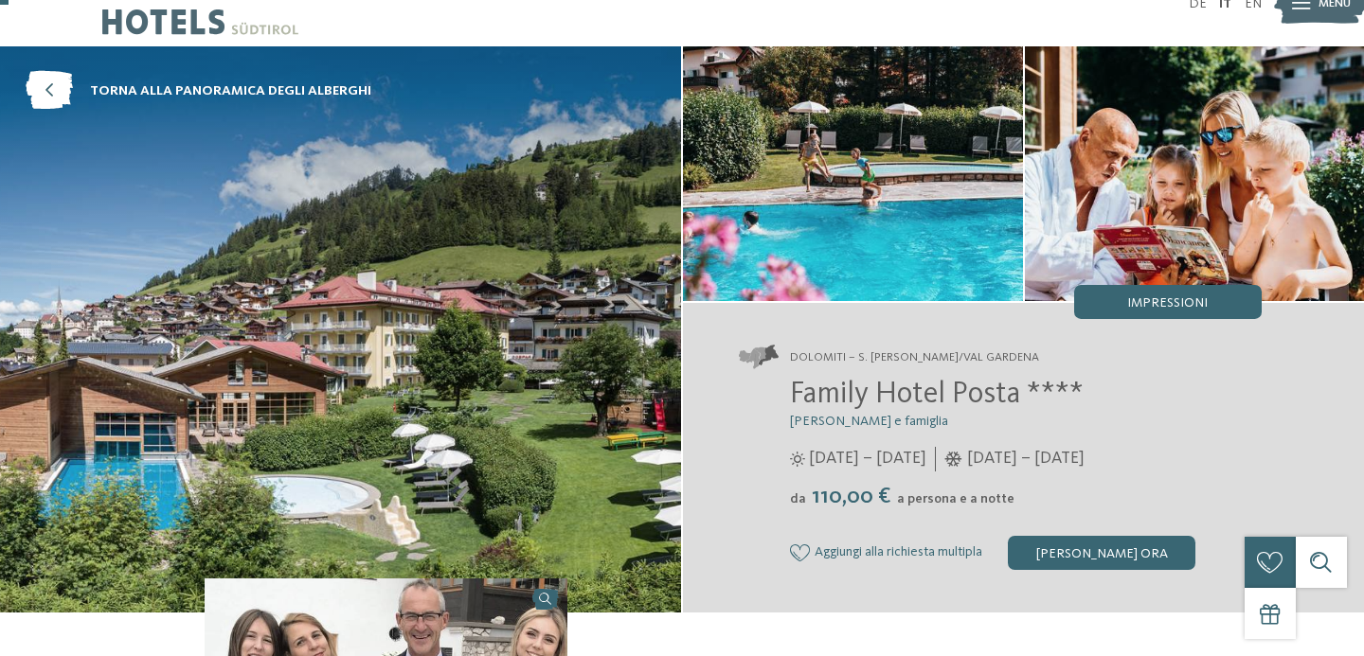
scroll to position [36, 0]
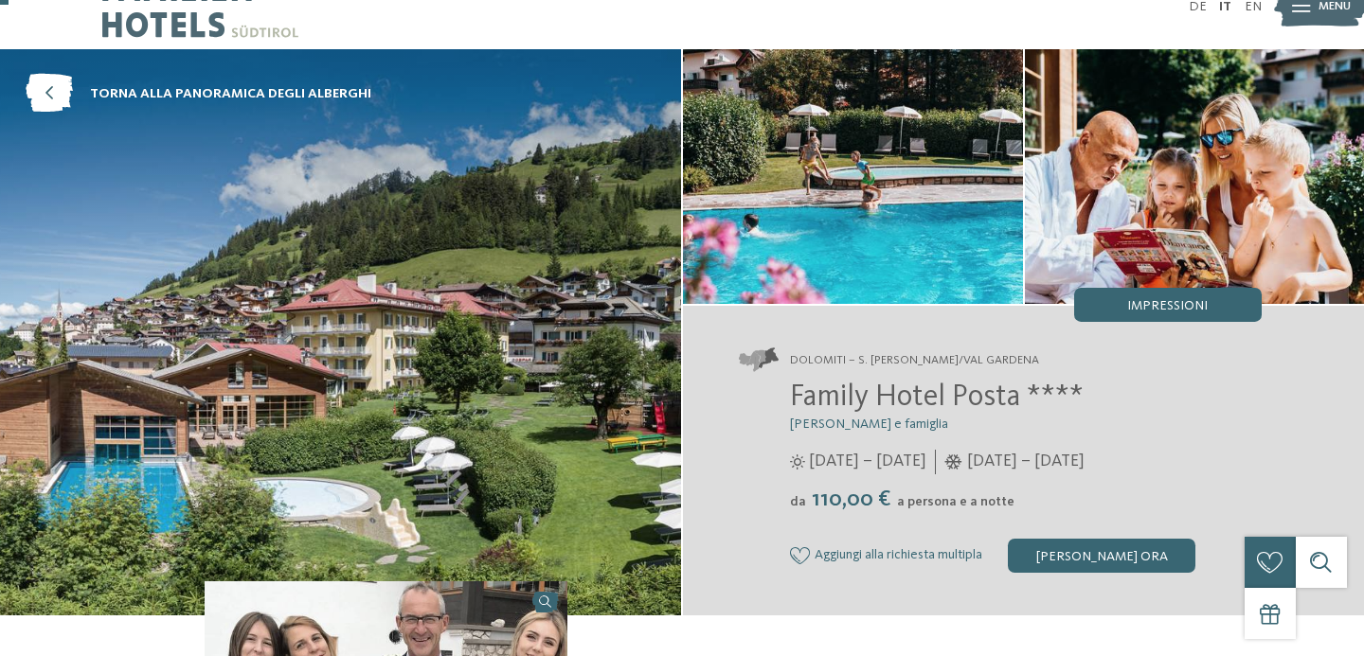
click at [569, 295] on img at bounding box center [340, 332] width 681 height 566
click at [841, 206] on img at bounding box center [853, 176] width 340 height 255
click at [1190, 236] on img at bounding box center [1195, 176] width 340 height 255
click at [1166, 299] on span "Impressioni" at bounding box center [1167, 305] width 81 height 13
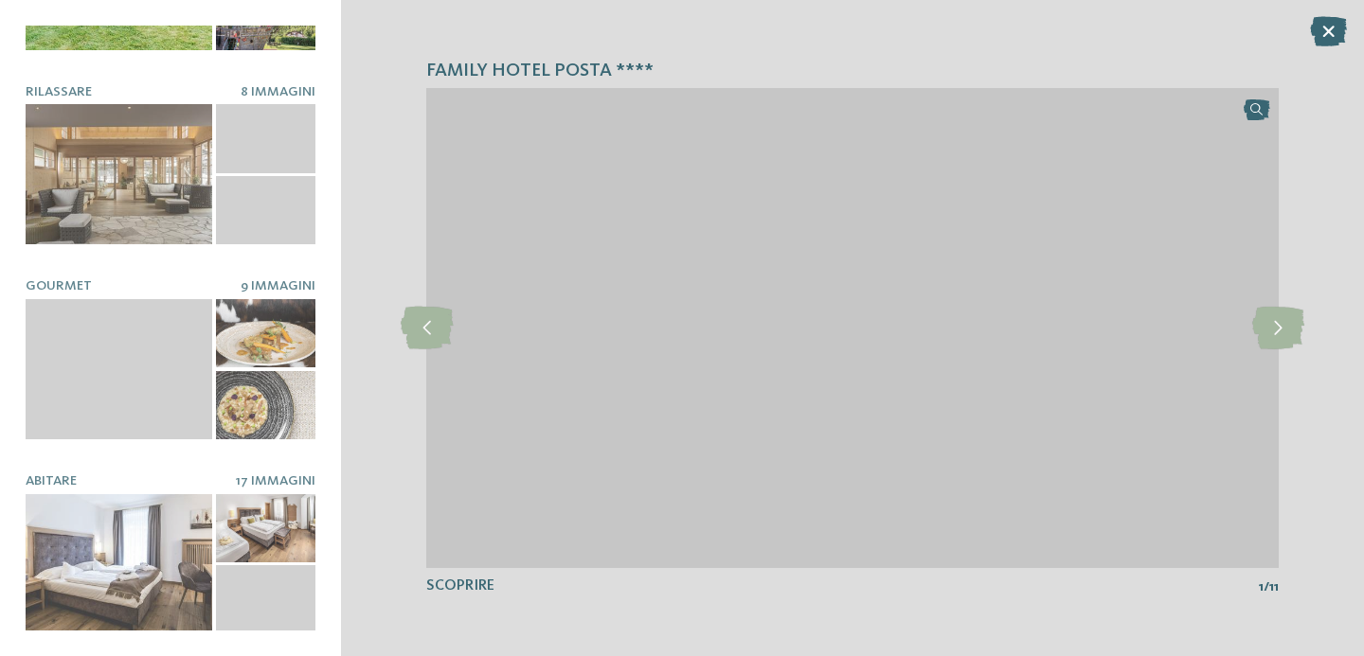
scroll to position [0, 0]
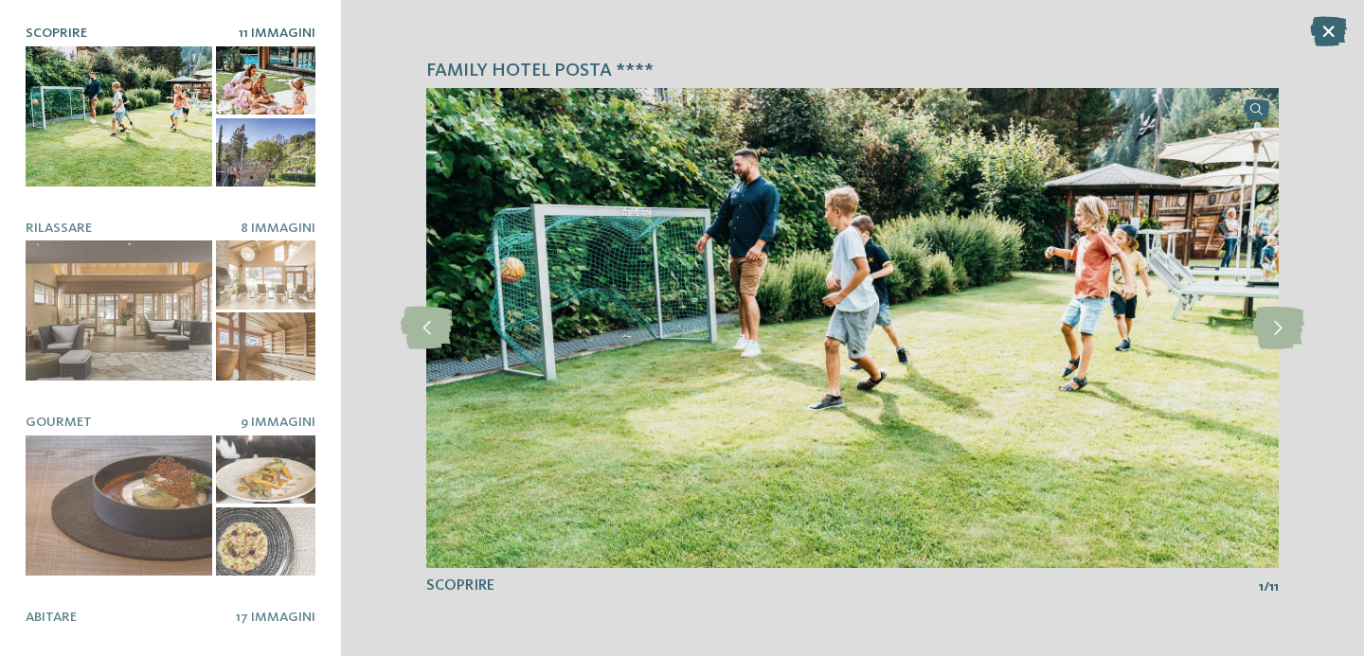
click at [89, 64] on div at bounding box center [119, 116] width 187 height 140
click at [1297, 324] on icon at bounding box center [1278, 328] width 52 height 43
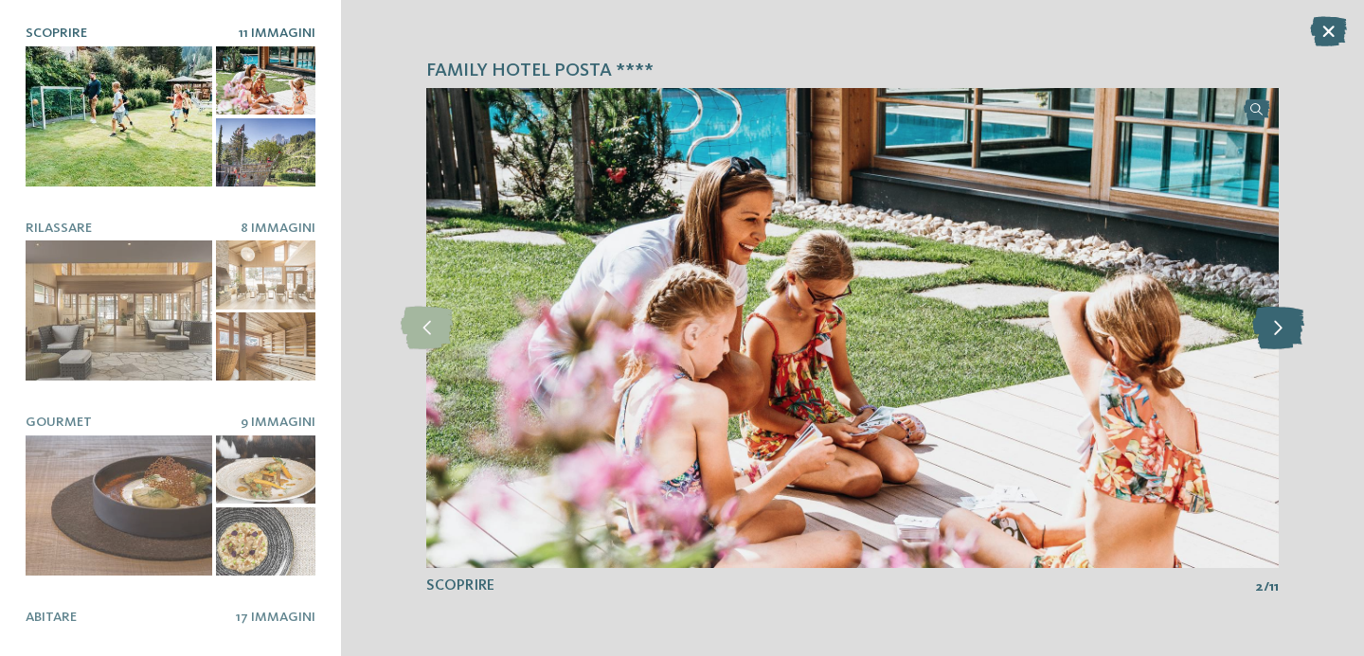
click at [1293, 327] on icon at bounding box center [1278, 328] width 52 height 43
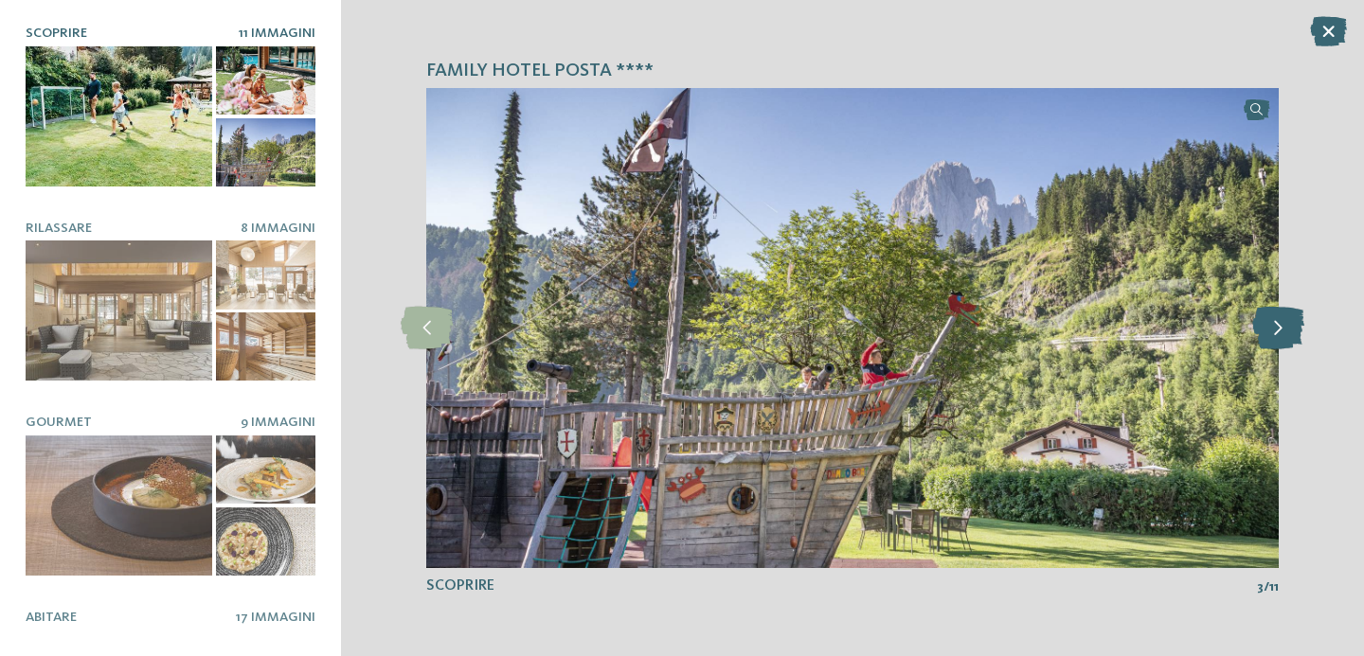
click at [1293, 327] on icon at bounding box center [1278, 328] width 52 height 43
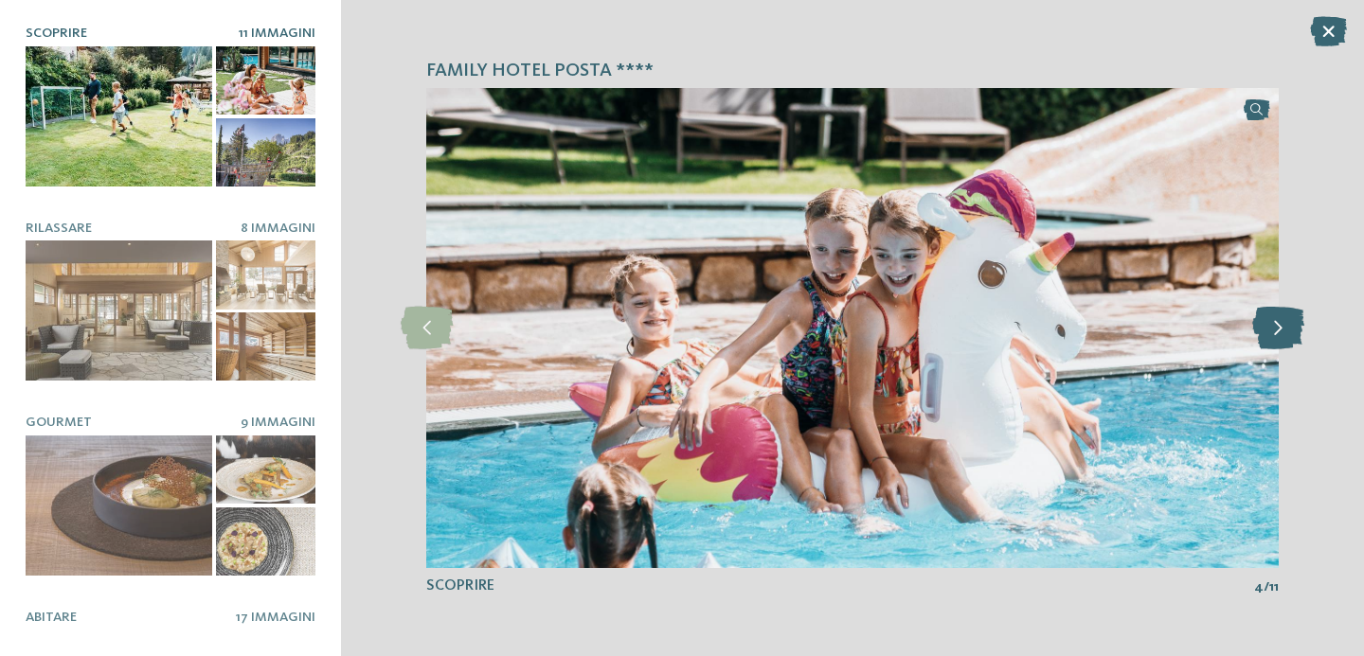
click at [1293, 327] on icon at bounding box center [1278, 328] width 52 height 43
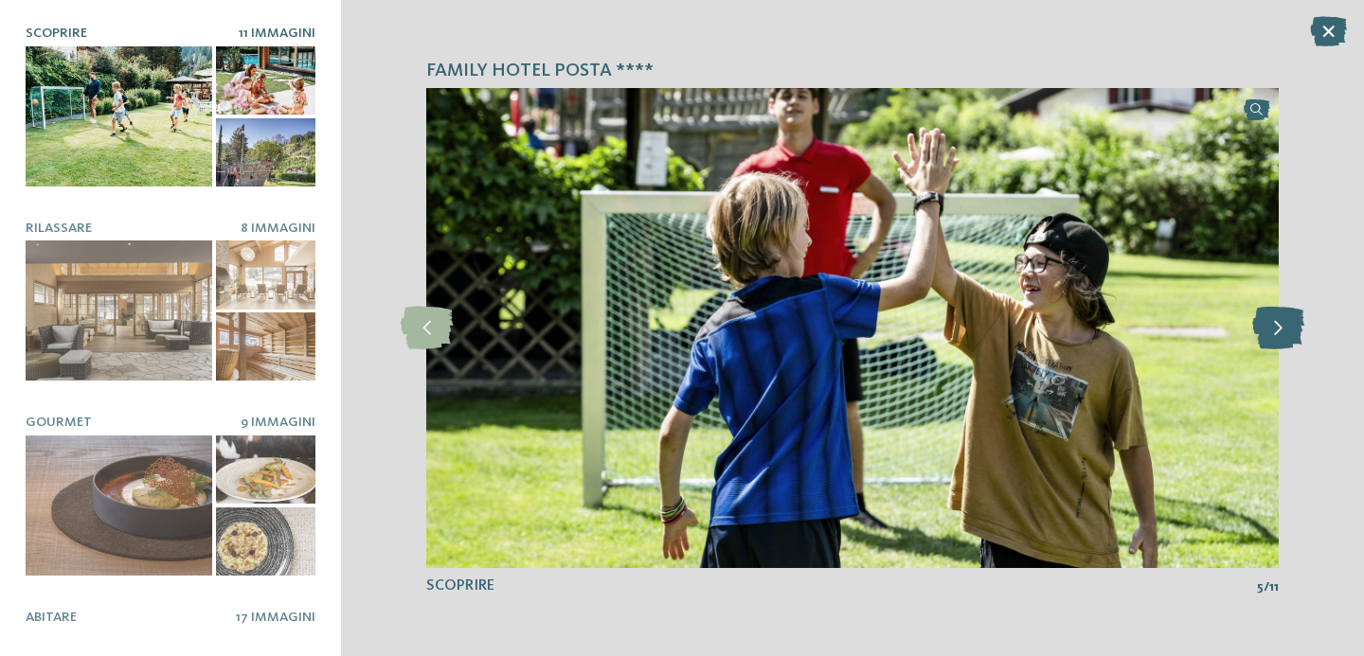
click at [1293, 327] on icon at bounding box center [1278, 328] width 52 height 43
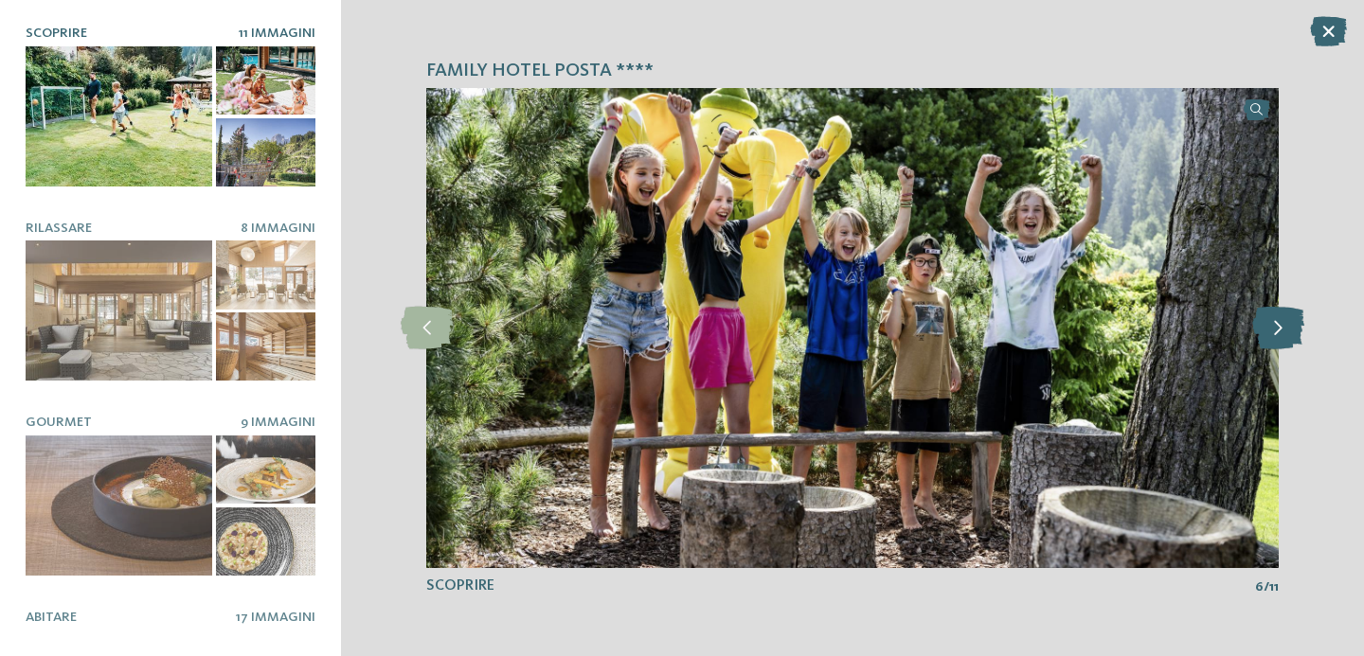
click at [1293, 327] on icon at bounding box center [1278, 328] width 52 height 43
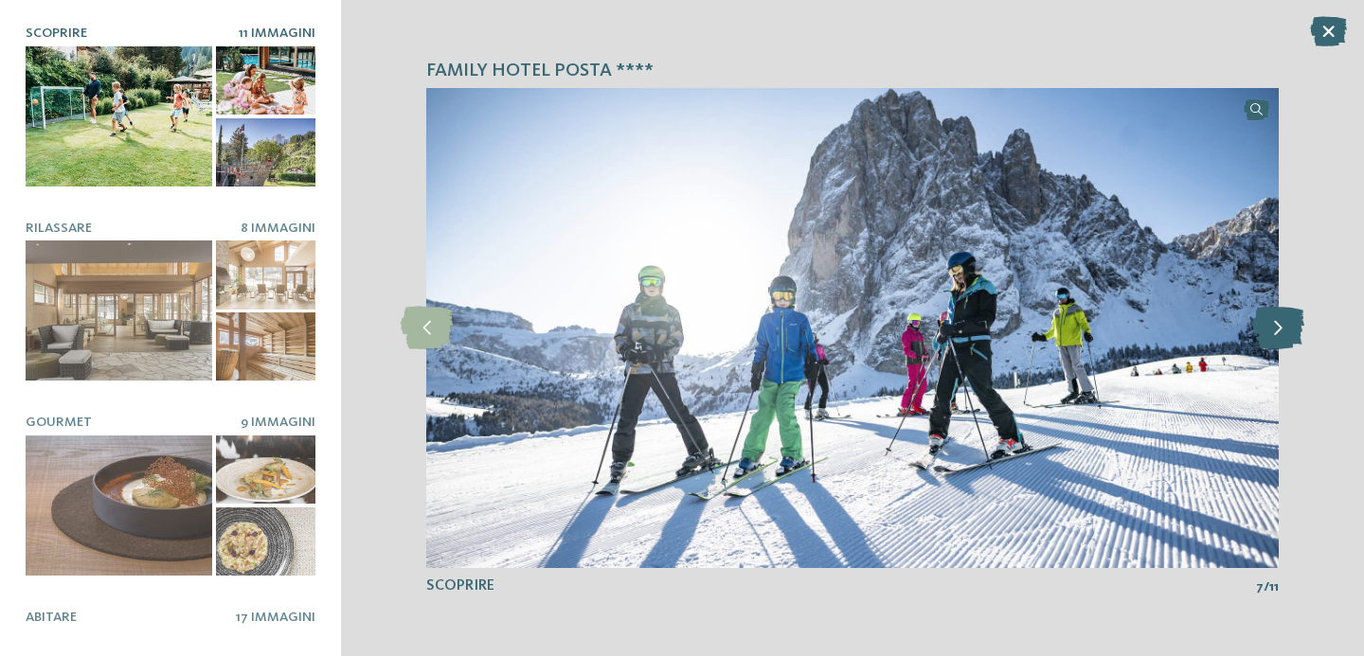
click at [1293, 327] on icon at bounding box center [1278, 328] width 52 height 43
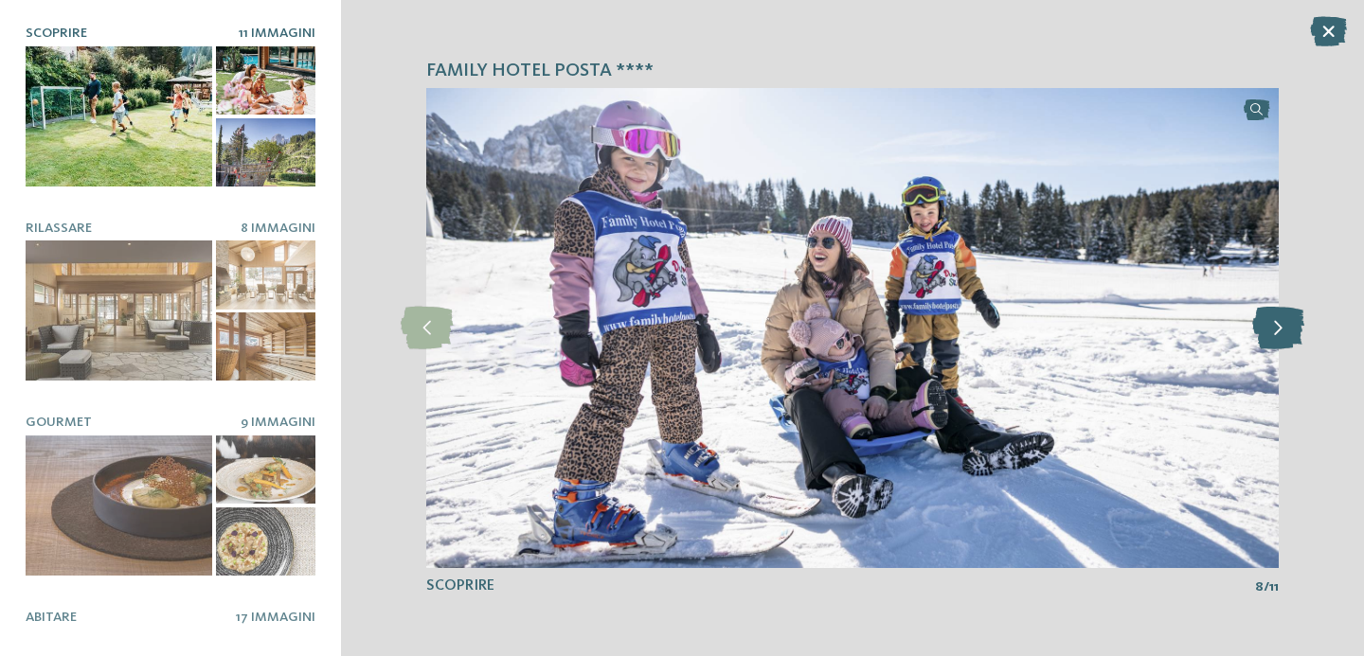
click at [1293, 327] on icon at bounding box center [1278, 328] width 52 height 43
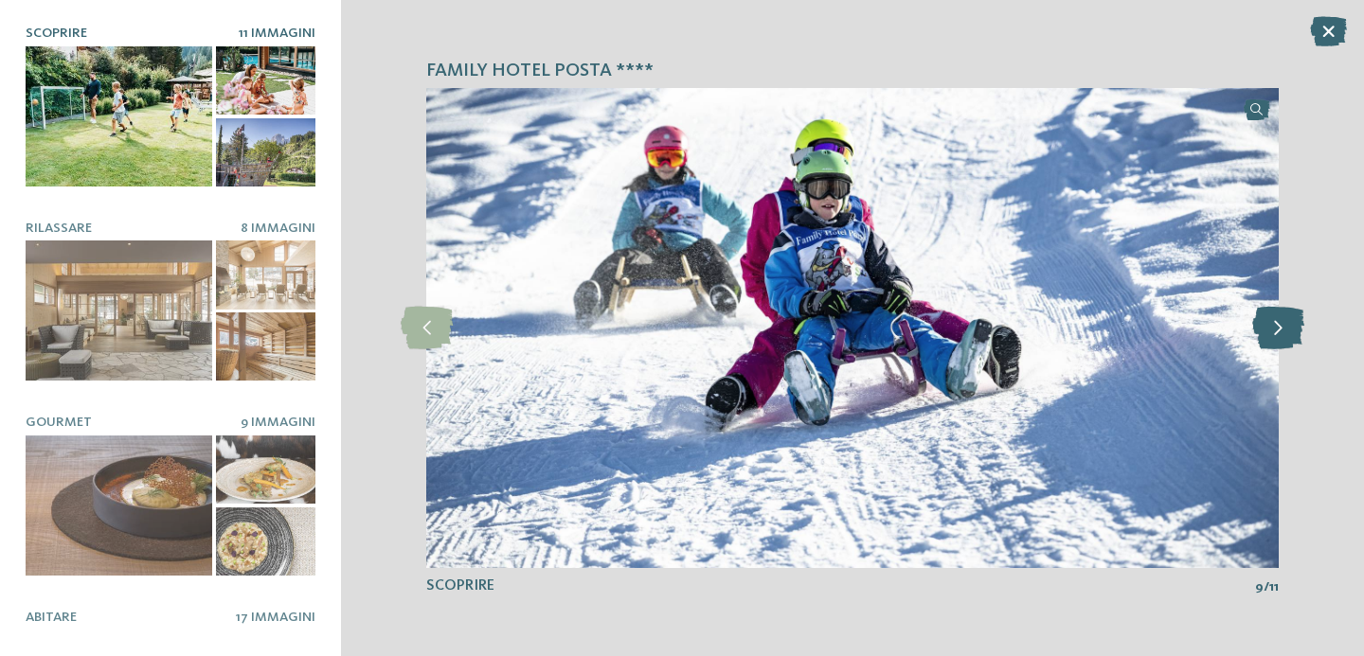
click at [1293, 327] on icon at bounding box center [1278, 328] width 52 height 43
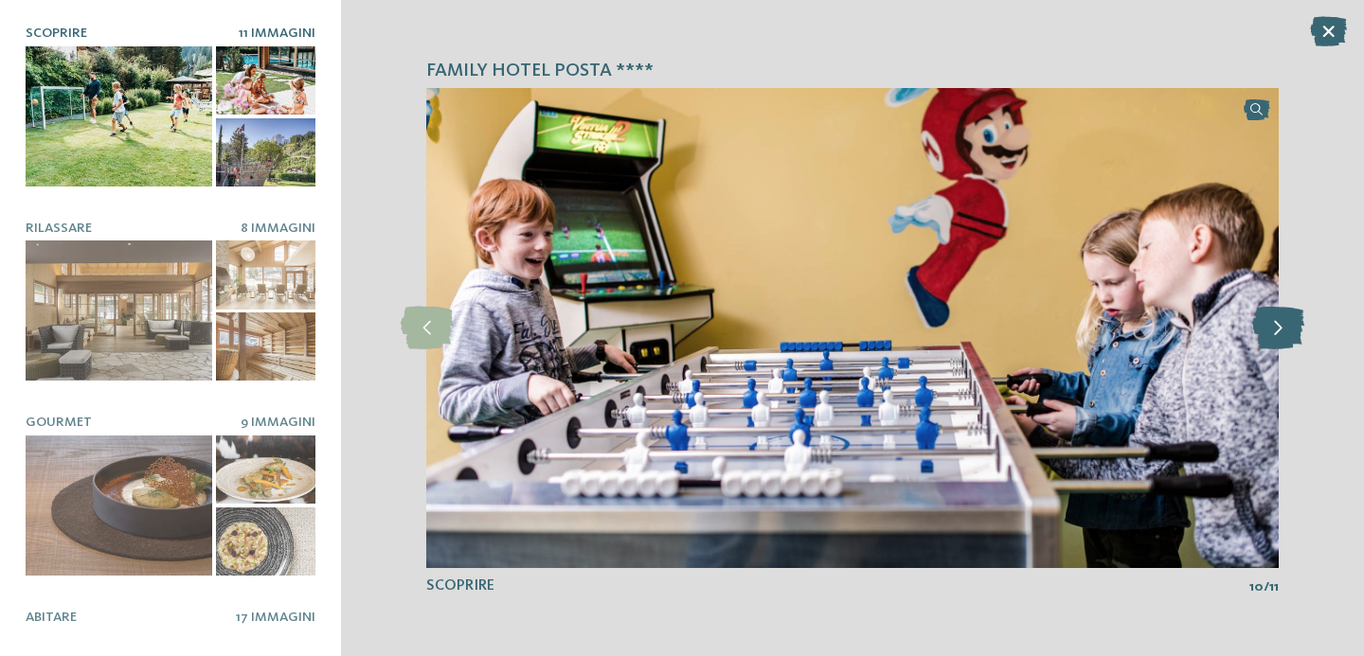
click at [1293, 327] on icon at bounding box center [1278, 328] width 52 height 43
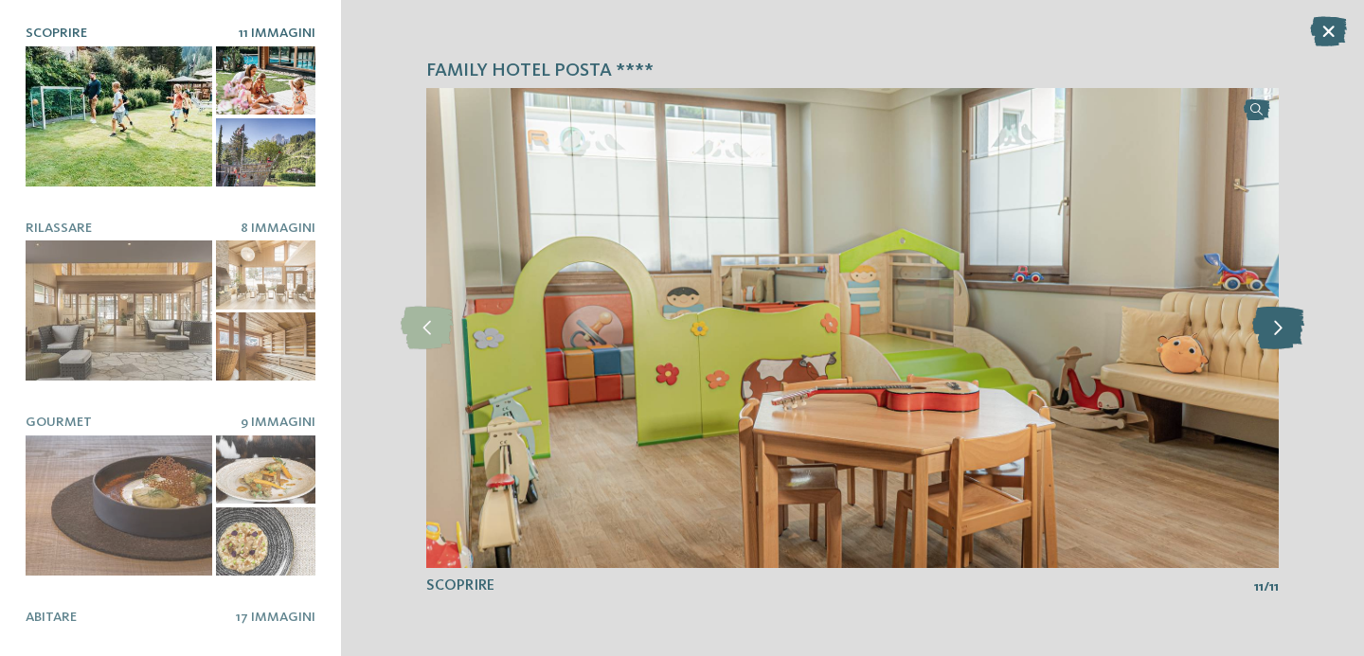
click at [1293, 327] on icon at bounding box center [1278, 328] width 52 height 43
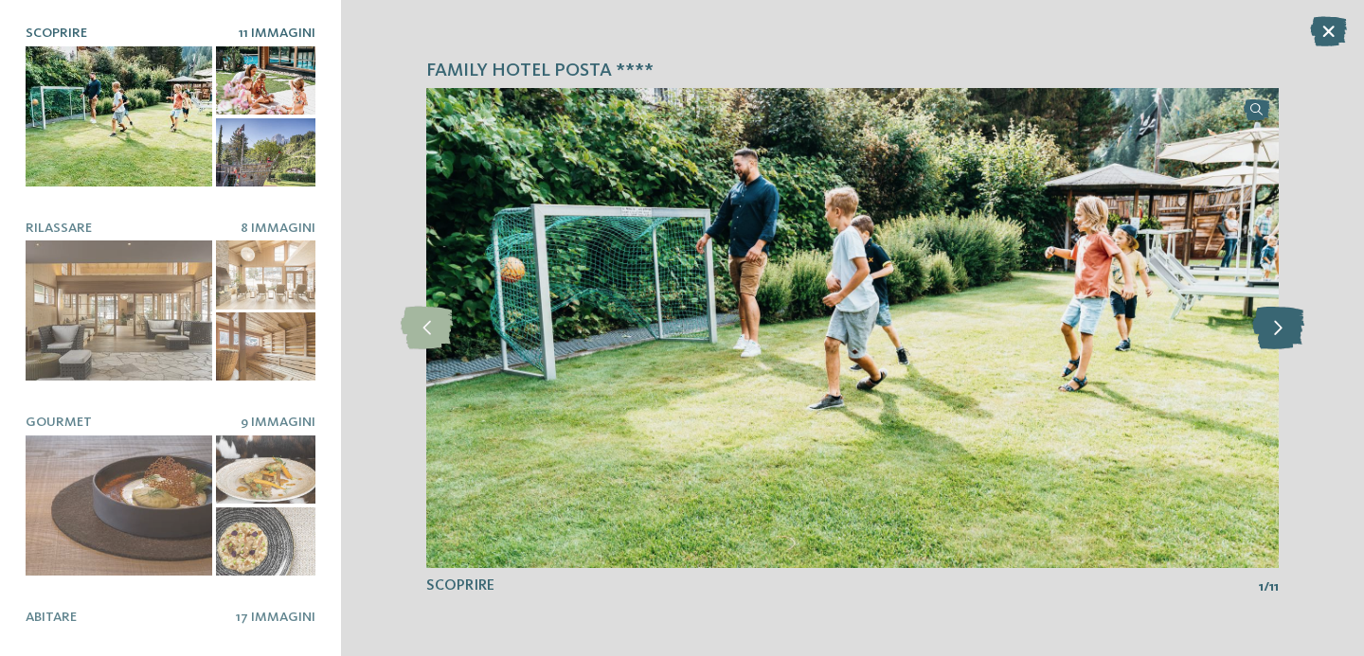
click at [1293, 327] on icon at bounding box center [1278, 328] width 52 height 43
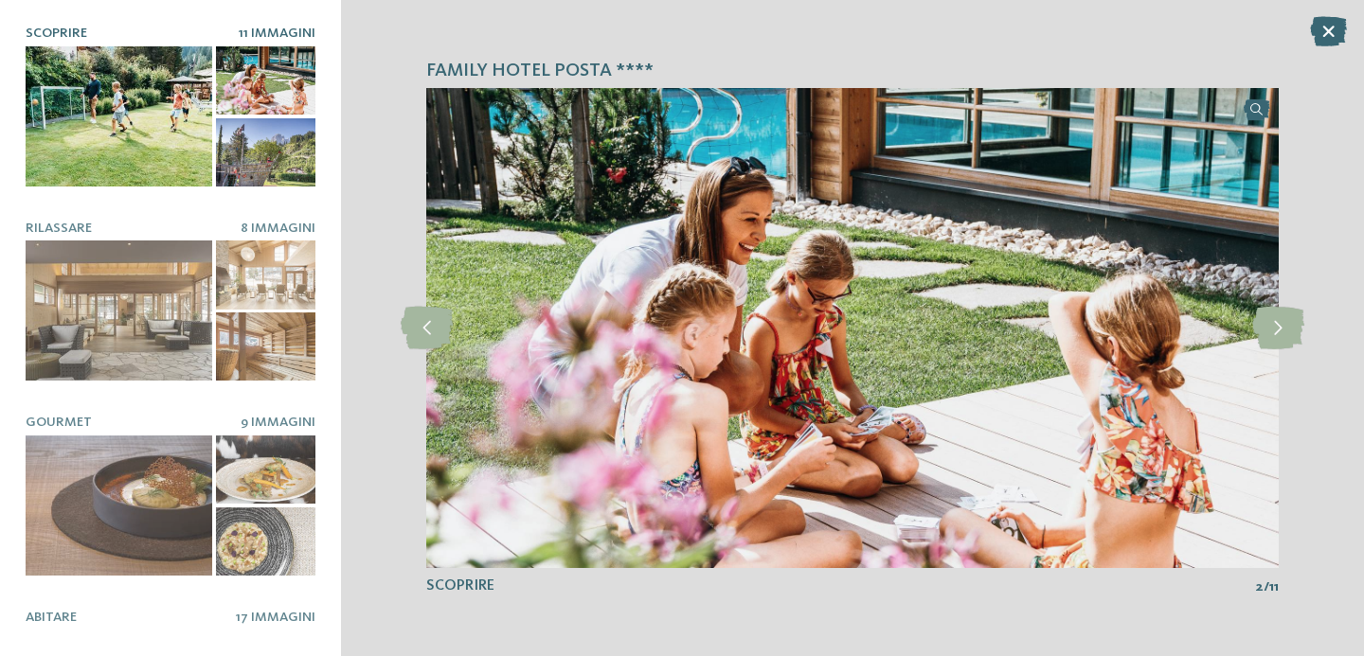
click at [1336, 27] on icon at bounding box center [1328, 31] width 37 height 30
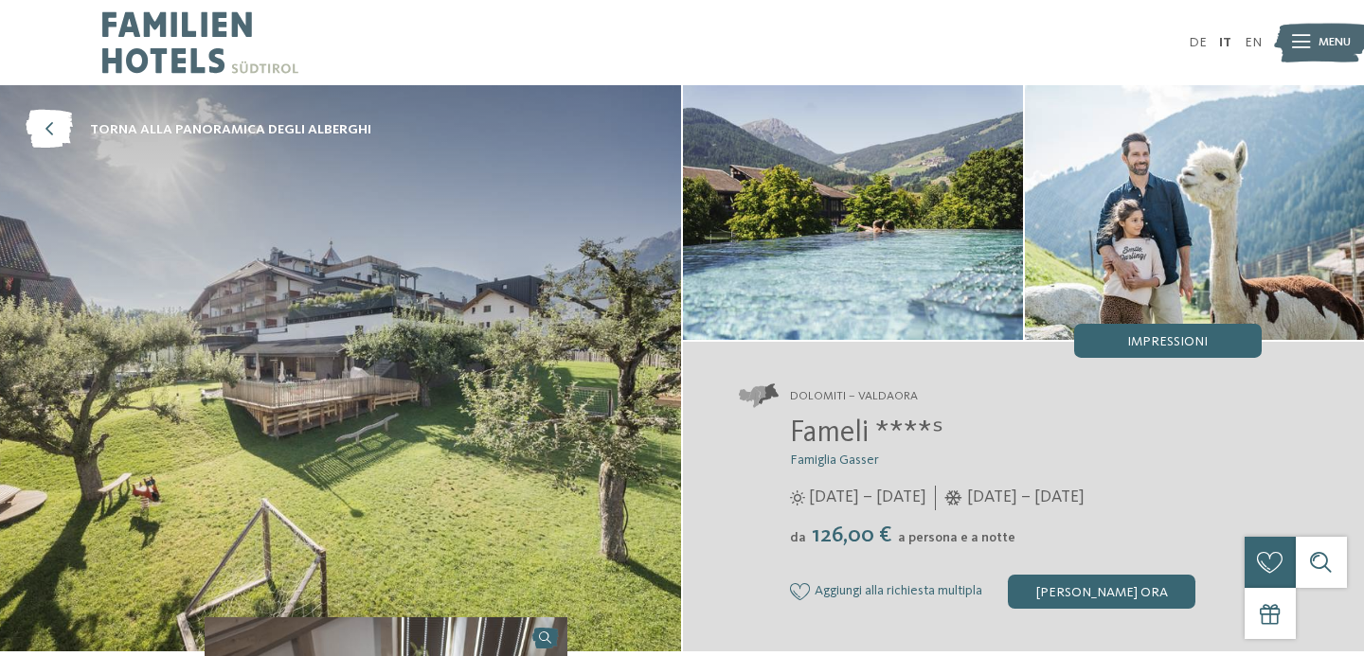
click at [947, 230] on img at bounding box center [853, 212] width 340 height 255
click at [1176, 120] on img at bounding box center [1195, 212] width 340 height 255
click at [863, 182] on img at bounding box center [853, 212] width 340 height 255
click at [1160, 350] on div "Impressioni" at bounding box center [1168, 341] width 188 height 34
